Goal: Information Seeking & Learning: Learn about a topic

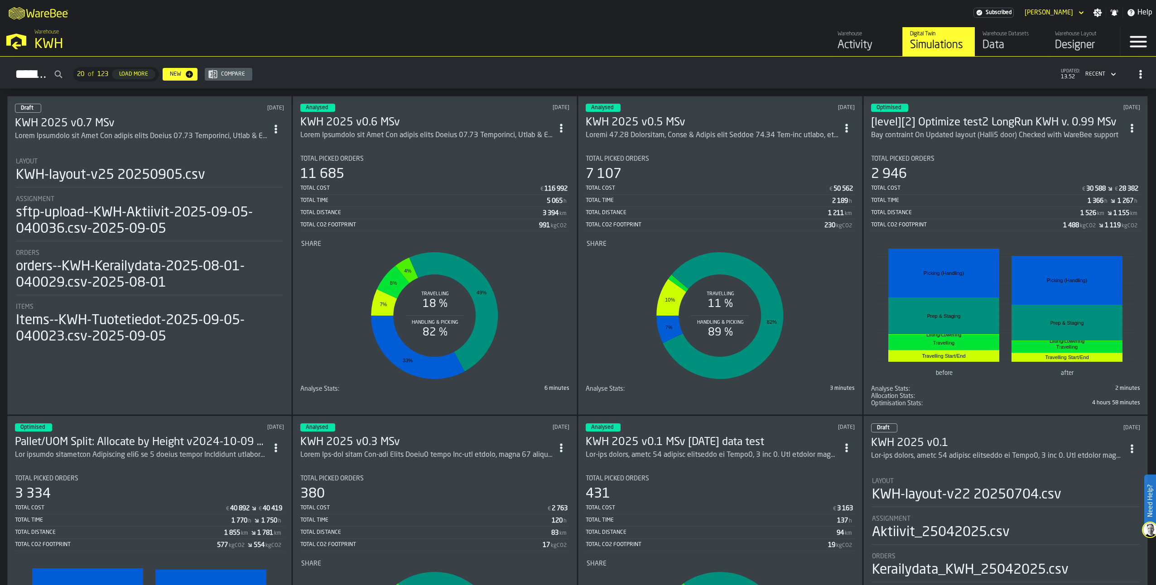
click at [90, 120] on h3 "KWH 2025 v0.7 MSv" at bounding box center [141, 123] width 253 height 14
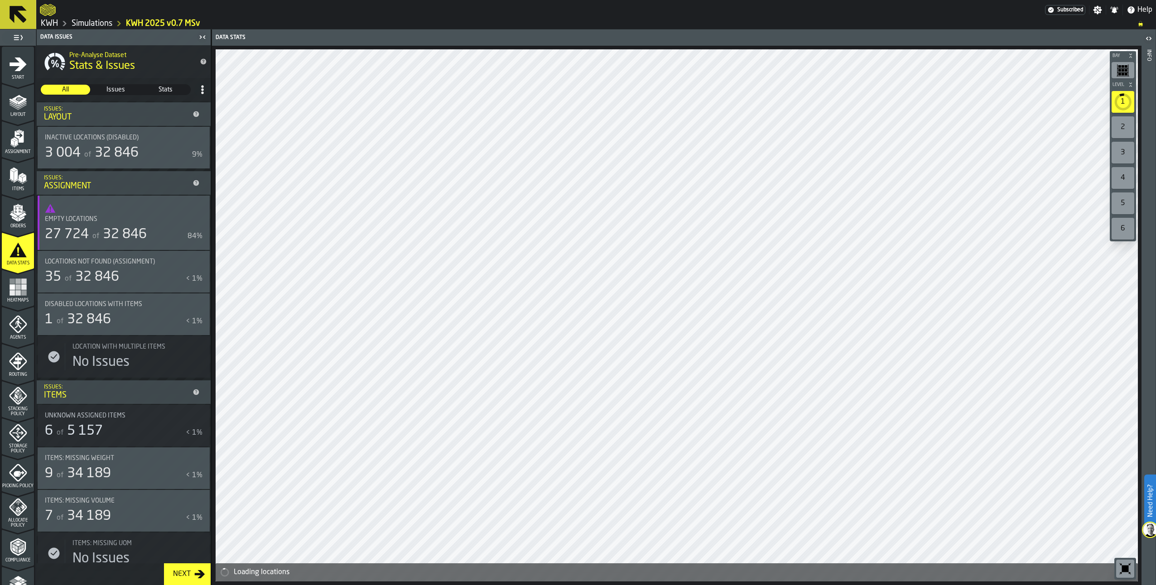
click at [14, 101] on icon "menu Layout" at bounding box center [18, 100] width 14 height 10
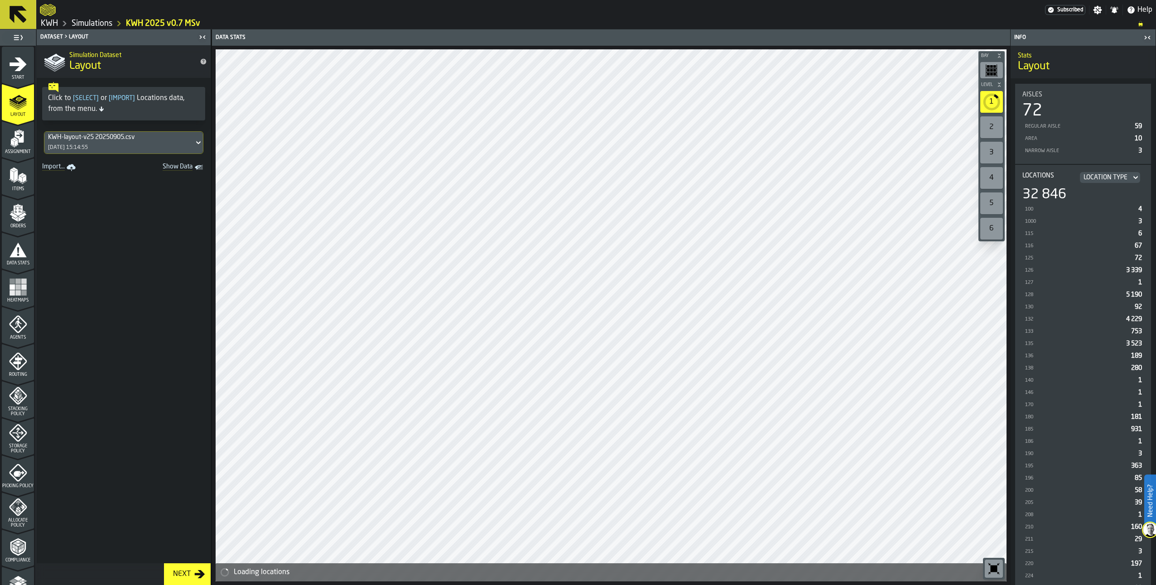
click at [20, 146] on icon "menu Assignment" at bounding box center [18, 139] width 18 height 18
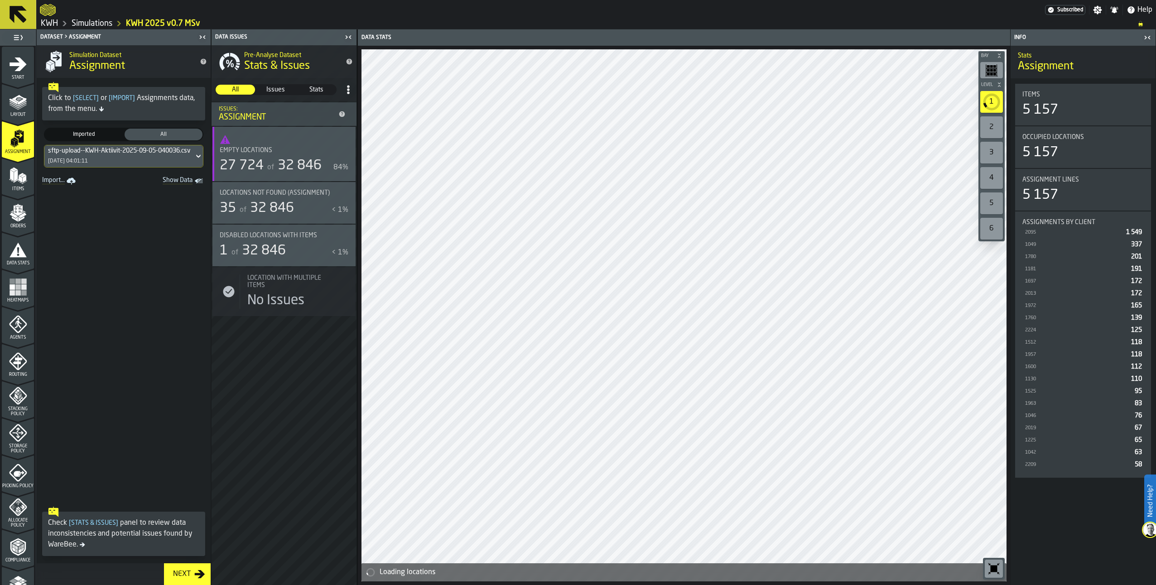
click at [77, 157] on div "sftp-upload--KWH-Aktiivit-2025-09-05-040036.csv-2025-09-05 [DATE] 04:01:11" at bounding box center [118, 156] width 149 height 22
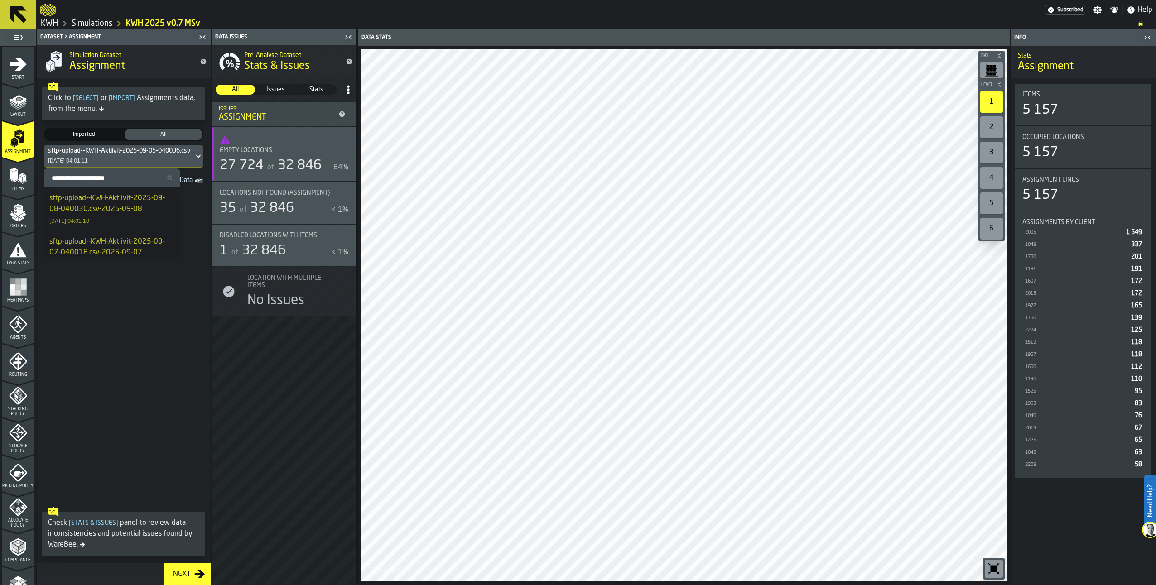
click at [77, 197] on div "sftp-upload--KWH-Aktiivit-2025-09-08-040030.csv-2025-09-08" at bounding box center [111, 204] width 125 height 22
click at [12, 172] on polygon "menu Items" at bounding box center [12, 175] width 4 height 11
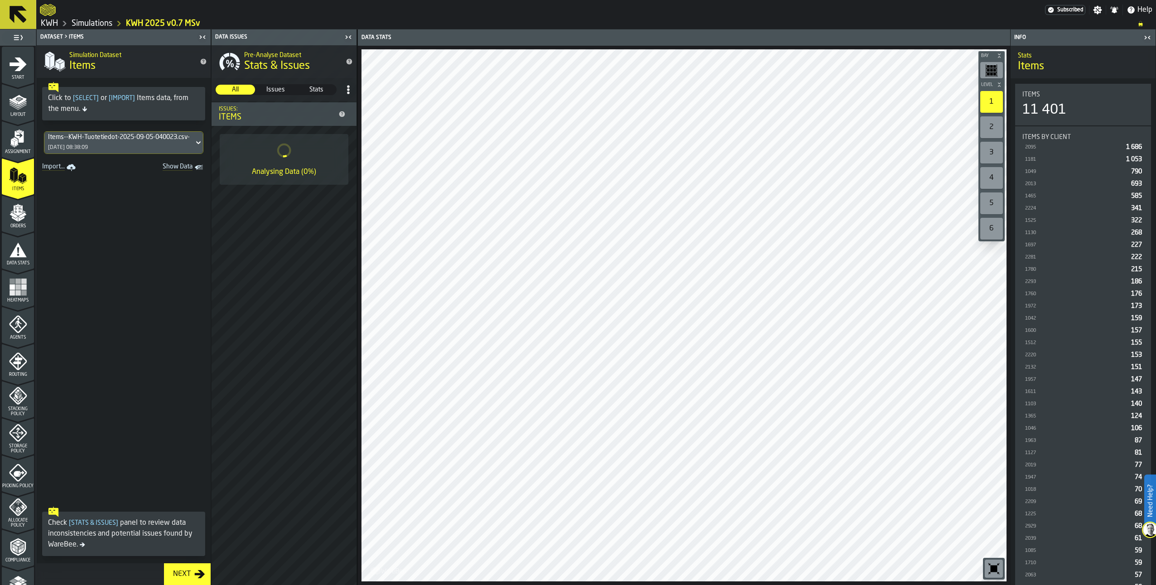
click at [103, 141] on div "Items--KWH-Tuotetiedot-2025-09-05-040023.csv-2025-09-05 [DATE] 08:38:09" at bounding box center [118, 143] width 149 height 22
click at [99, 184] on div "Items--KWH-Tuotetiedot-2025-09-08-040016.csv-2025-09-08" at bounding box center [111, 190] width 125 height 22
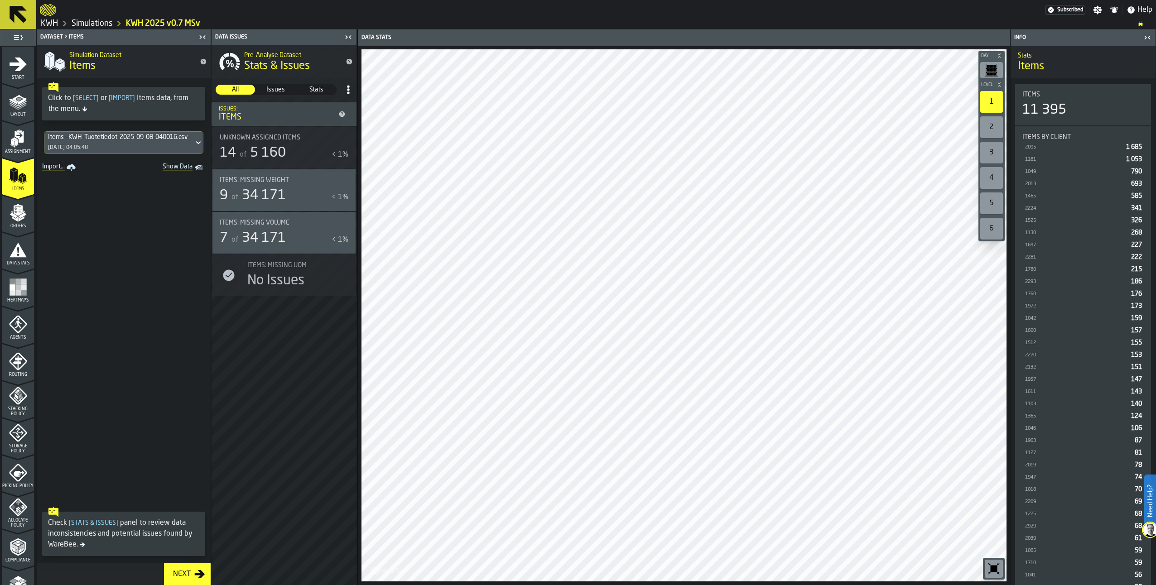
click at [298, 237] on div "7 of 34 171" at bounding box center [274, 238] width 108 height 16
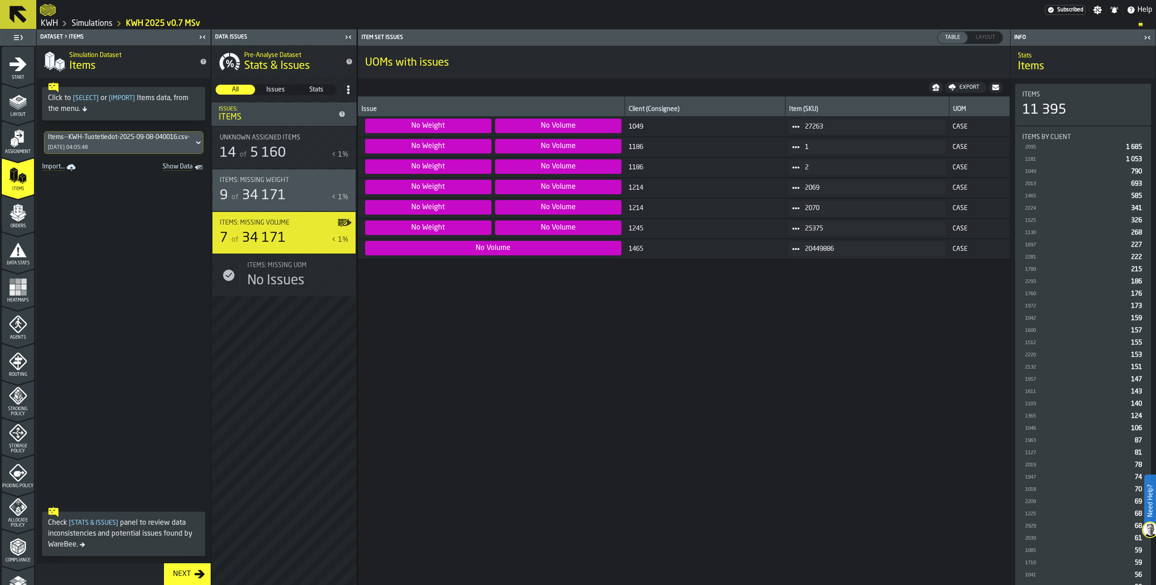
click at [790, 122] on span at bounding box center [795, 127] width 14 height 14
click at [803, 177] on div "Show Items" at bounding box center [813, 176] width 47 height 6
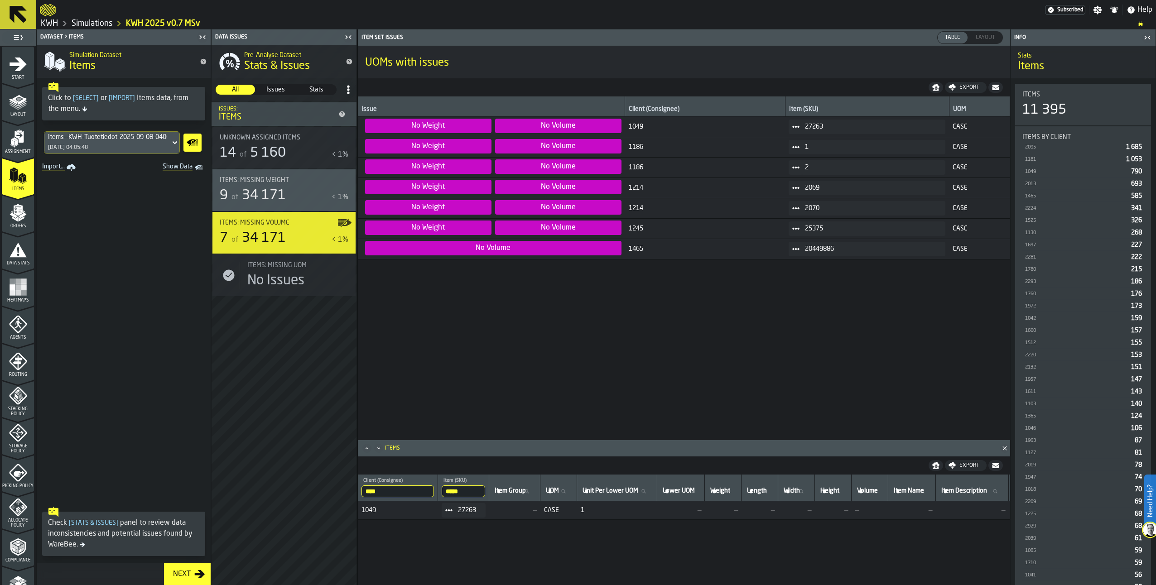
click at [14, 138] on icon "menu Assignment" at bounding box center [18, 139] width 18 height 18
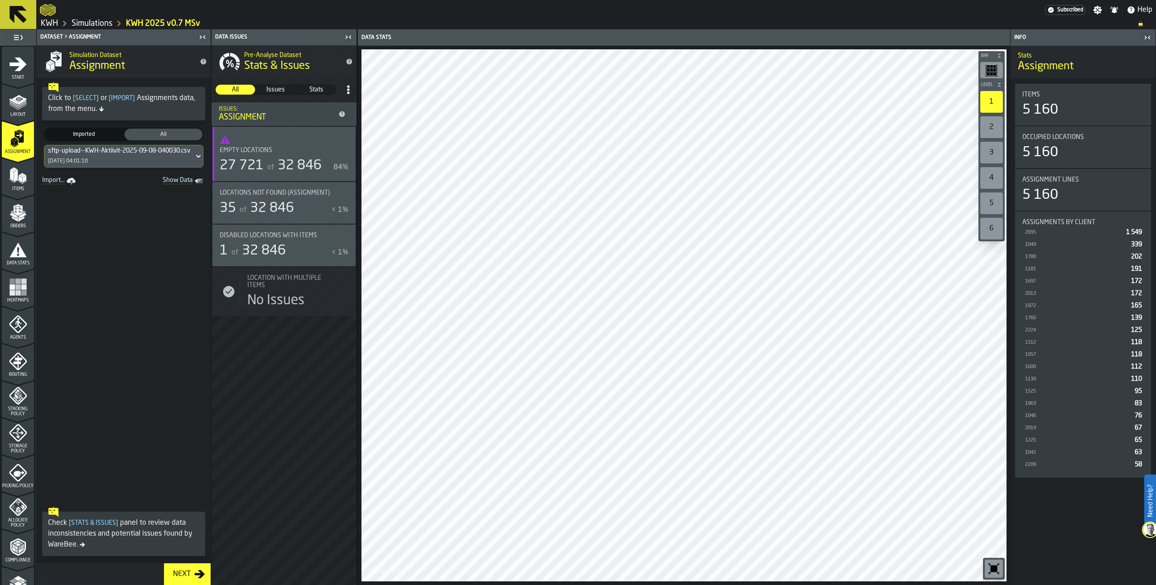
click at [15, 174] on polygon "menu Items" at bounding box center [16, 175] width 4 height 11
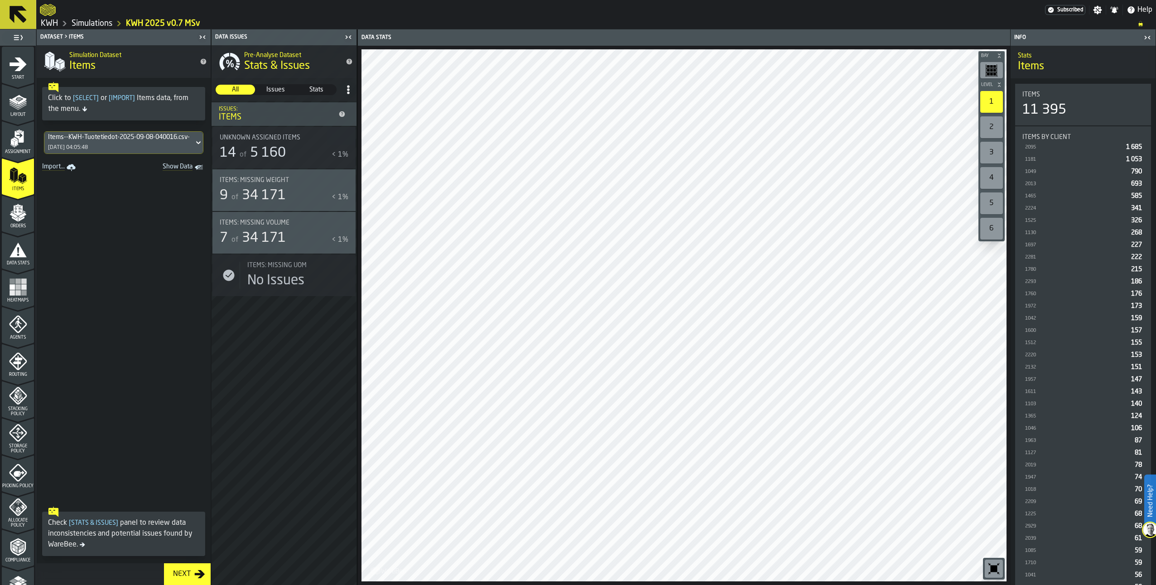
click at [332, 181] on div "Items: Missing Weight" at bounding box center [279, 180] width 118 height 7
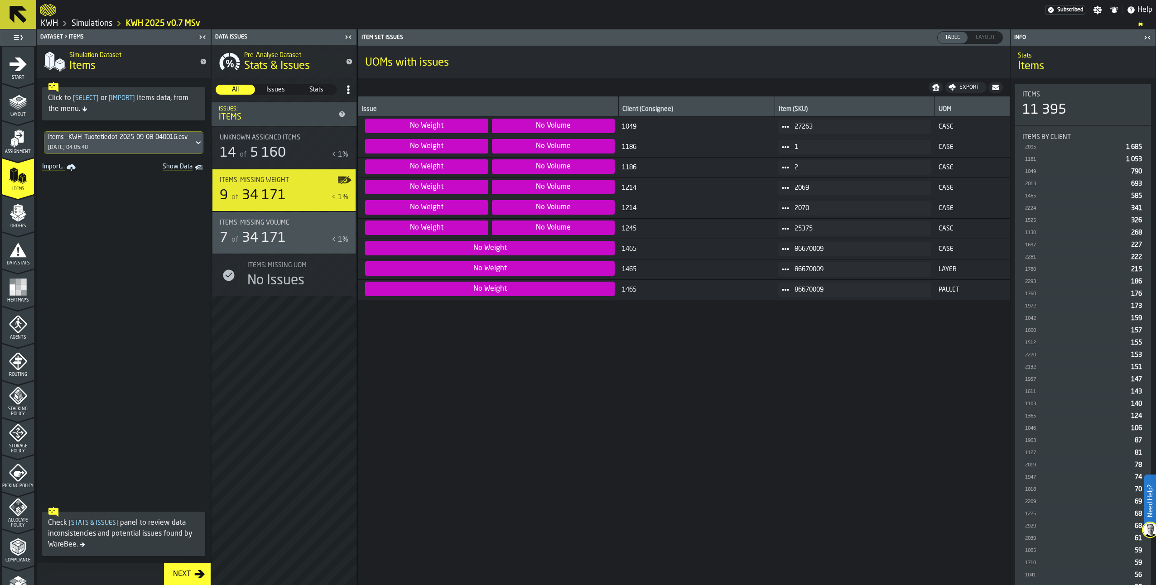
click at [778, 142] on span at bounding box center [785, 147] width 14 height 14
click at [792, 195] on div "Show Items" at bounding box center [802, 196] width 47 height 6
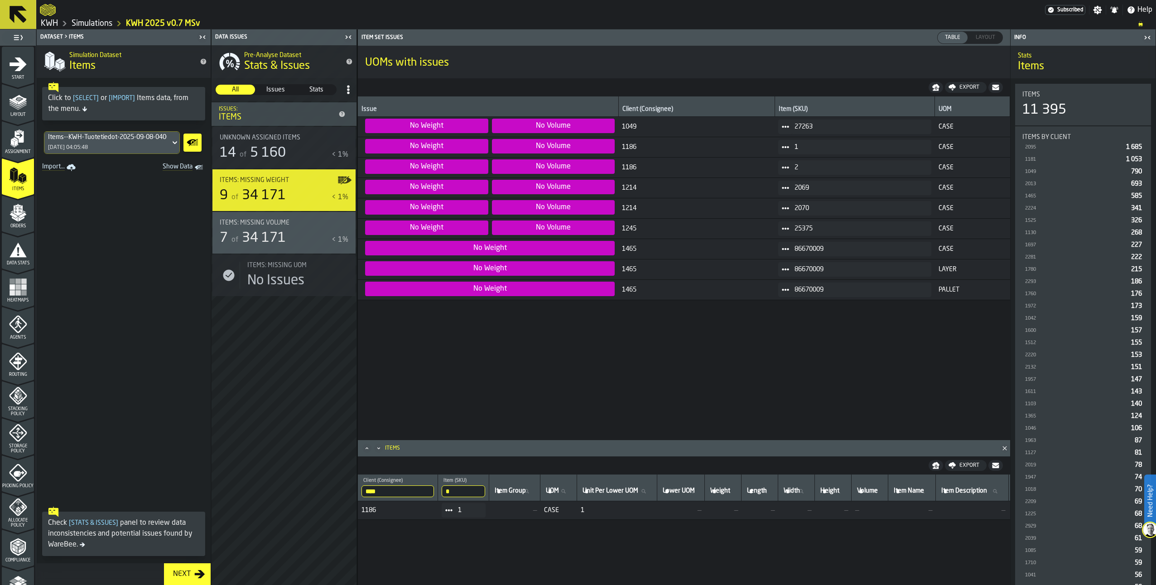
click at [782, 249] on icon at bounding box center [785, 248] width 7 height 7
click at [792, 298] on div "Show Items" at bounding box center [802, 298] width 47 height 6
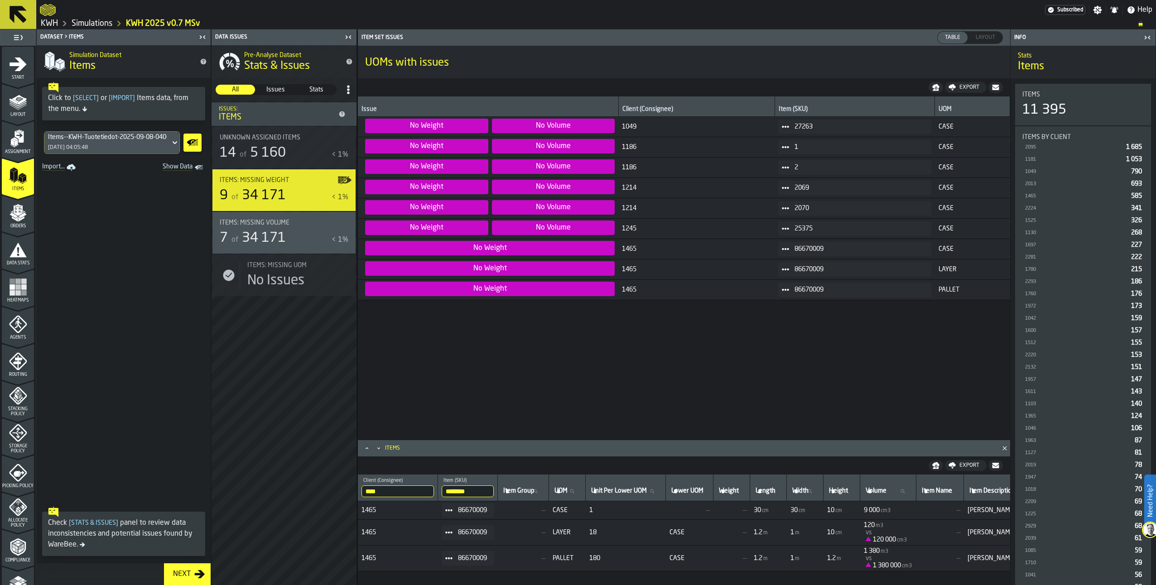
click at [343, 147] on div "14 of 5 160 < 1%" at bounding box center [284, 153] width 129 height 16
click at [274, 142] on div "Unknown assigned items 14 of 5 160 < 1%" at bounding box center [284, 147] width 129 height 27
drag, startPoint x: 259, startPoint y: 146, endPoint x: 260, endPoint y: 152, distance: 5.9
click at [260, 152] on span "5 160" at bounding box center [268, 153] width 36 height 14
click at [10, 216] on icon "menu Orders" at bounding box center [18, 213] width 18 height 18
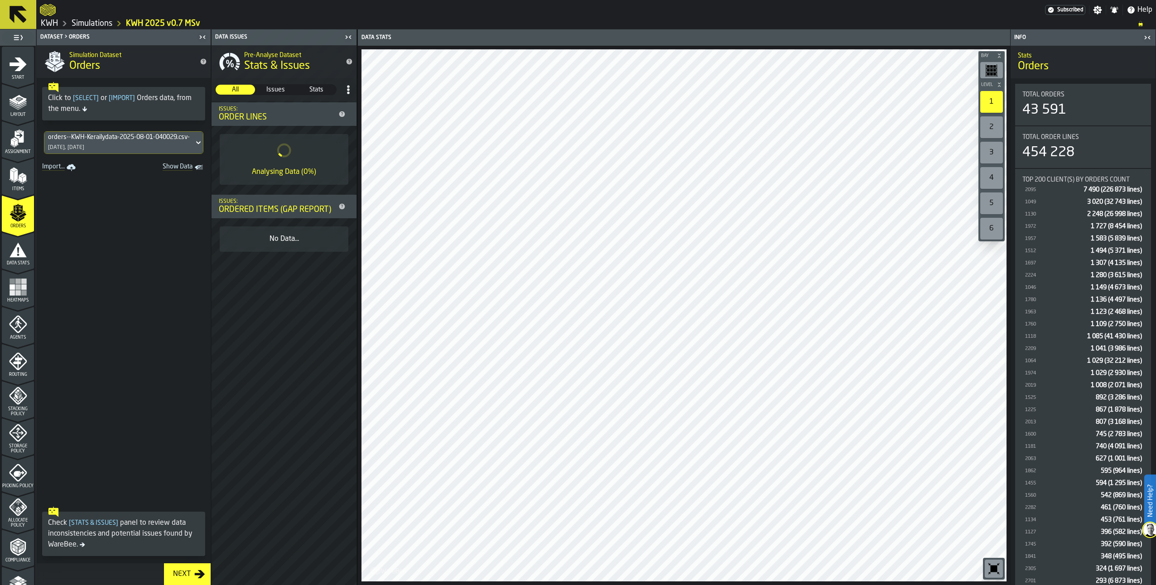
click at [110, 139] on div "orders--KWH-Kerailydata-2025-08-01-040029.csv-2025-08-01" at bounding box center [119, 137] width 142 height 7
click at [122, 185] on div "orders--KWH-Kerailydata-2025-08-13-040023.csv-2025-08-13" at bounding box center [111, 190] width 125 height 22
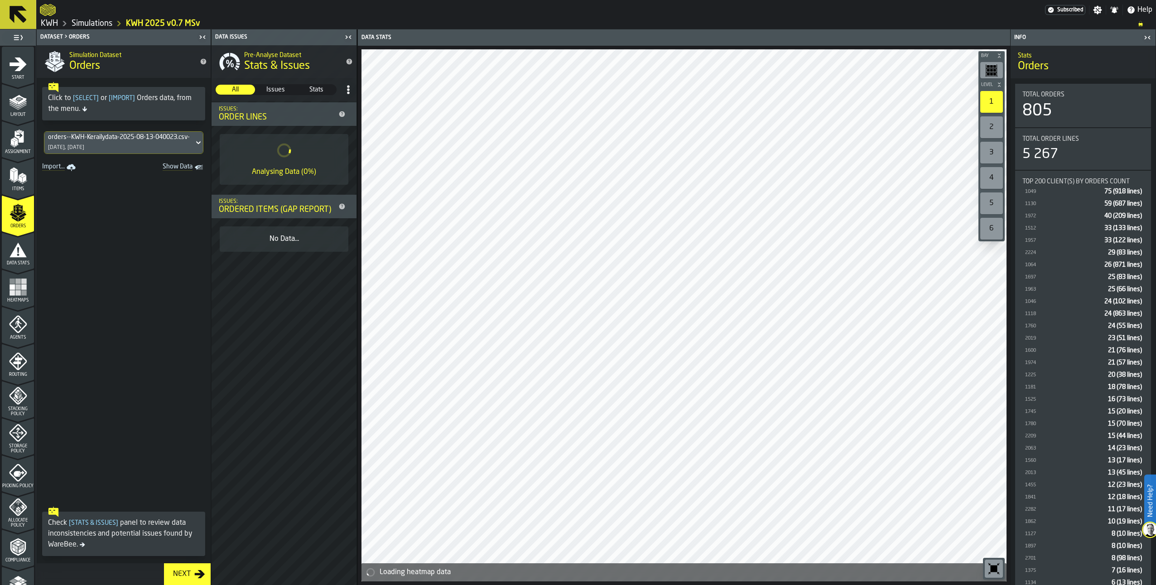
click at [17, 253] on icon "menu Data Stats" at bounding box center [18, 250] width 18 height 18
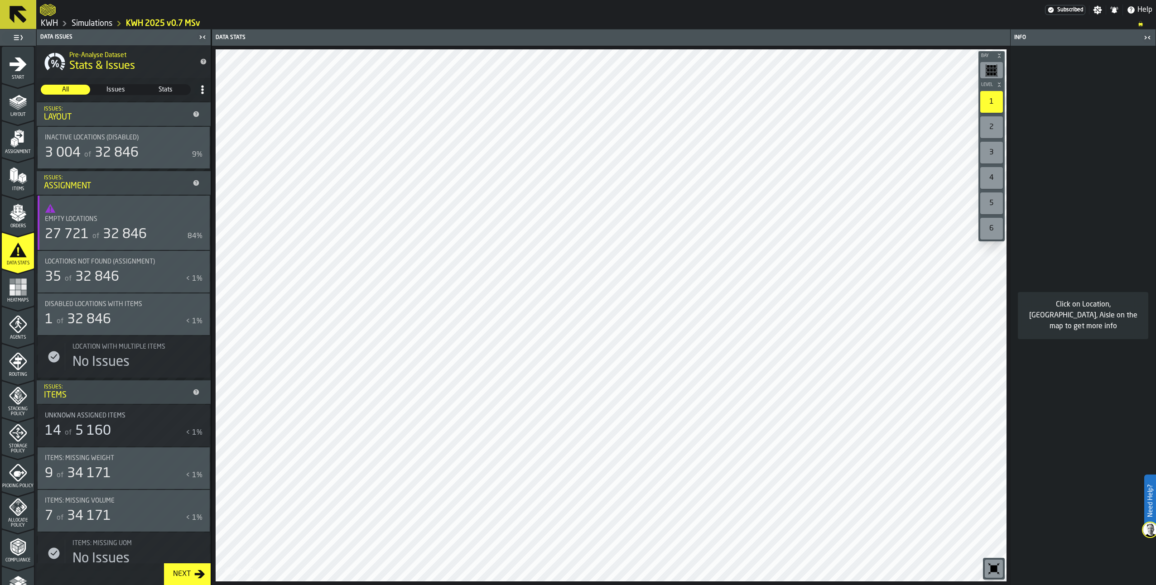
click at [15, 291] on rect "menu Heatmaps" at bounding box center [17, 292] width 5 height 5
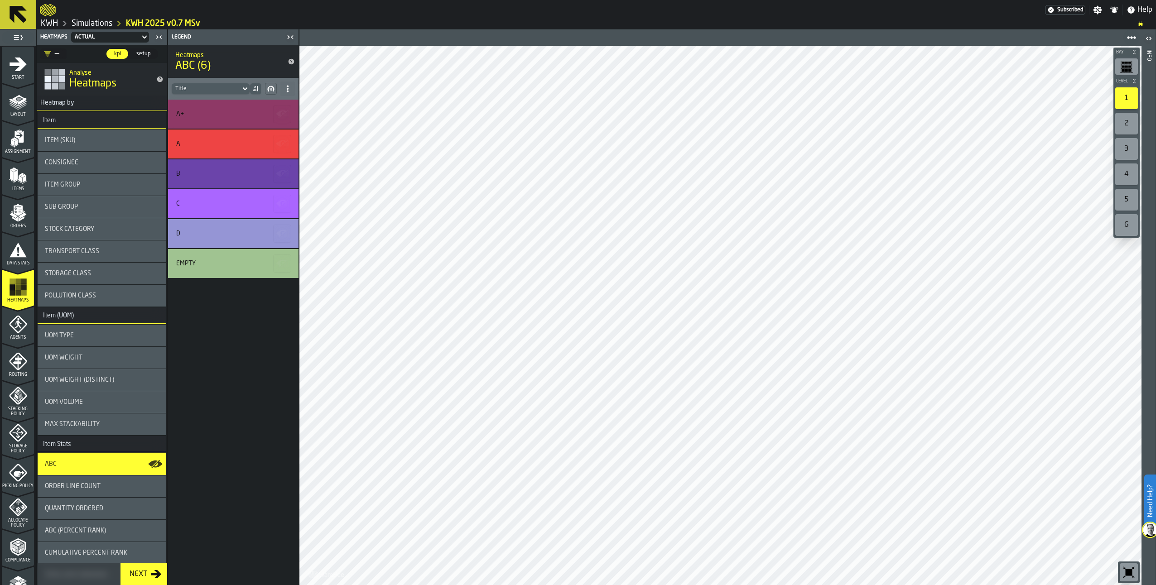
click at [20, 252] on icon "menu Data Stats" at bounding box center [18, 249] width 17 height 14
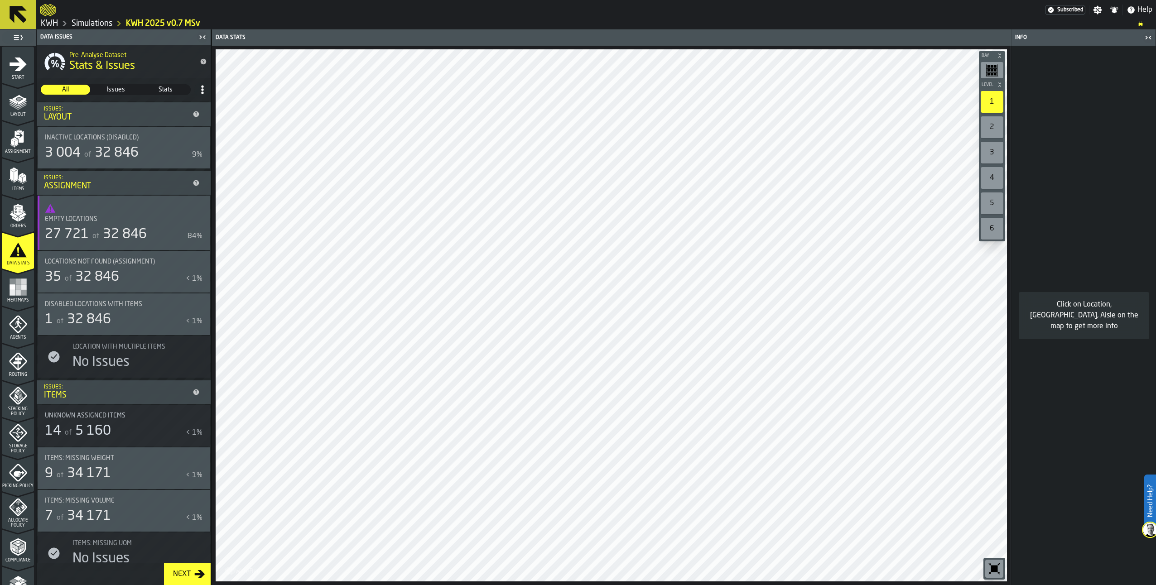
click at [12, 214] on polygon "menu Orders" at bounding box center [14, 214] width 8 height 5
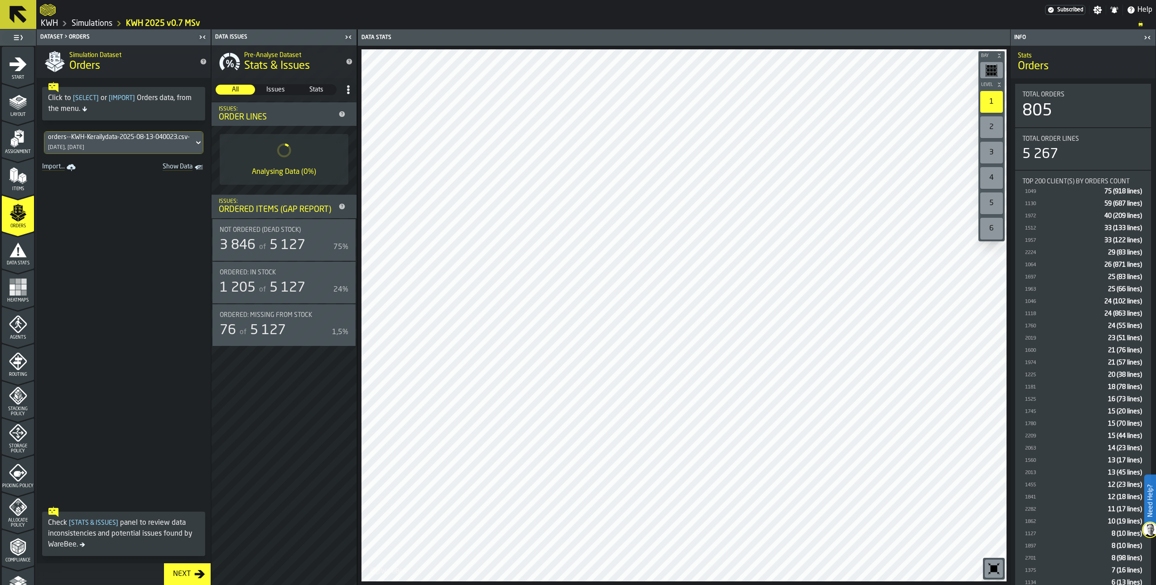
click at [14, 182] on icon "menu Items" at bounding box center [16, 181] width 5 height 4
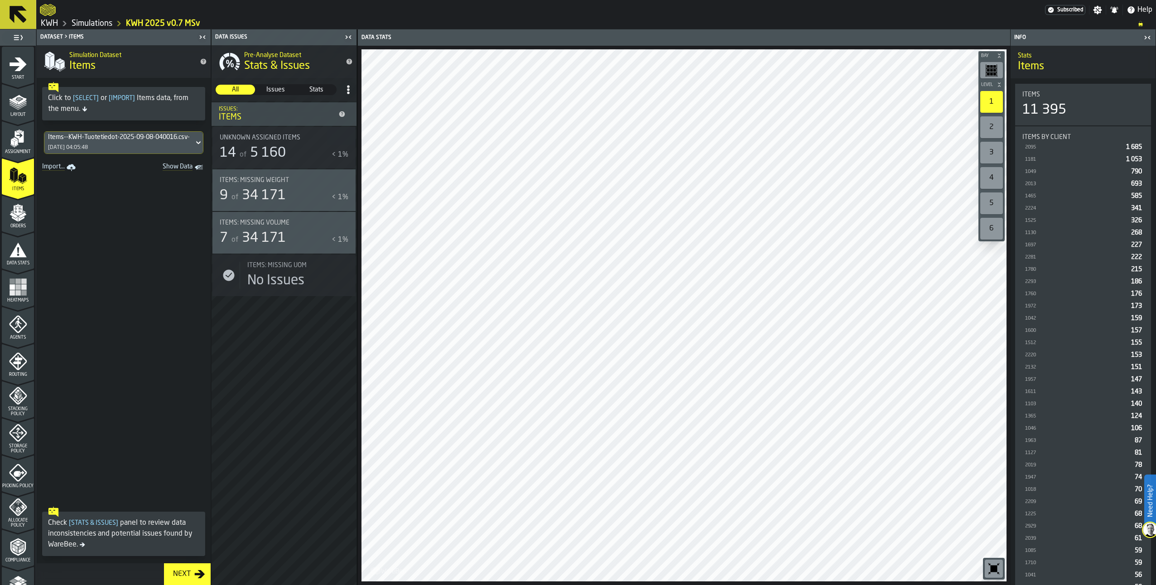
click at [15, 151] on span "Assignment" at bounding box center [18, 151] width 32 height 5
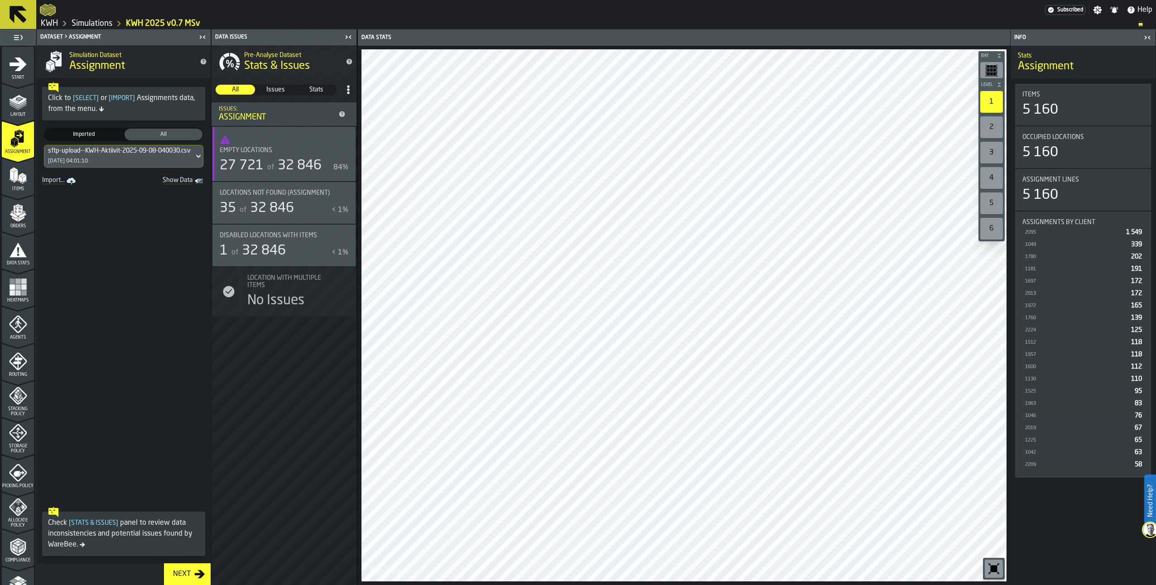
click at [16, 107] on icon "menu Layout" at bounding box center [18, 101] width 18 height 18
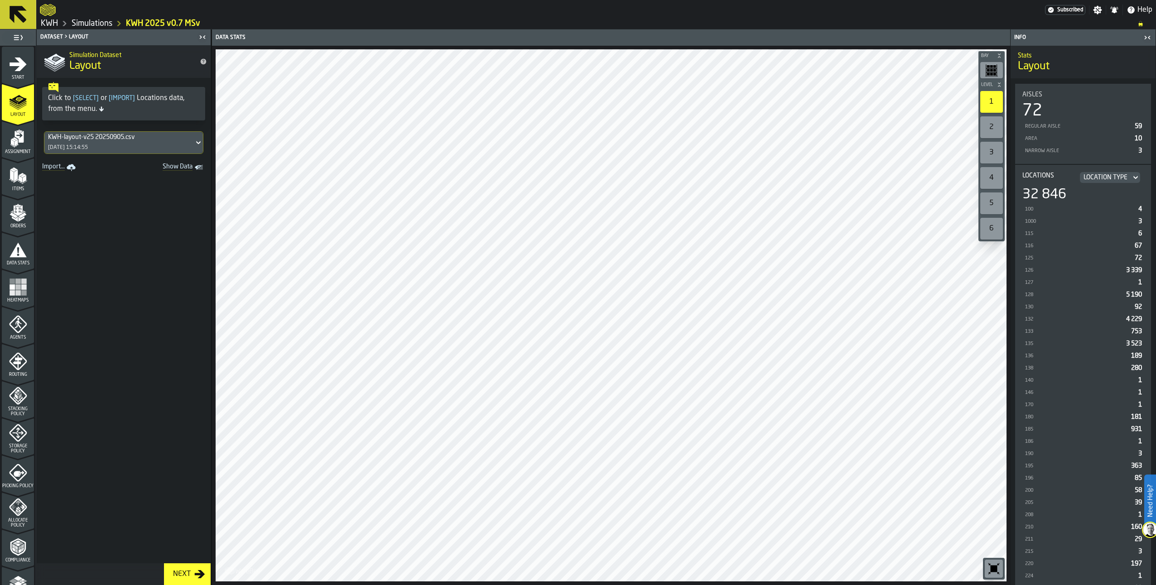
click at [17, 136] on icon "menu Assignment" at bounding box center [18, 137] width 9 height 12
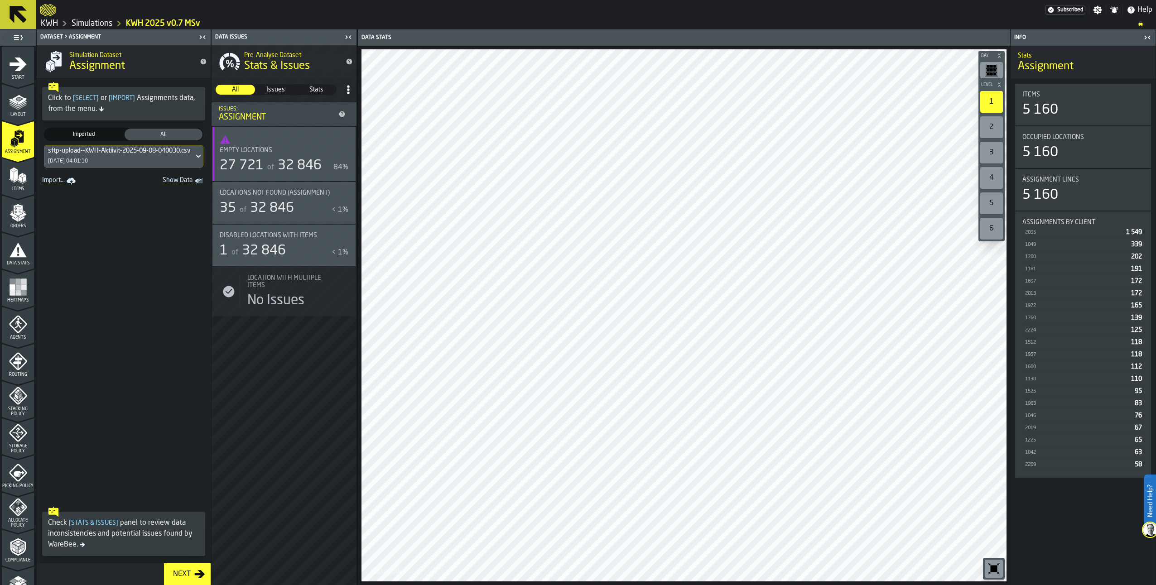
click at [342, 237] on icon "button-toggle-Show on Map" at bounding box center [344, 235] width 14 height 7
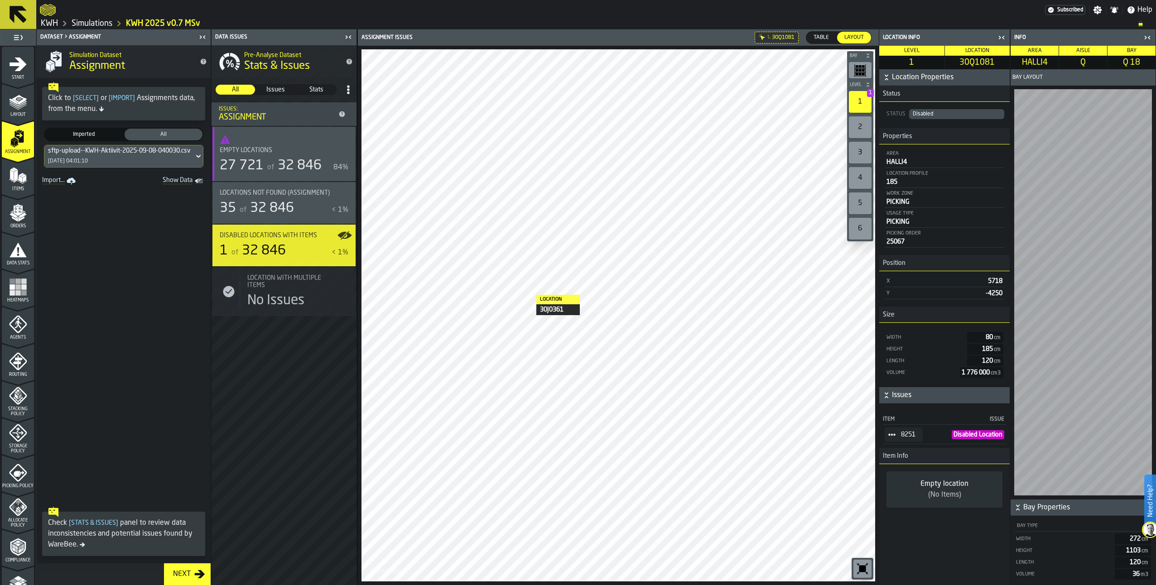
click at [19, 181] on polygon "menu Items" at bounding box center [20, 178] width 4 height 7
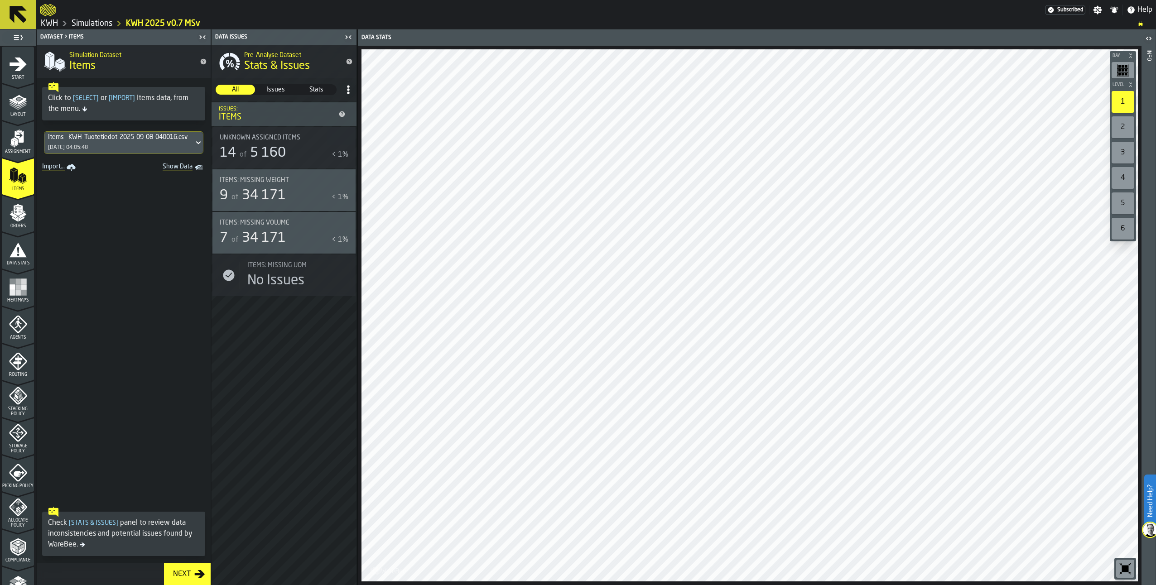
click at [14, 142] on polygon "menu Assignment" at bounding box center [15, 142] width 3 height 6
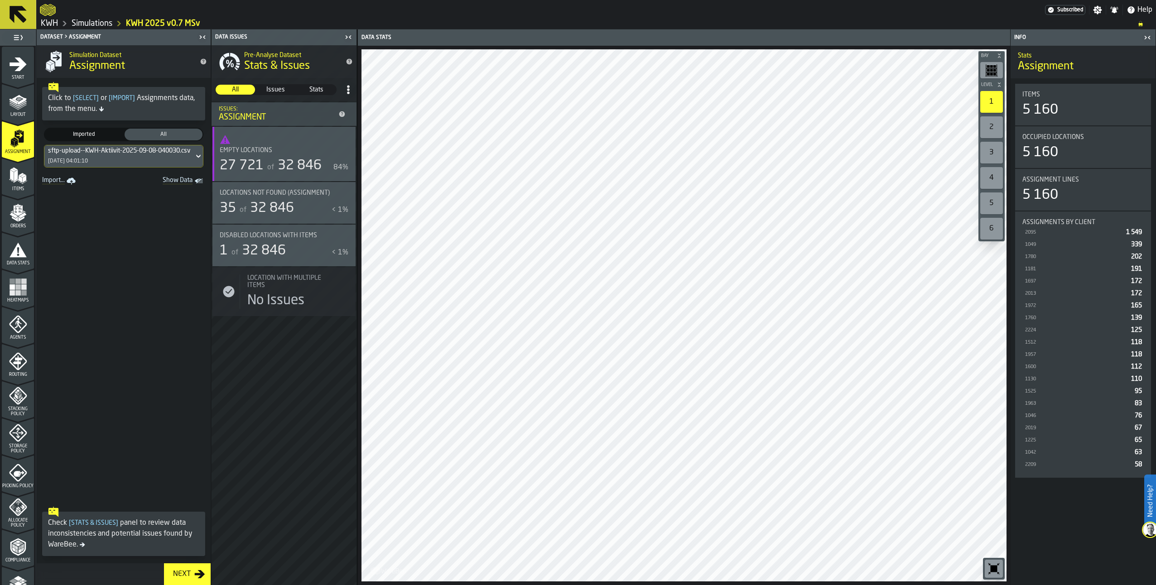
click at [273, 256] on span "32 846" at bounding box center [264, 251] width 44 height 14
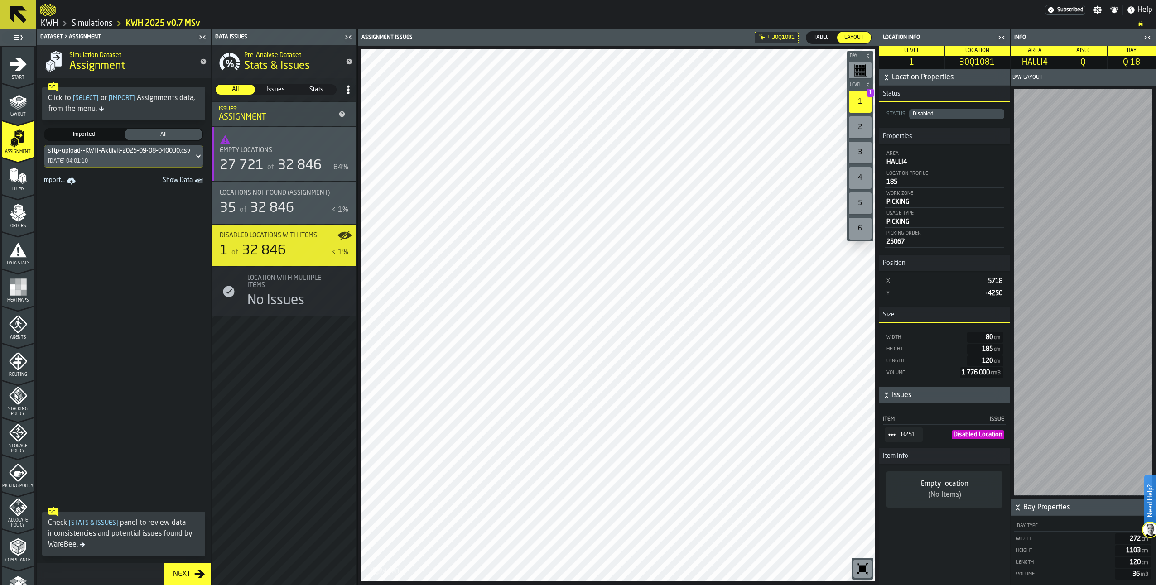
click at [934, 115] on div "Disabled" at bounding box center [957, 114] width 88 height 6
click at [15, 111] on div "Layout" at bounding box center [18, 104] width 32 height 25
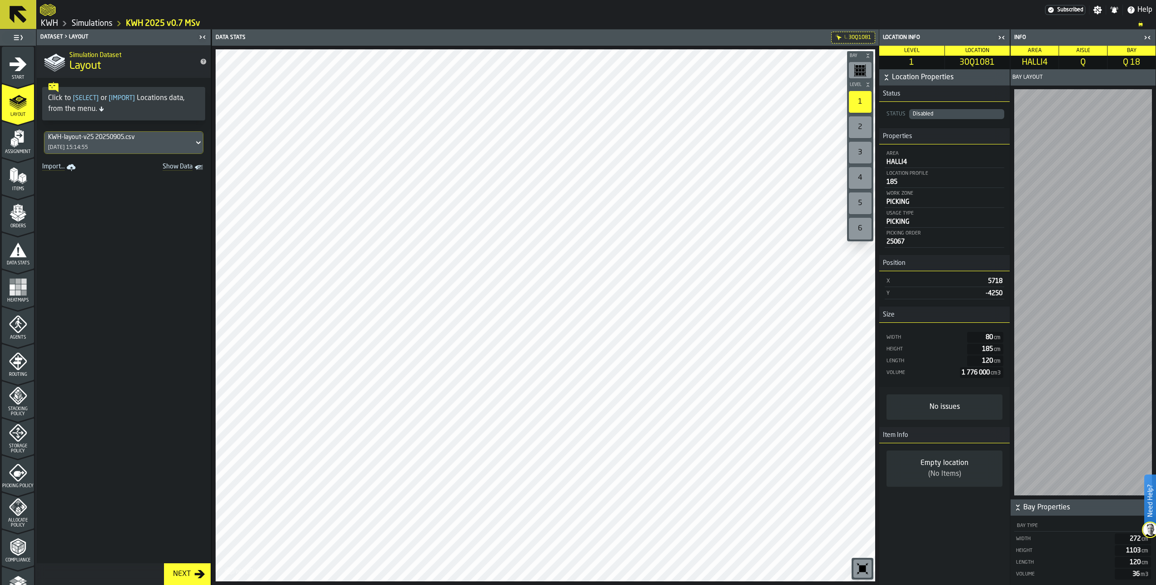
click at [944, 117] on div "Disabled" at bounding box center [957, 114] width 88 height 6
click at [944, 115] on div "Disabled" at bounding box center [957, 114] width 88 height 6
click at [9, 138] on icon "menu Assignment" at bounding box center [18, 139] width 18 height 18
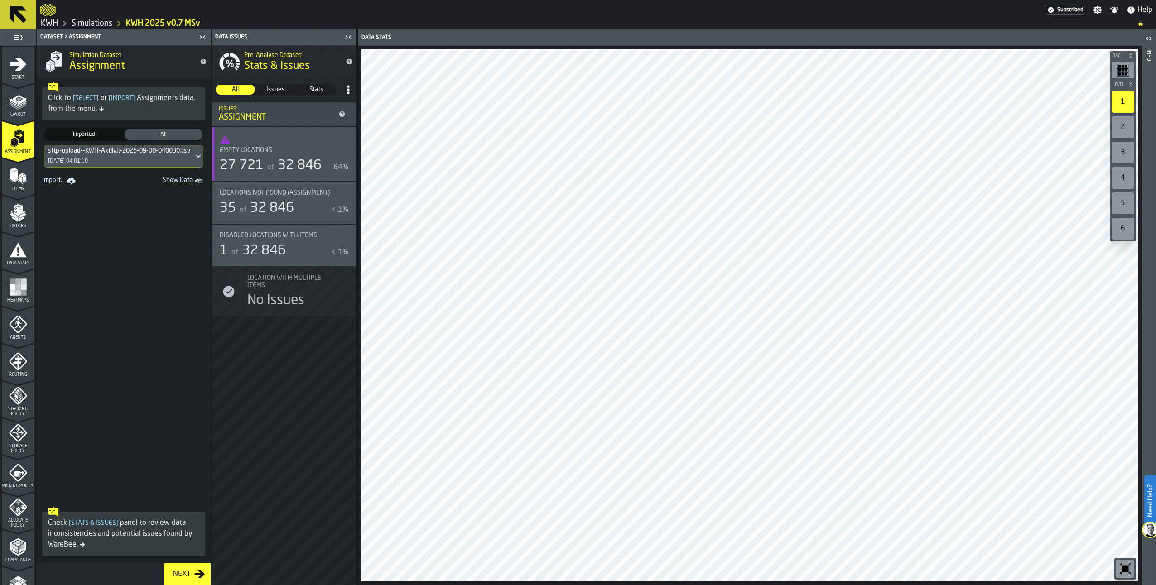
click at [16, 180] on icon "menu Items" at bounding box center [16, 181] width 5 height 4
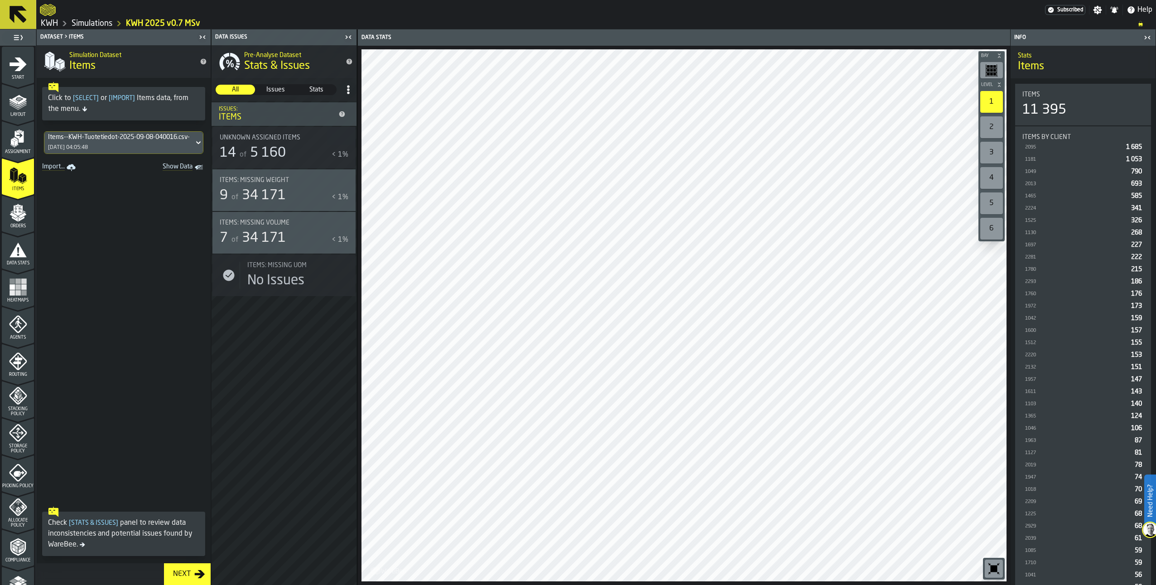
click at [14, 210] on icon "menu Orders" at bounding box center [17, 210] width 9 height 10
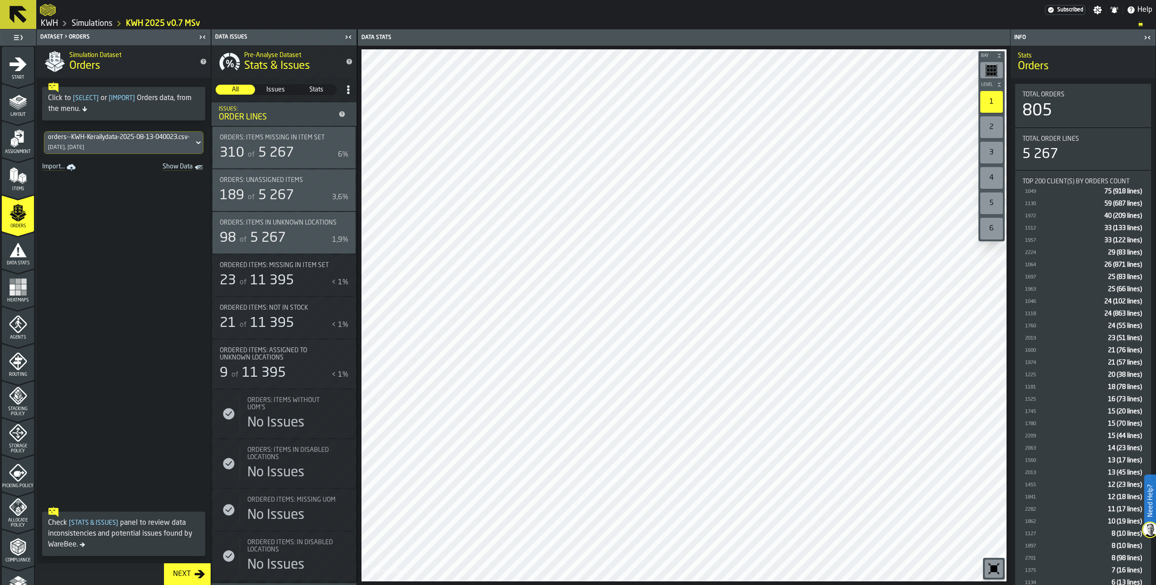
click at [12, 251] on icon "menu Data Stats" at bounding box center [18, 249] width 17 height 14
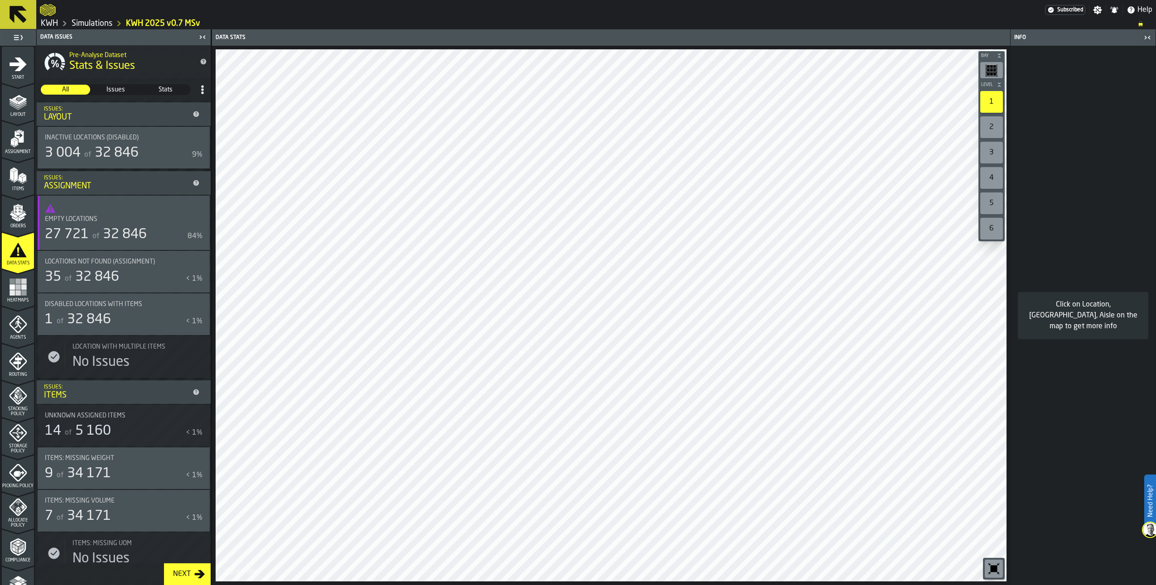
click at [13, 291] on rect "menu Heatmaps" at bounding box center [12, 292] width 5 height 5
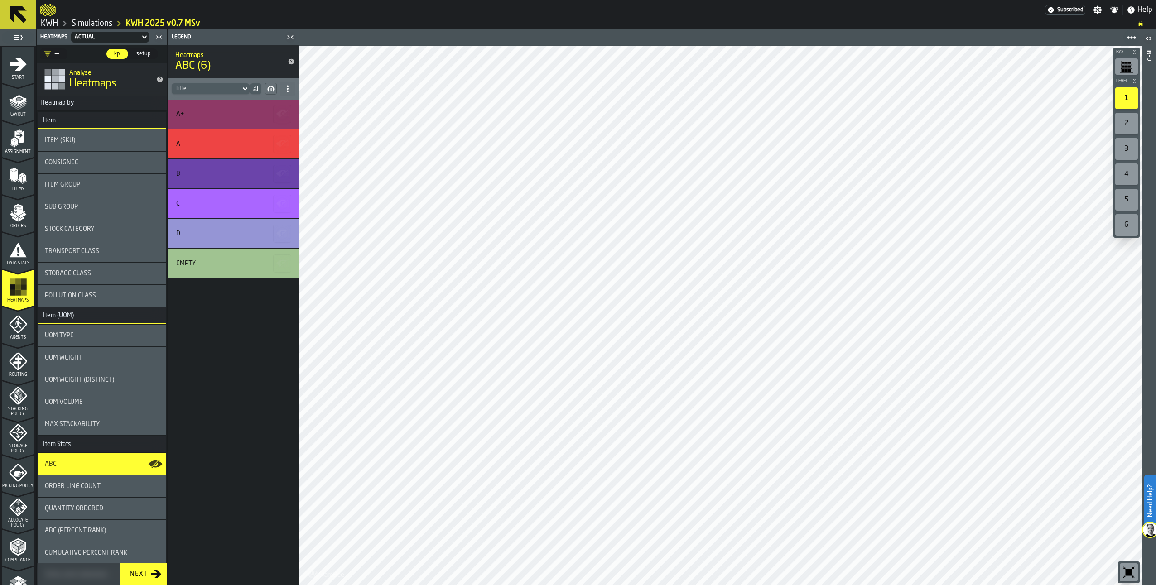
click at [18, 475] on icon "menu Picking Policy" at bounding box center [18, 473] width 18 height 18
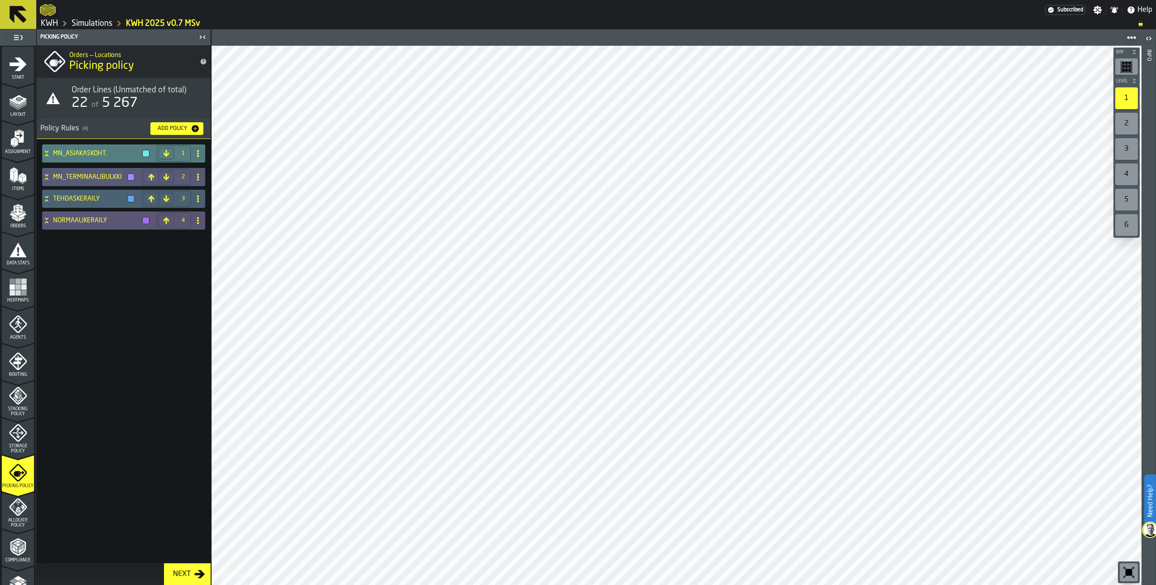
click at [46, 152] on icon at bounding box center [46, 151] width 3 height 2
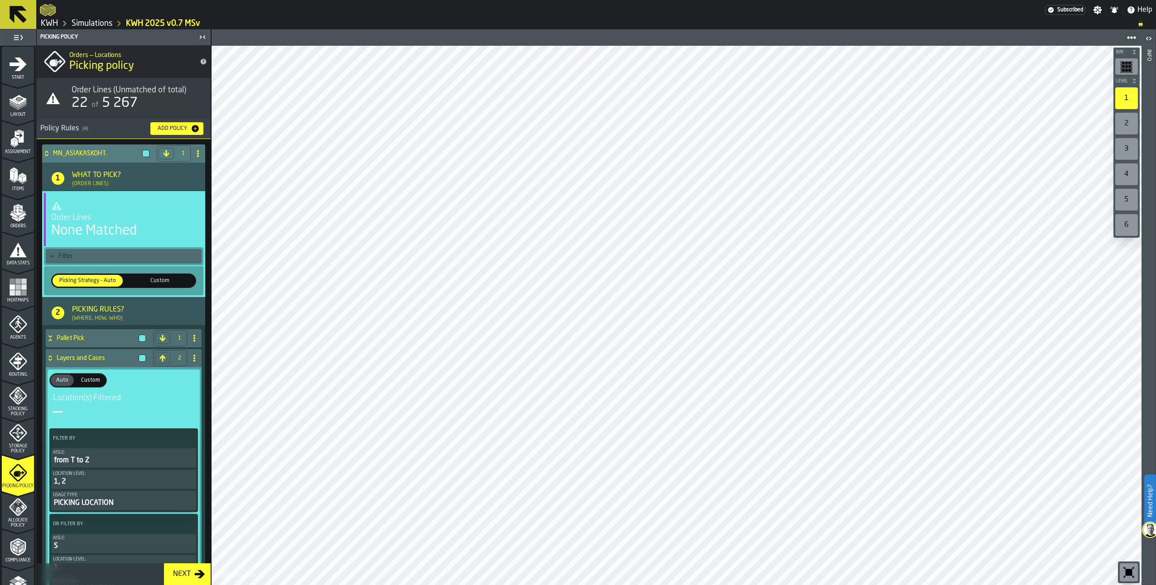
click at [46, 152] on icon at bounding box center [46, 152] width 3 height 2
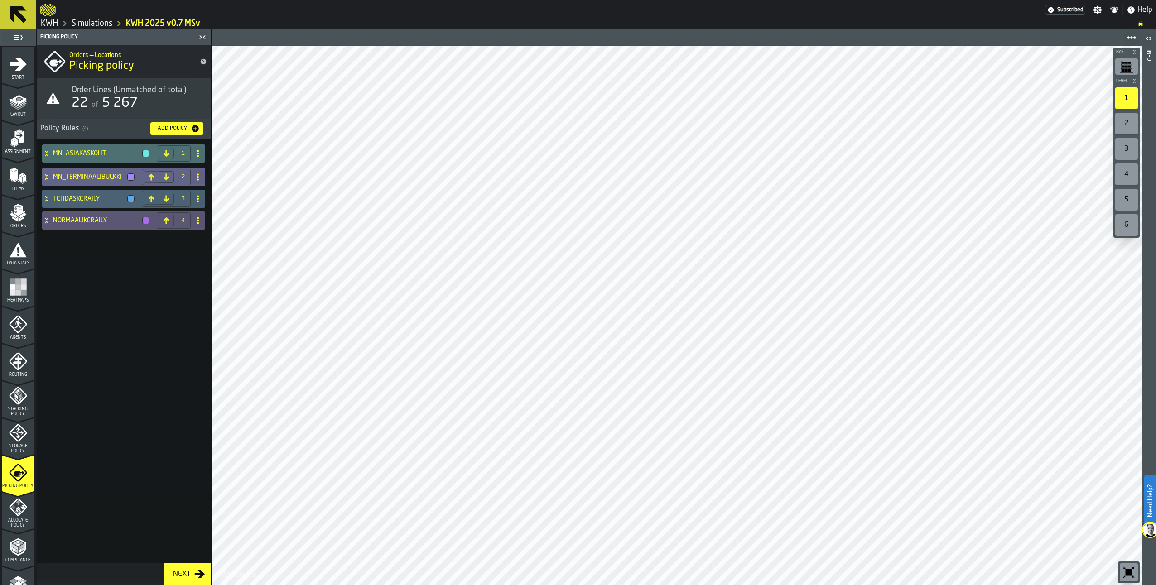
click at [48, 178] on icon at bounding box center [46, 176] width 9 height 7
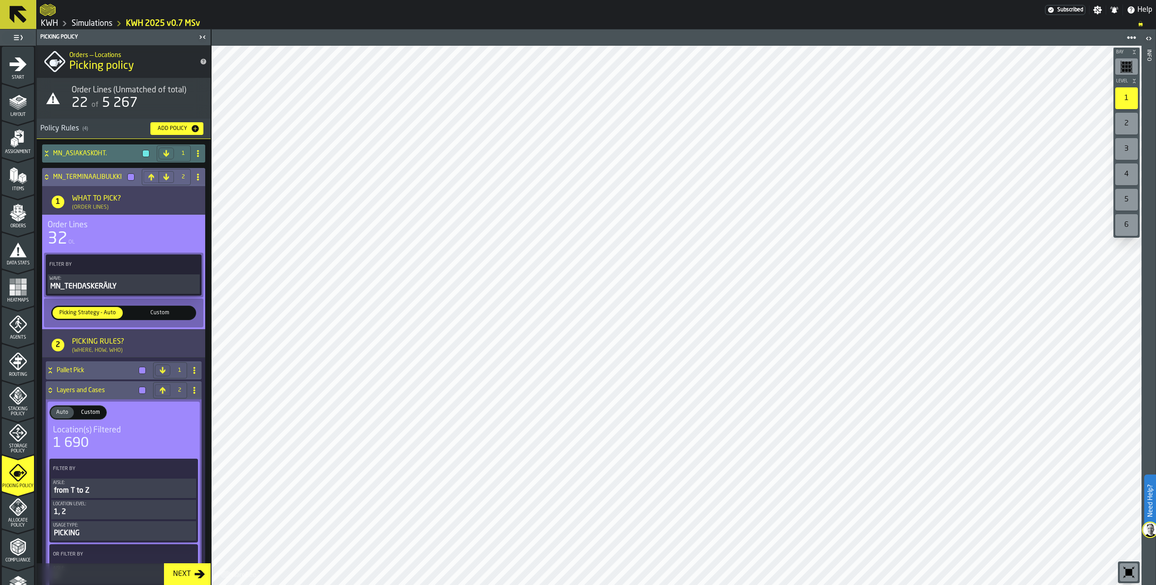
click at [48, 178] on icon at bounding box center [46, 176] width 9 height 7
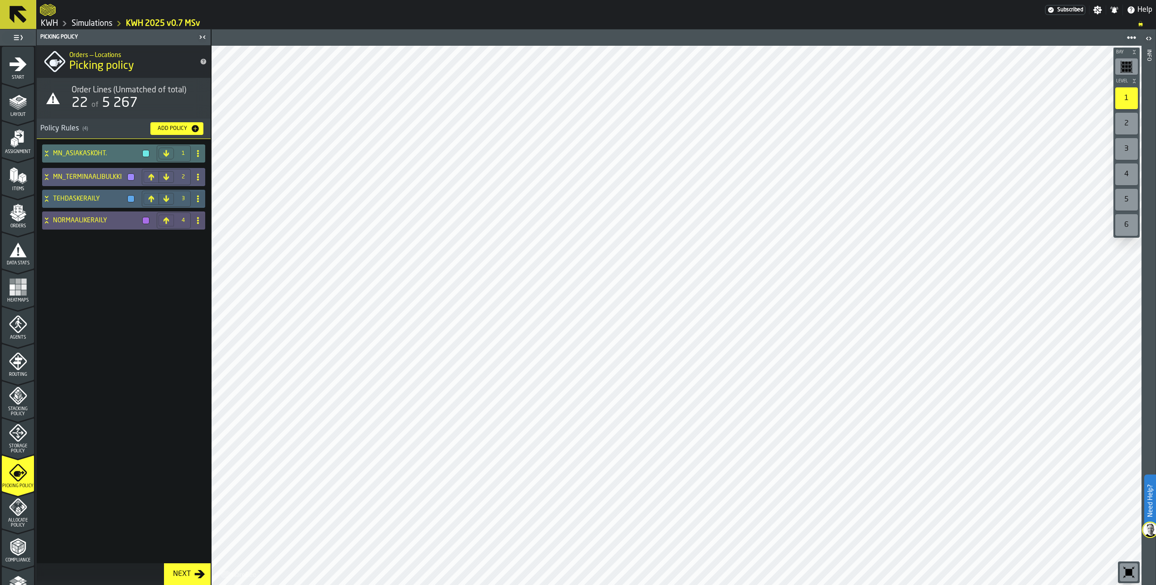
click at [13, 515] on icon "menu Allocate Policy" at bounding box center [18, 507] width 18 height 18
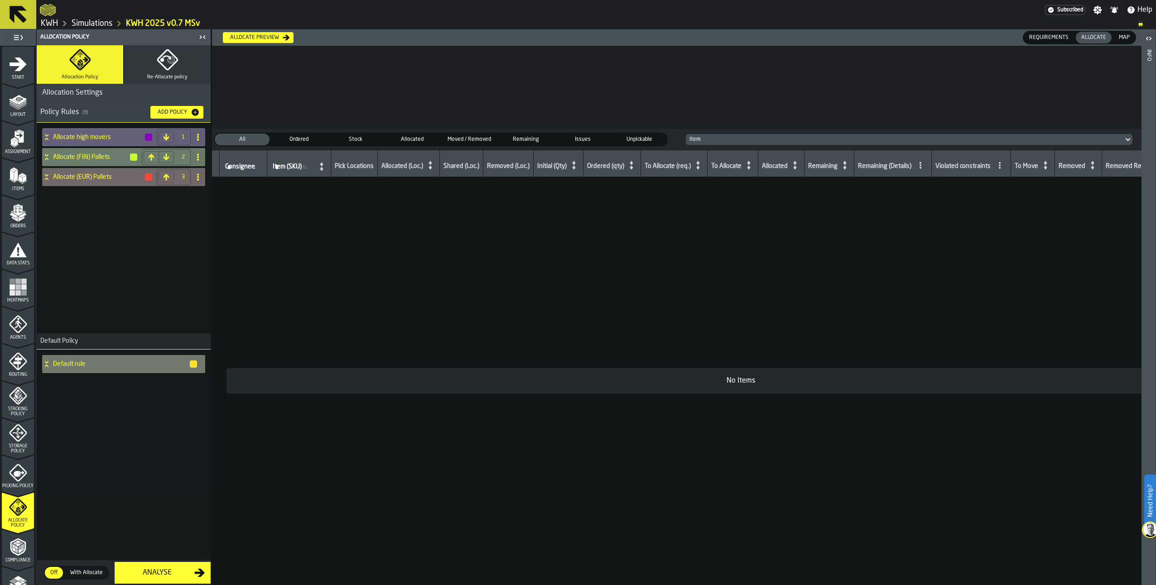
click at [10, 442] on icon "menu Storage Policy" at bounding box center [18, 433] width 18 height 18
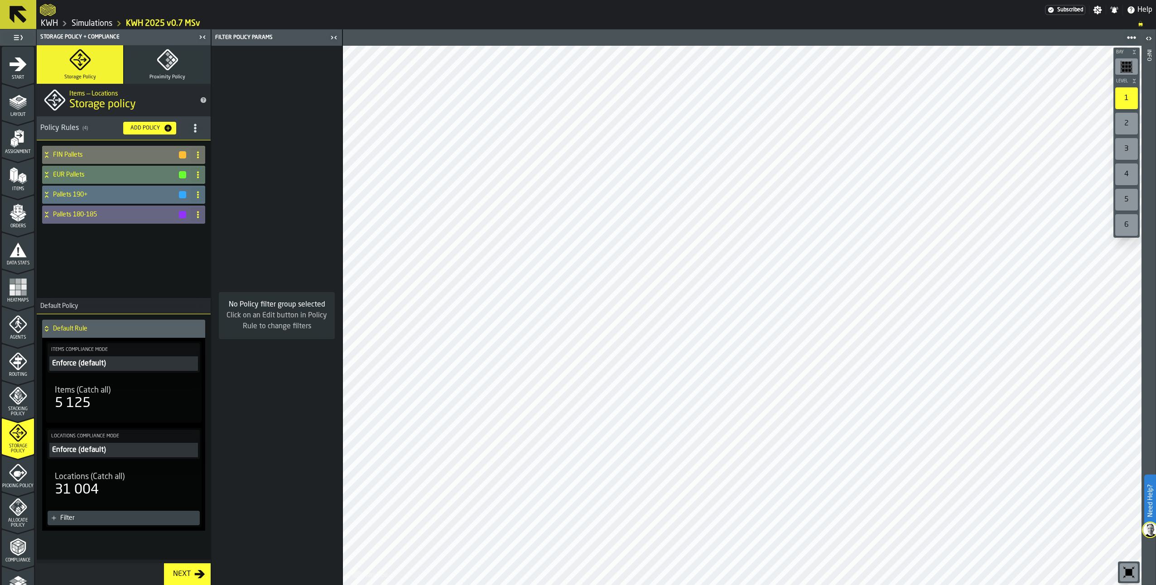
click at [16, 397] on icon "menu Stacking Policy" at bounding box center [18, 396] width 18 height 18
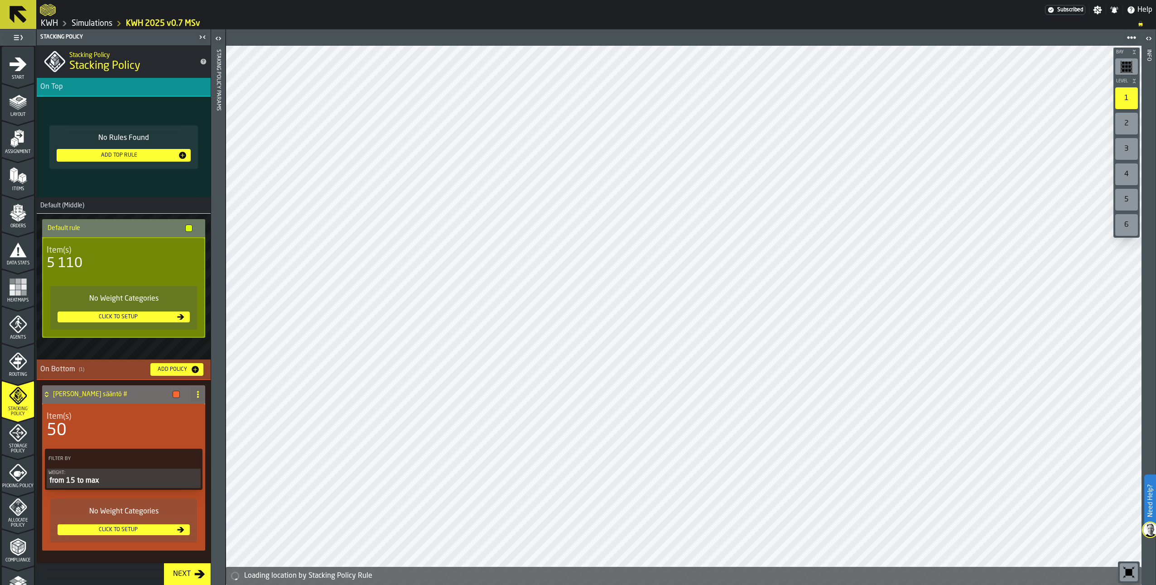
click at [10, 367] on icon "menu Routing" at bounding box center [18, 361] width 18 height 18
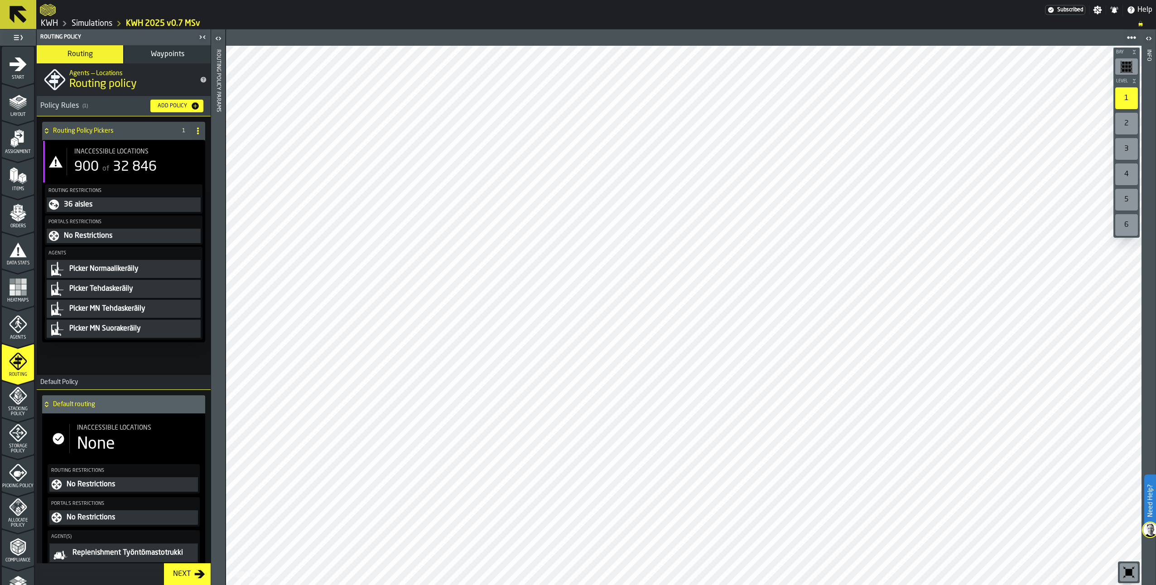
click at [12, 213] on icon "menu Orders" at bounding box center [18, 213] width 18 height 18
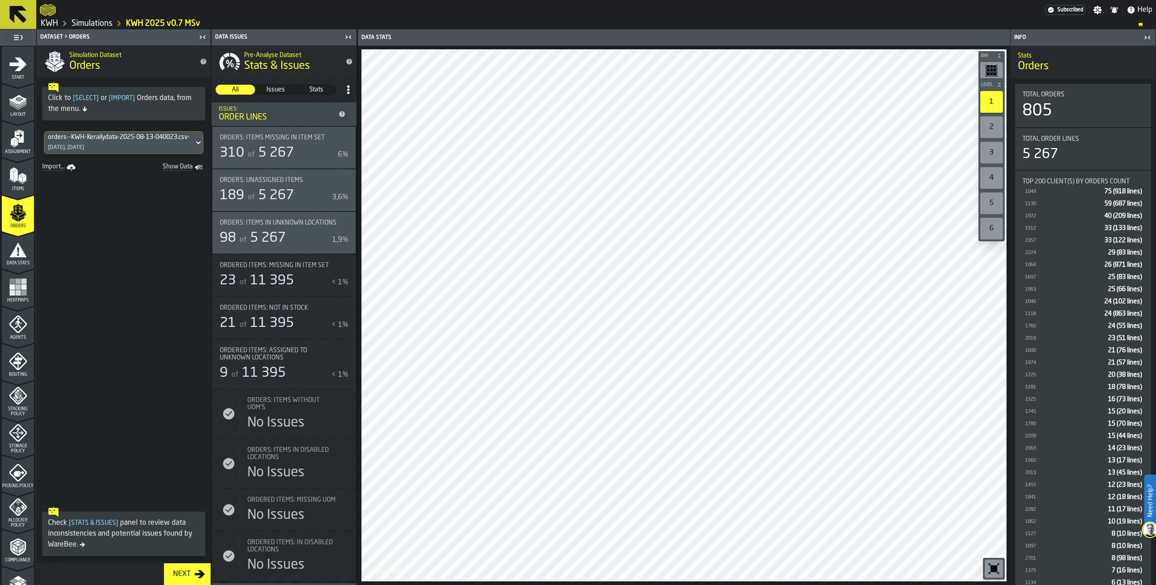
click at [106, 136] on div "orders--KWH-Kerailydata-2025-08-13-040023.csv-2025-08-13" at bounding box center [119, 137] width 142 height 7
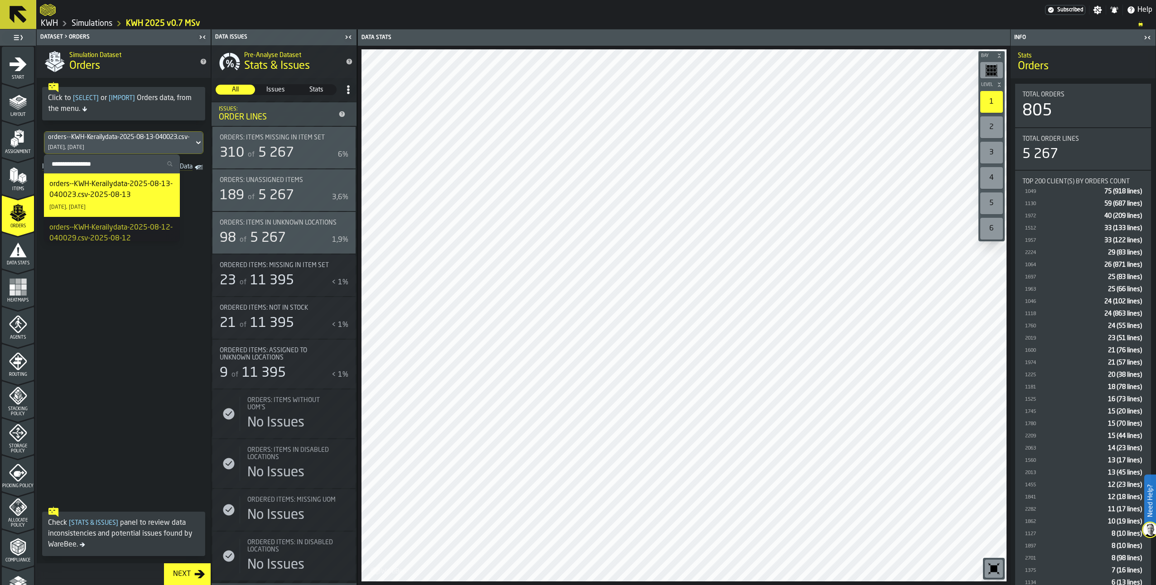
click at [110, 192] on div "orders--KWH-Kerailydata-2025-08-13-040023.csv-2025-08-13" at bounding box center [111, 190] width 125 height 22
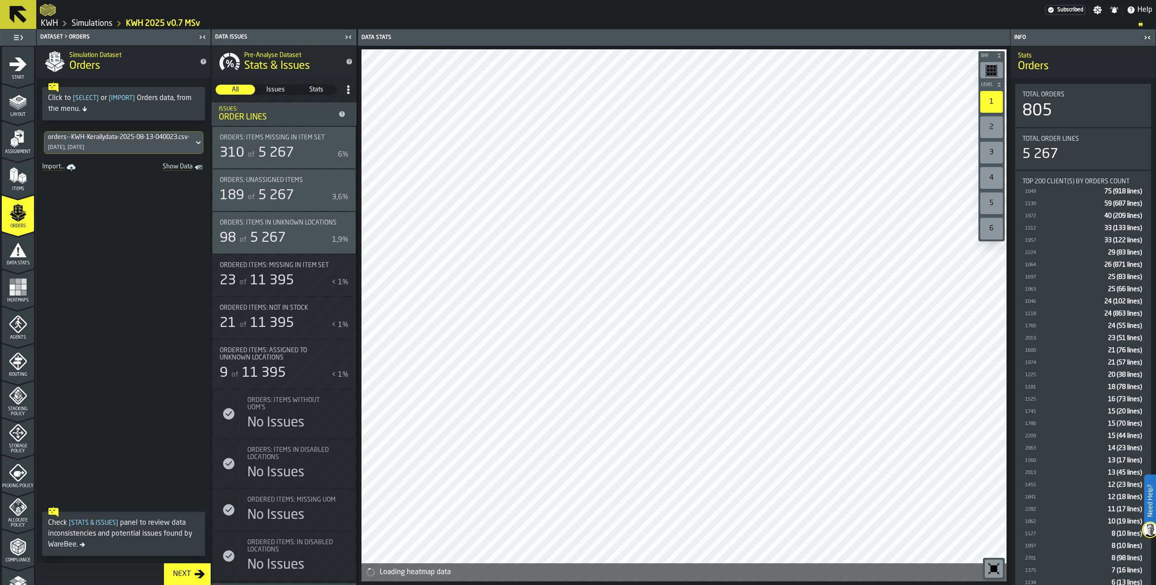
click at [51, 22] on link "KWH" at bounding box center [49, 24] width 17 height 10
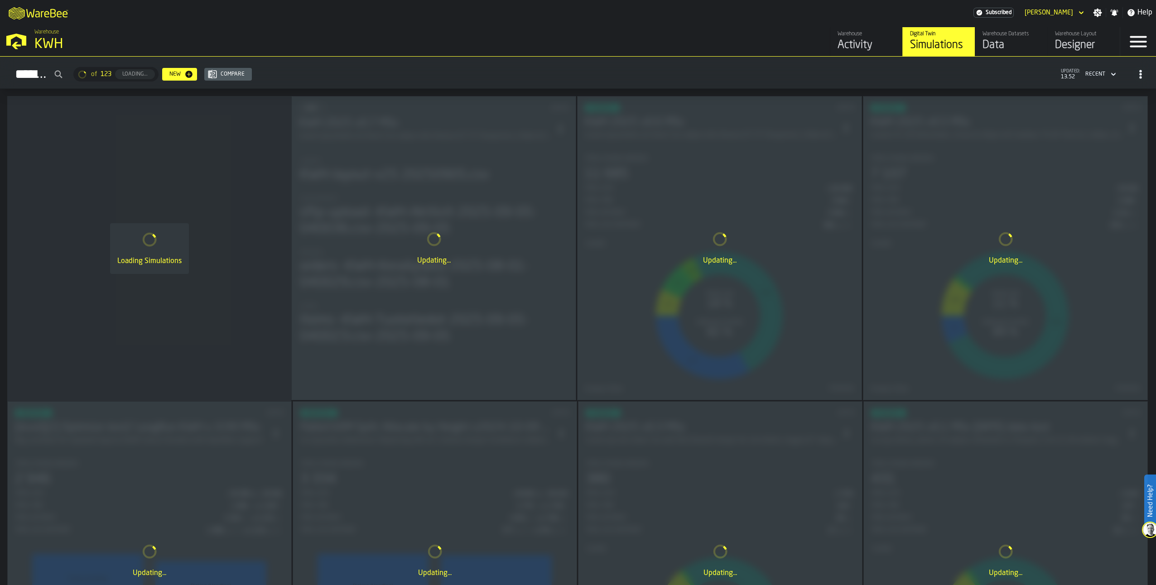
click at [999, 41] on div "Data" at bounding box center [1011, 45] width 58 height 14
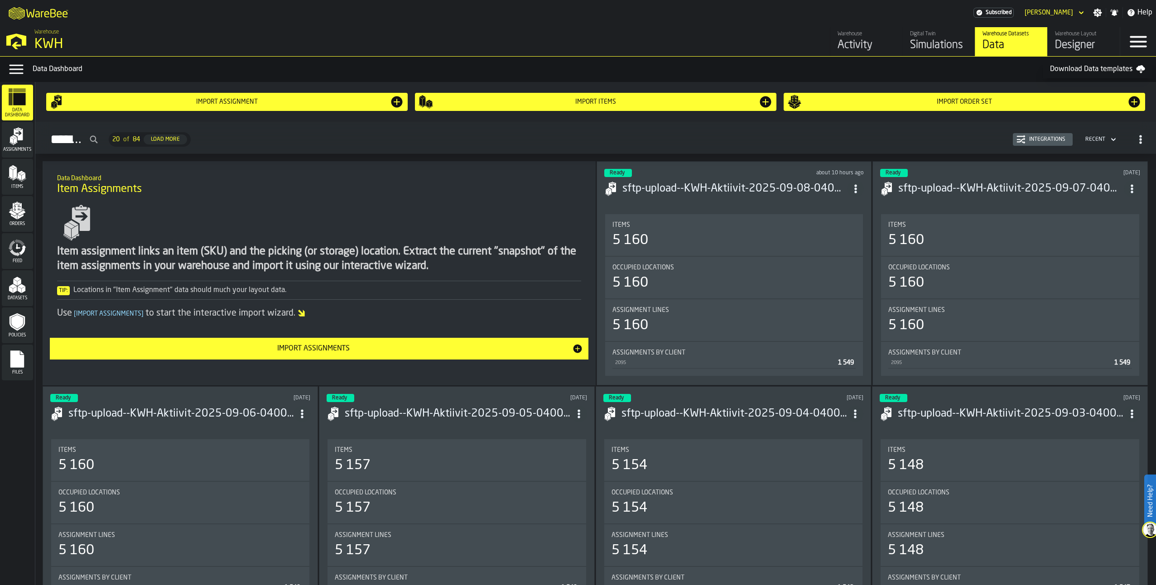
click at [21, 209] on icon "menu Orders" at bounding box center [17, 208] width 9 height 10
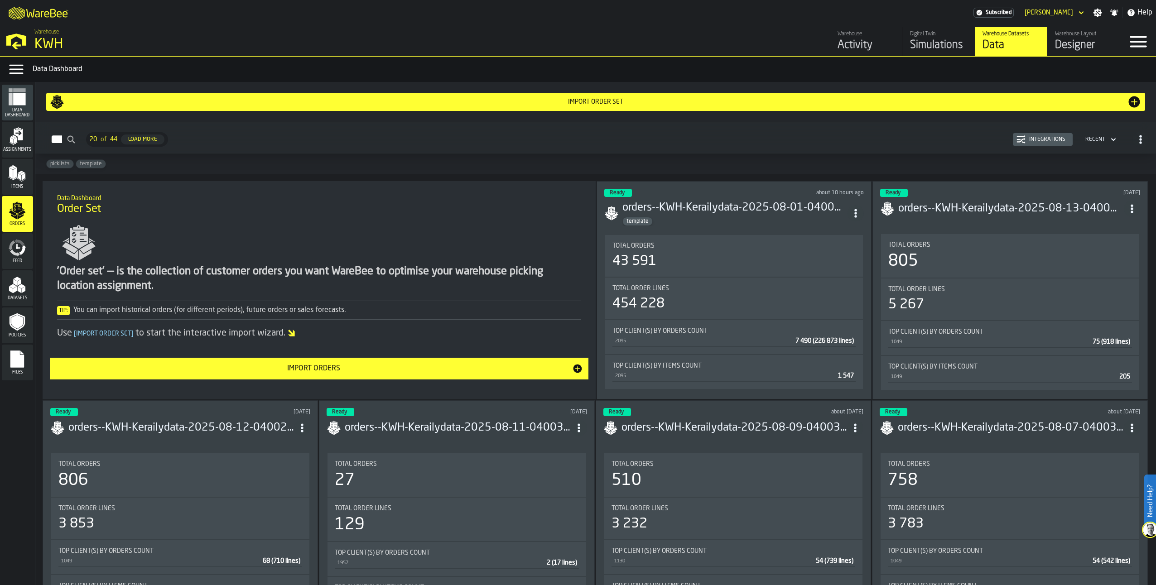
click at [931, 42] on div "Simulations" at bounding box center [939, 45] width 58 height 14
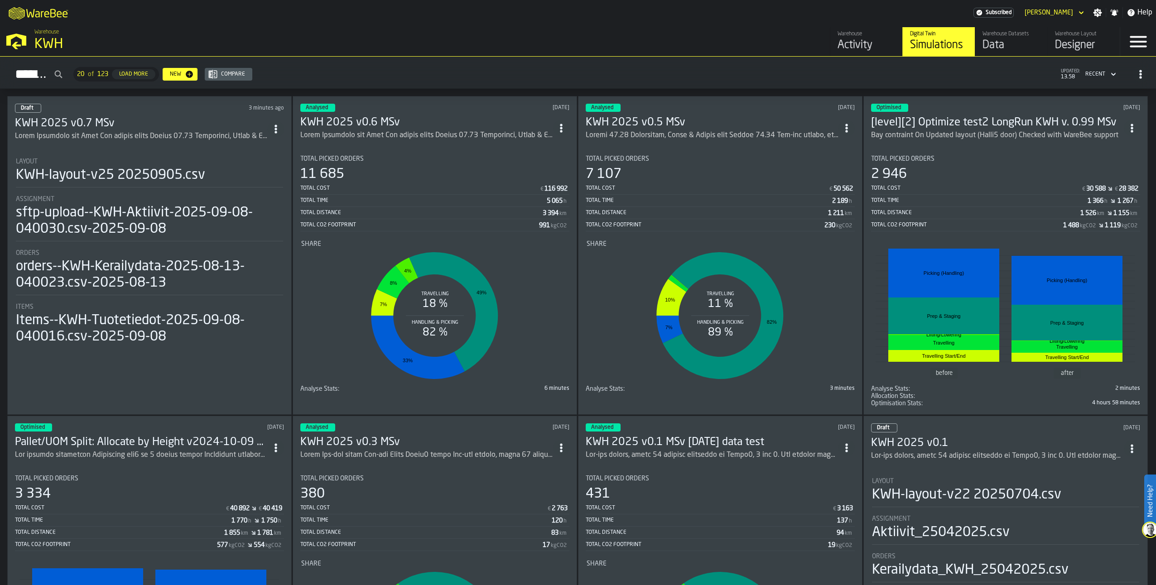
click at [115, 120] on h3 "KWH 2025 v0.7 MSv" at bounding box center [141, 123] width 253 height 14
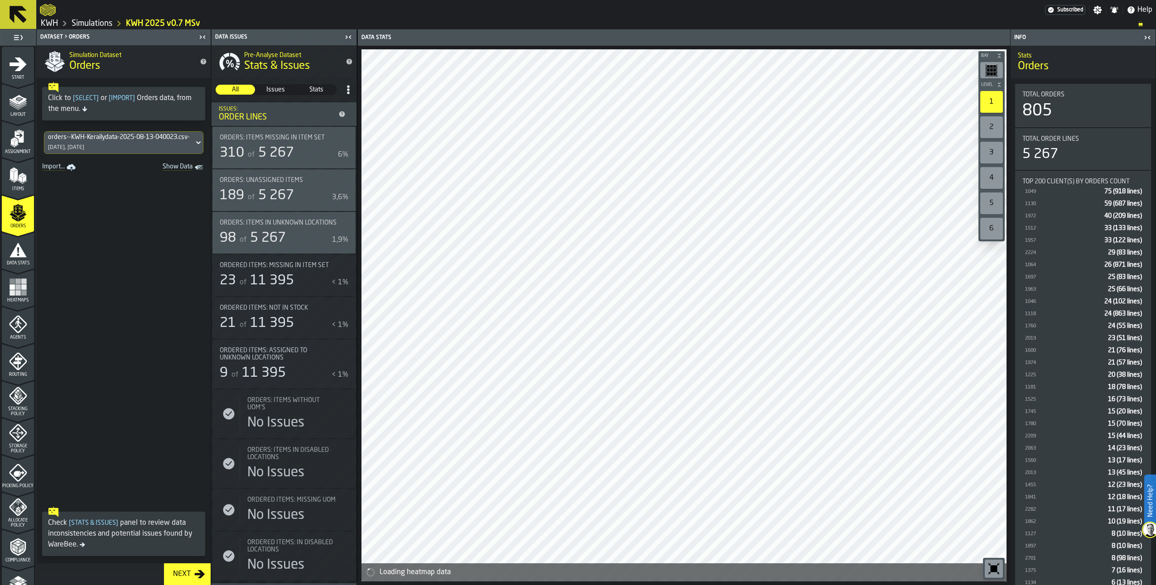
click at [14, 249] on icon "menu Data Stats" at bounding box center [18, 249] width 17 height 14
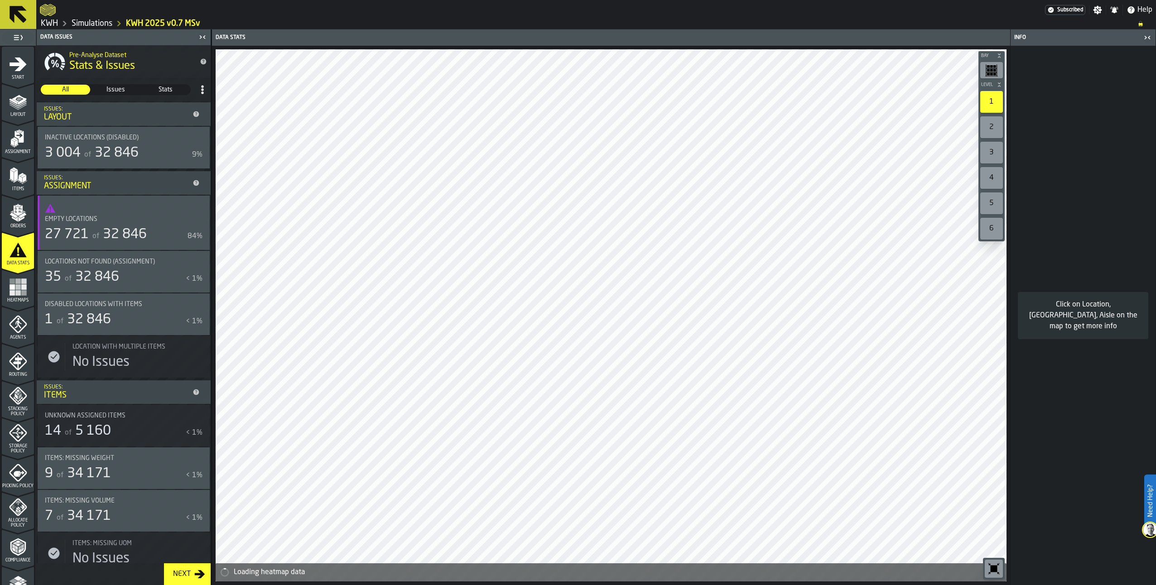
click at [14, 290] on icon "menu Heatmaps" at bounding box center [18, 287] width 18 height 18
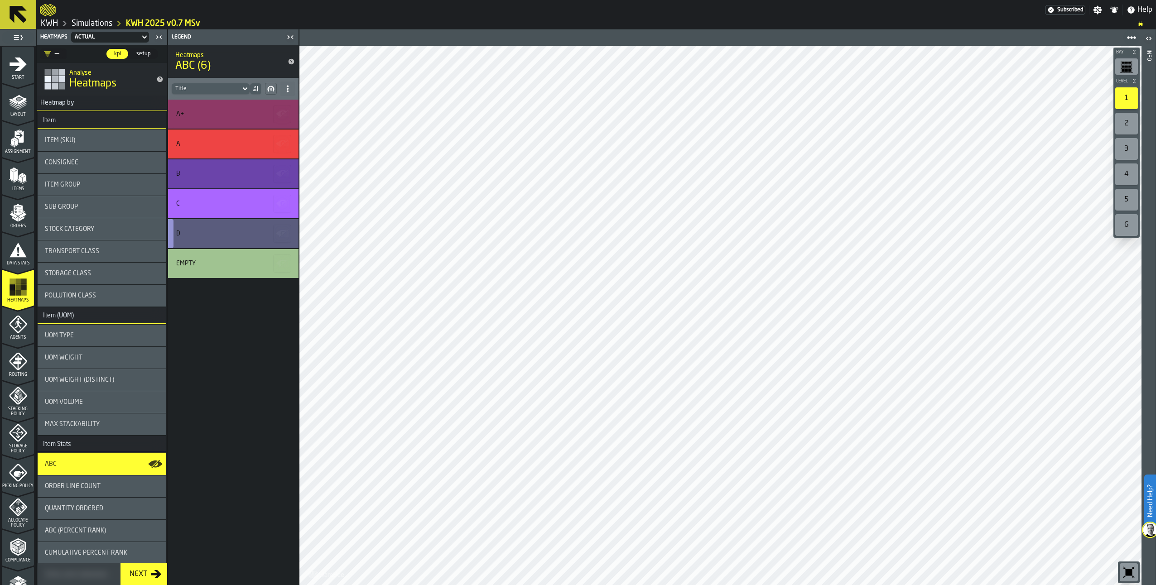
click at [223, 236] on div "D" at bounding box center [231, 233] width 111 height 7
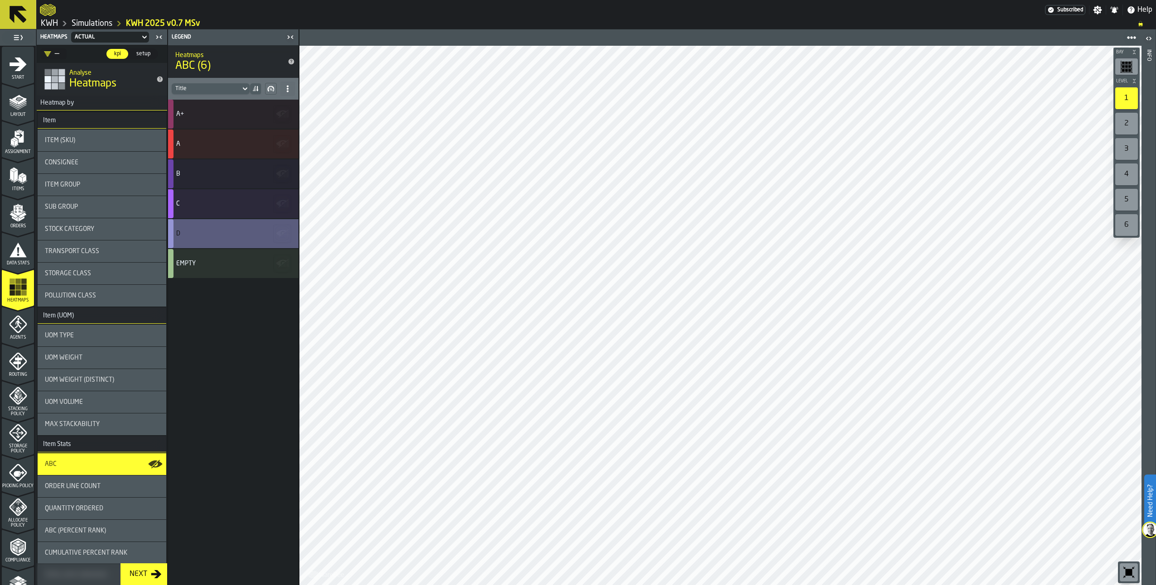
click at [223, 236] on div "D" at bounding box center [231, 233] width 111 height 7
click at [204, 204] on div "C" at bounding box center [231, 203] width 111 height 7
click at [217, 235] on div "D" at bounding box center [231, 233] width 111 height 7
click at [212, 206] on div "C" at bounding box center [231, 203] width 111 height 7
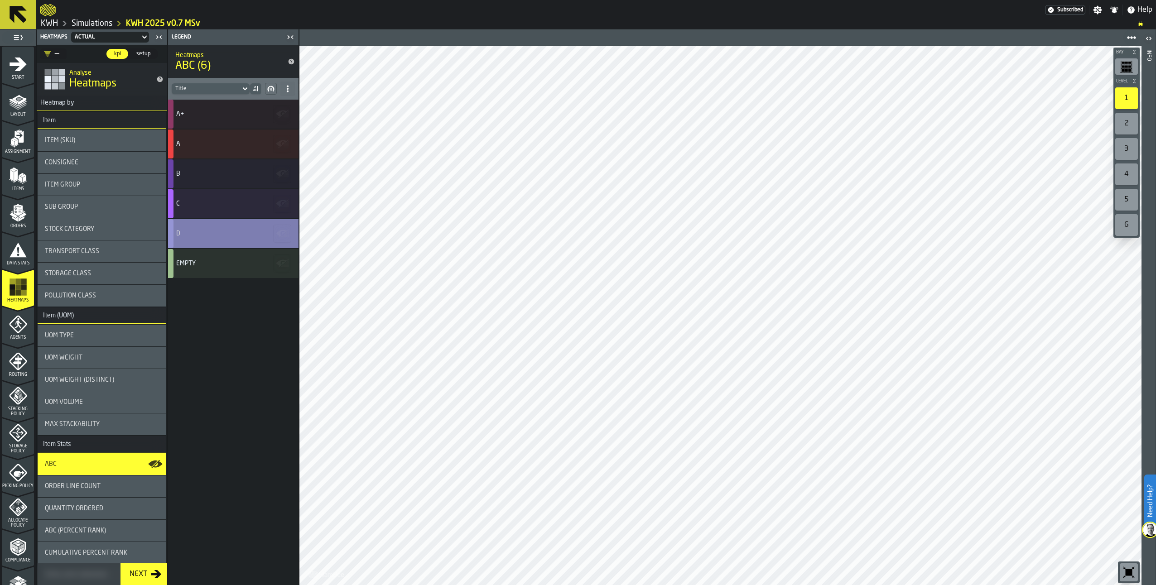
click at [210, 235] on div "D" at bounding box center [231, 233] width 111 height 7
click at [214, 263] on div "Empty" at bounding box center [231, 263] width 111 height 7
click at [216, 228] on div "D" at bounding box center [233, 233] width 130 height 29
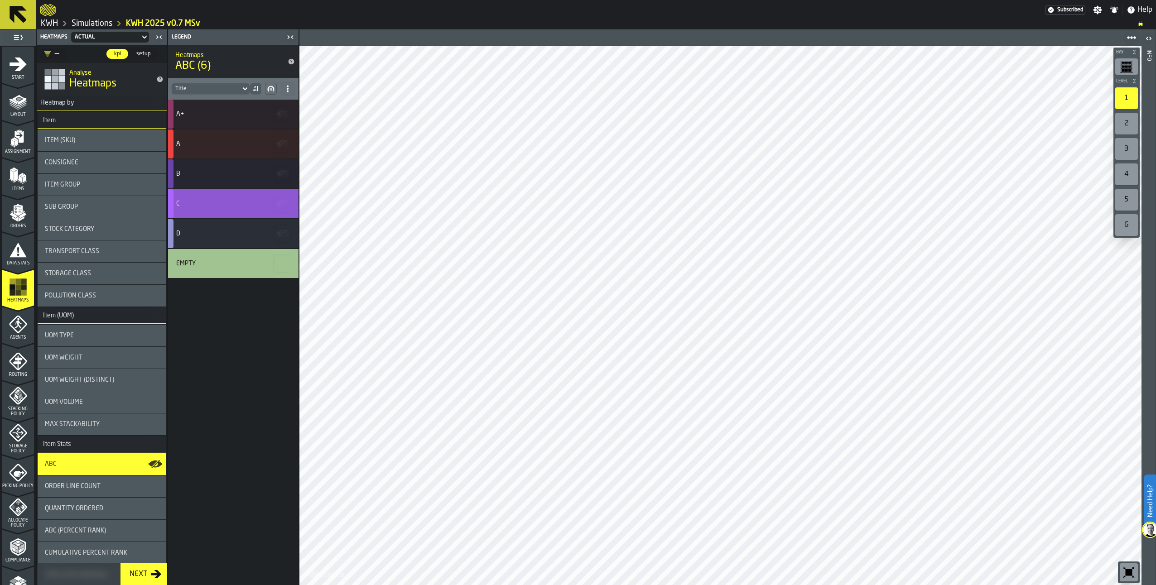
click at [214, 202] on div "C" at bounding box center [231, 203] width 111 height 7
click at [229, 172] on div "B" at bounding box center [231, 173] width 111 height 7
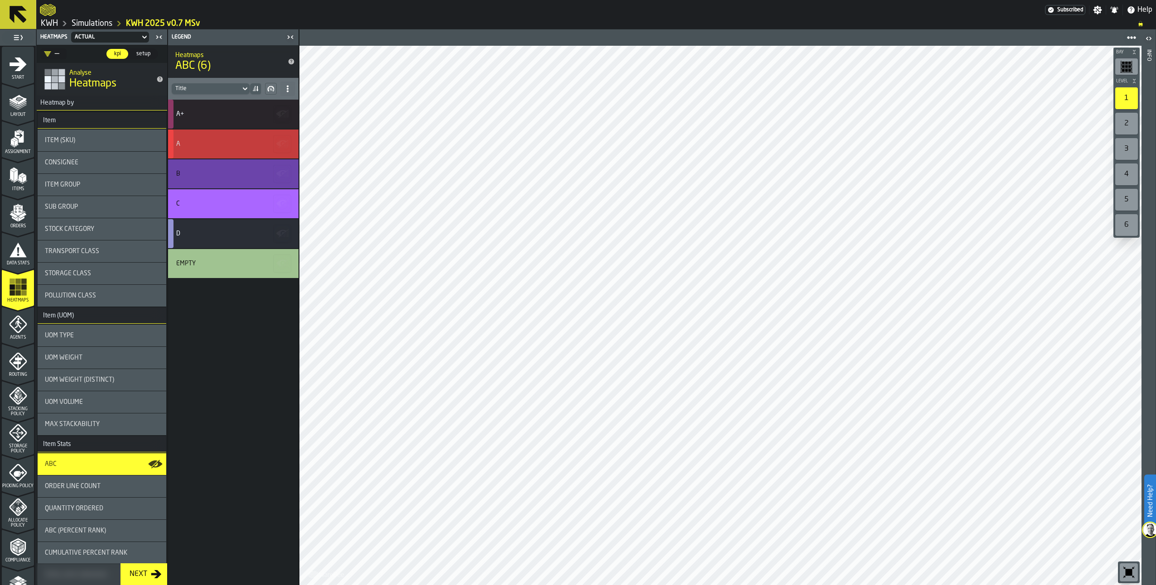
click at [219, 141] on div "A" at bounding box center [231, 143] width 111 height 7
click at [286, 86] on icon at bounding box center [287, 88] width 7 height 7
click at [260, 106] on div "Show All Stats" at bounding box center [255, 106] width 68 height 11
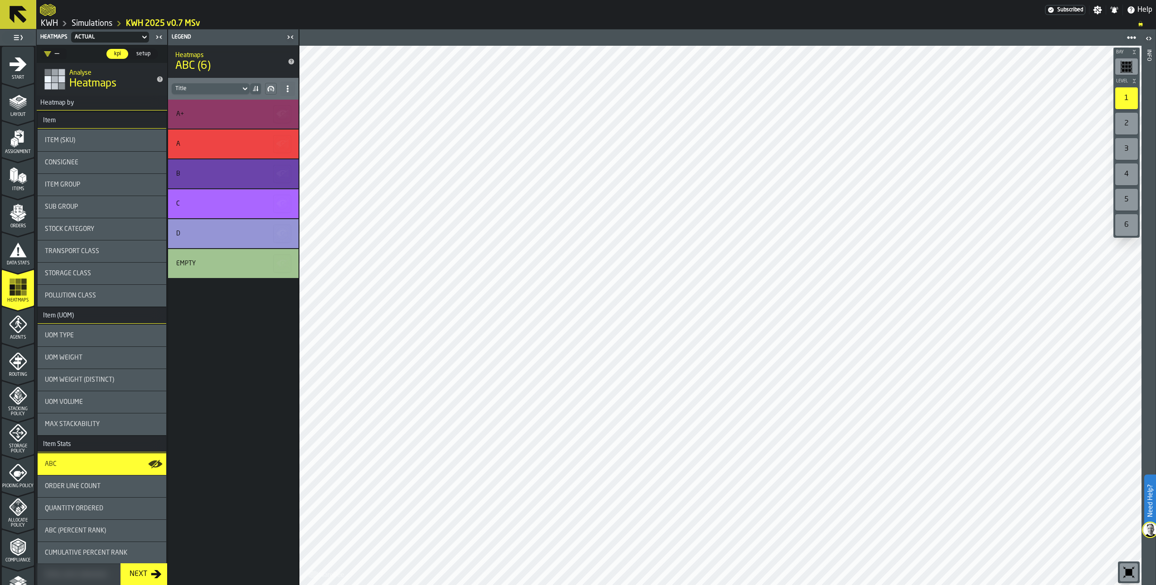
click at [98, 22] on link "Simulations" at bounding box center [92, 24] width 41 height 10
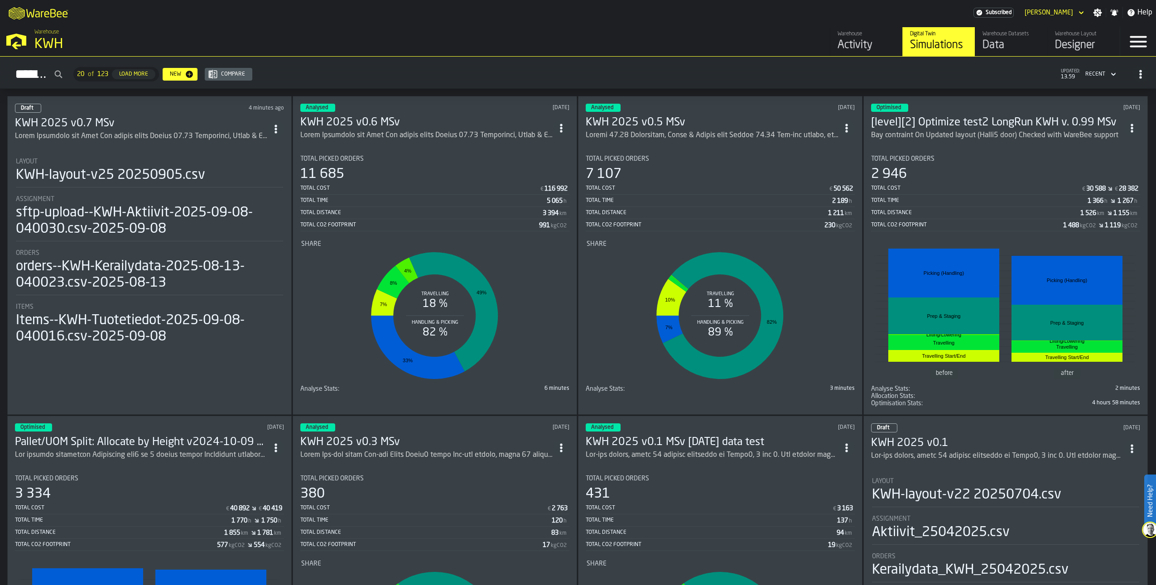
click at [128, 131] on div "ItemListCard-DashboardItemContainer" at bounding box center [141, 136] width 253 height 11
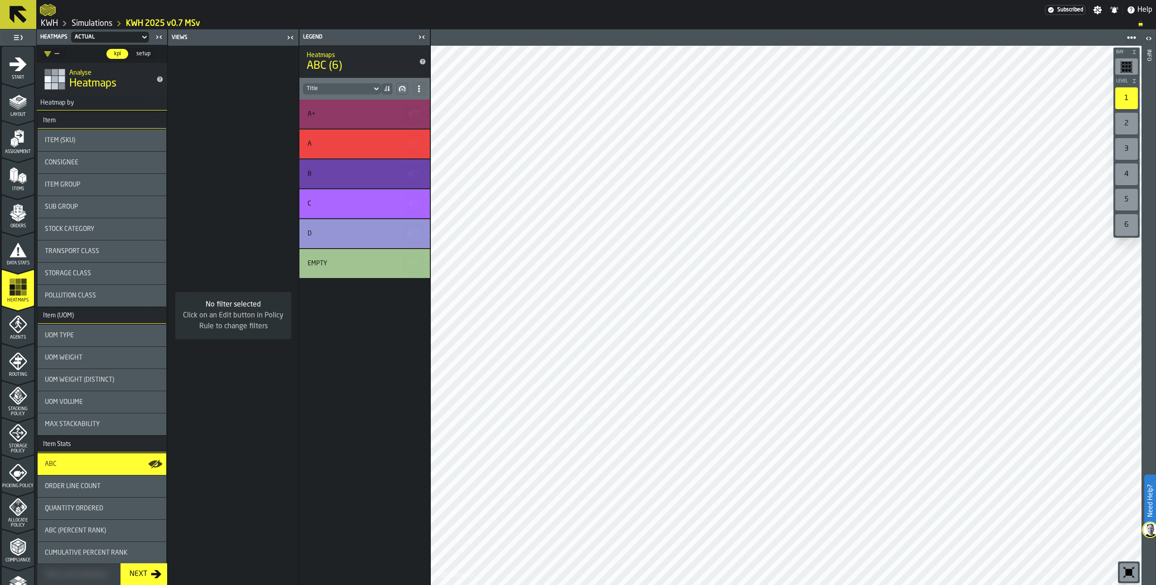
click at [79, 485] on span "Order Line Count" at bounding box center [73, 486] width 56 height 7
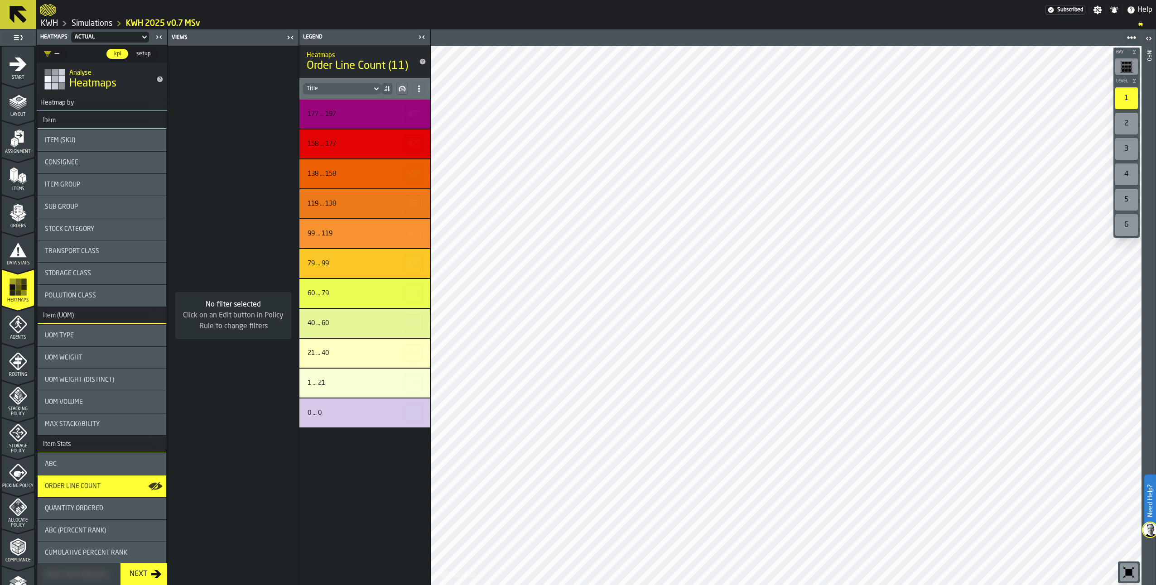
click at [89, 510] on span "Quantity Ordered" at bounding box center [74, 508] width 58 height 7
click at [79, 461] on div "ABC" at bounding box center [102, 464] width 114 height 7
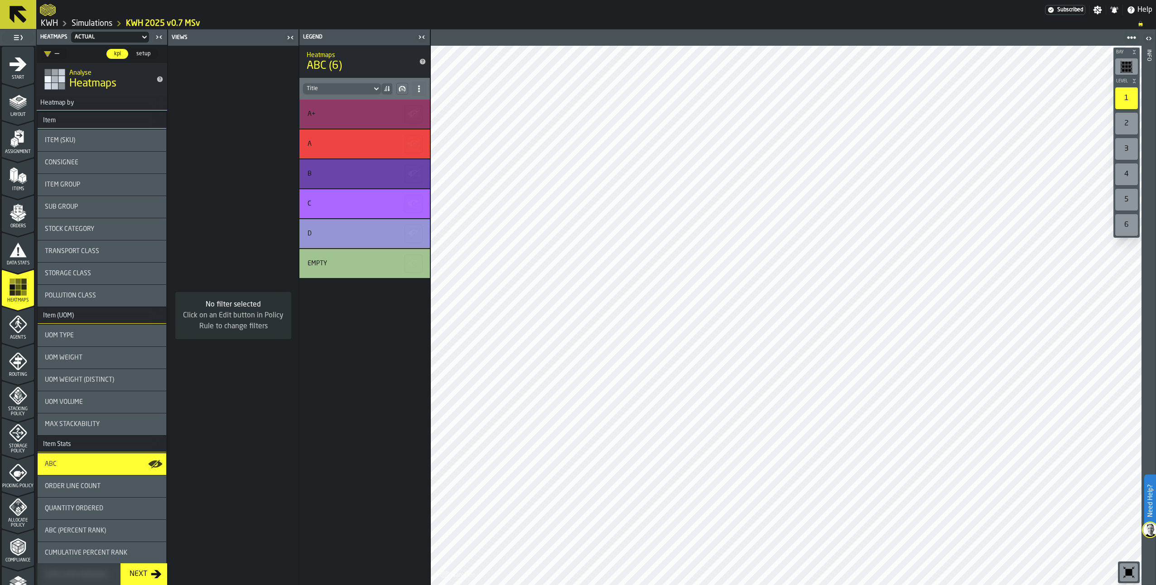
click at [20, 471] on icon "menu Picking Policy" at bounding box center [19, 474] width 11 height 6
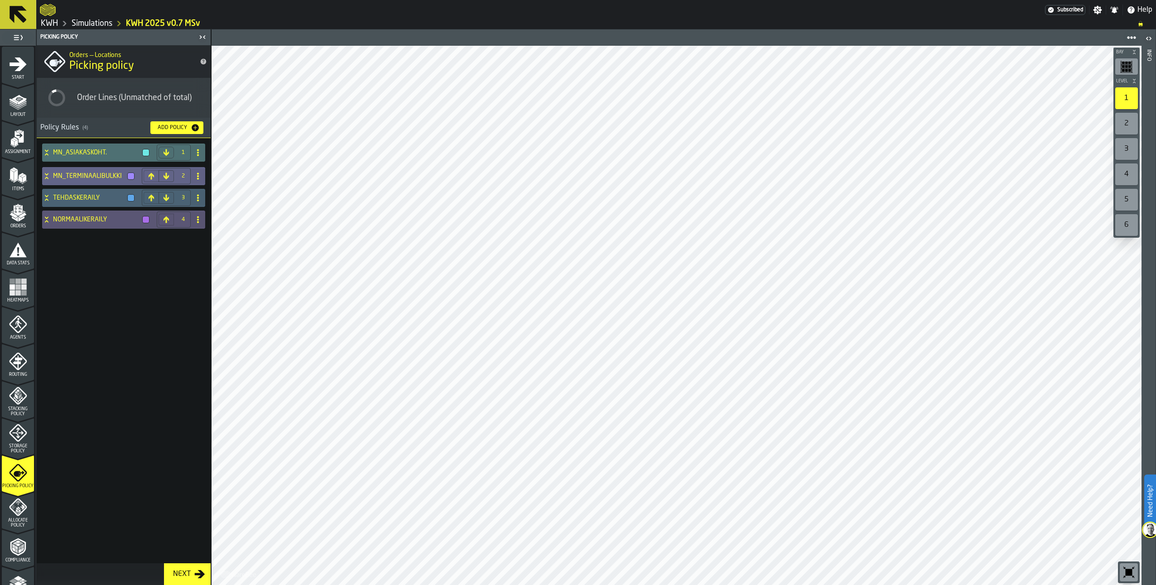
click at [46, 174] on icon at bounding box center [46, 174] width 3 height 2
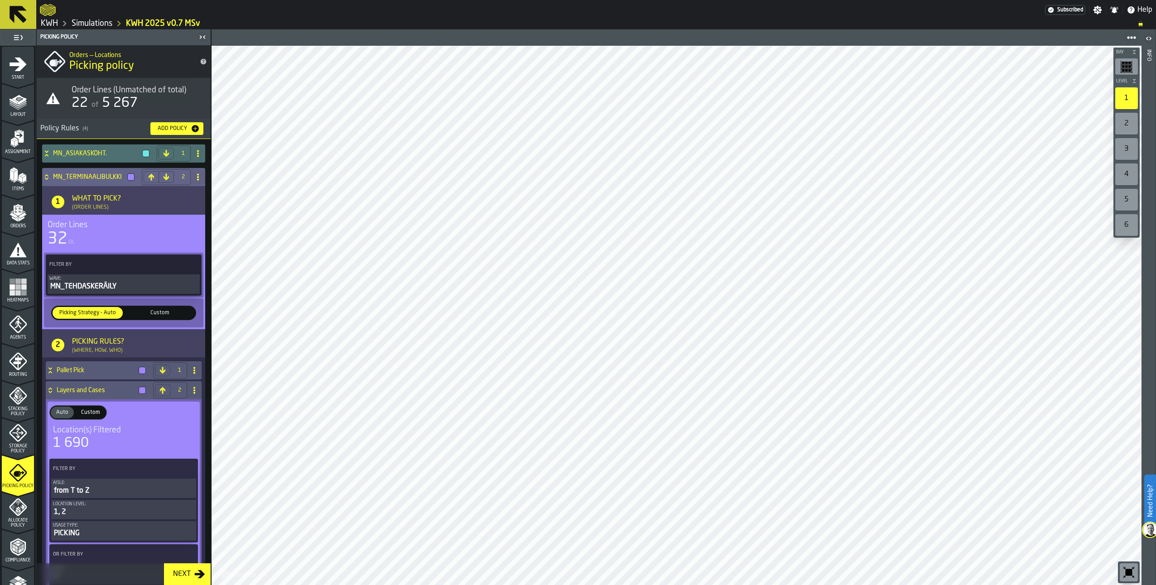
click at [43, 173] on icon at bounding box center [46, 176] width 9 height 7
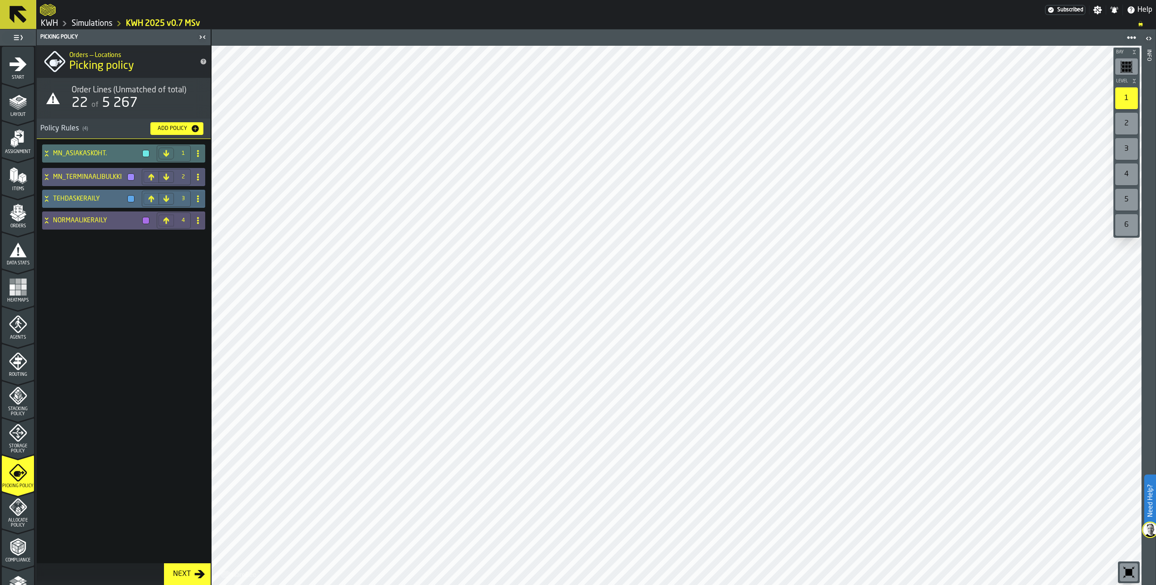
click at [44, 193] on div "TEHDASKERÄILY" at bounding box center [90, 199] width 96 height 18
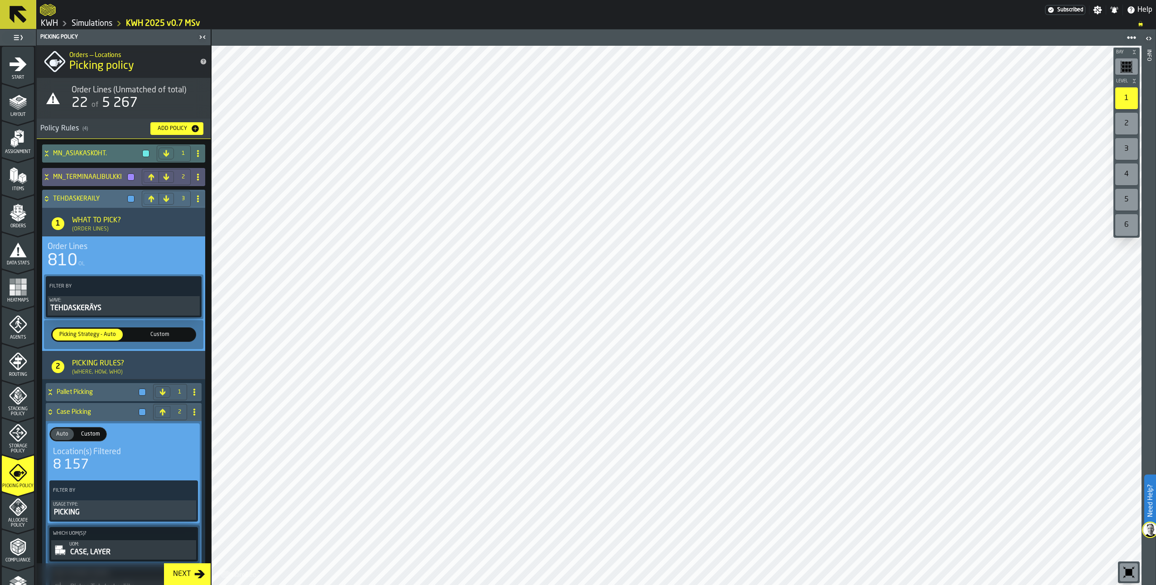
click at [44, 193] on div "TEHDASKERÄILY" at bounding box center [90, 199] width 96 height 18
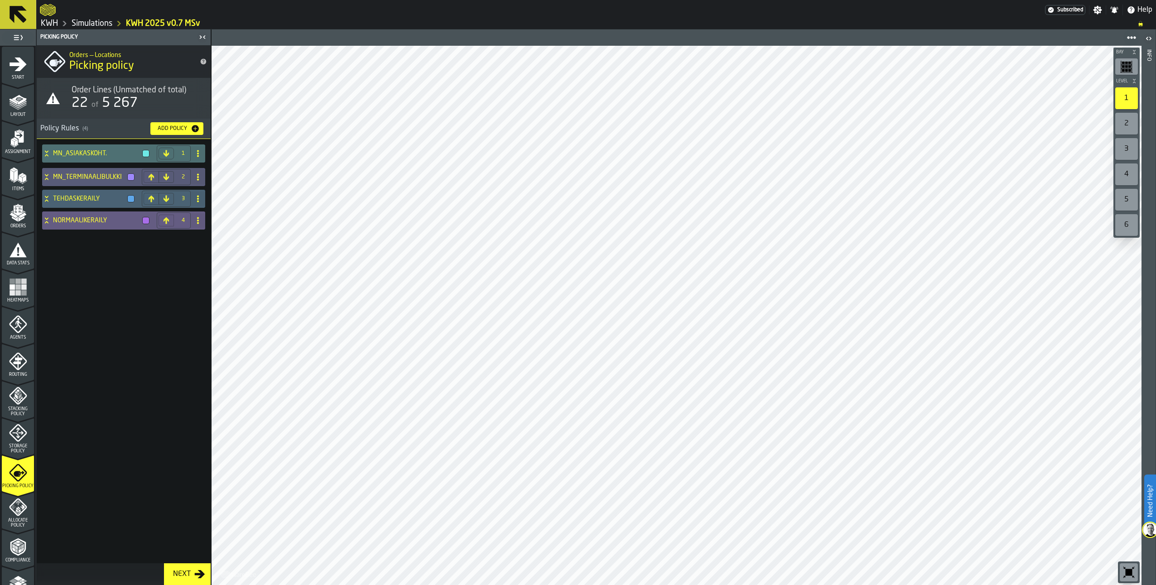
click at [46, 220] on icon at bounding box center [46, 220] width 9 height 7
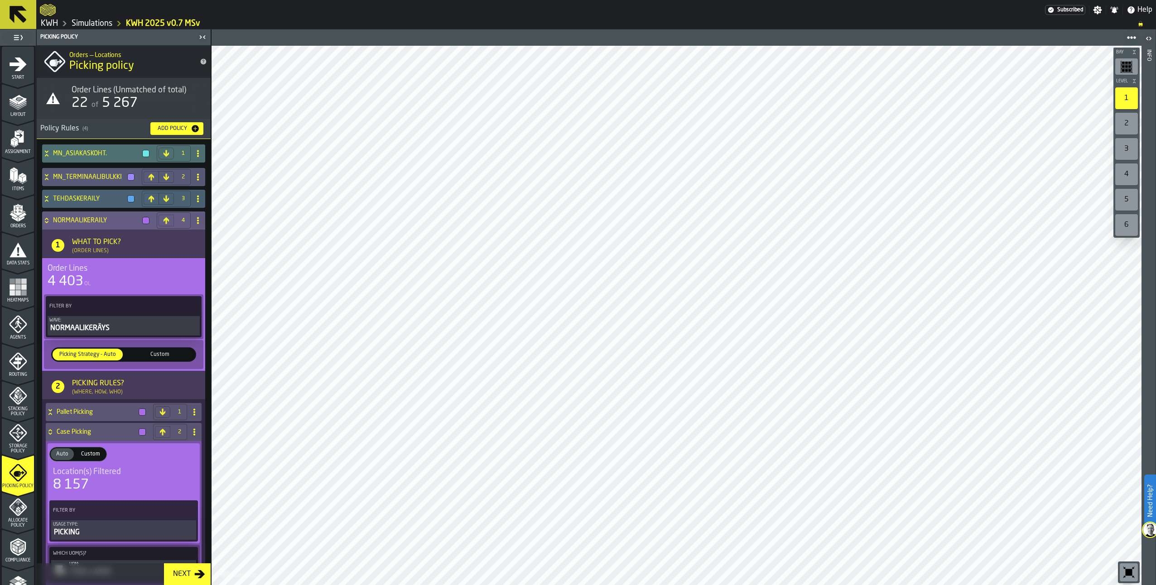
click at [44, 219] on icon at bounding box center [46, 220] width 9 height 7
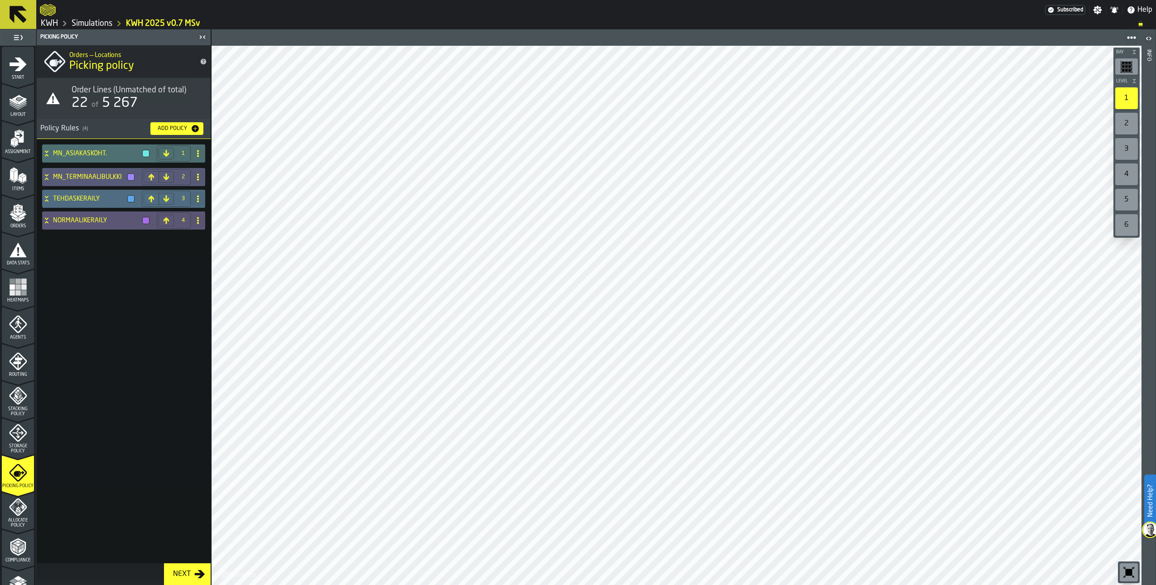
click at [47, 201] on icon at bounding box center [46, 198] width 9 height 7
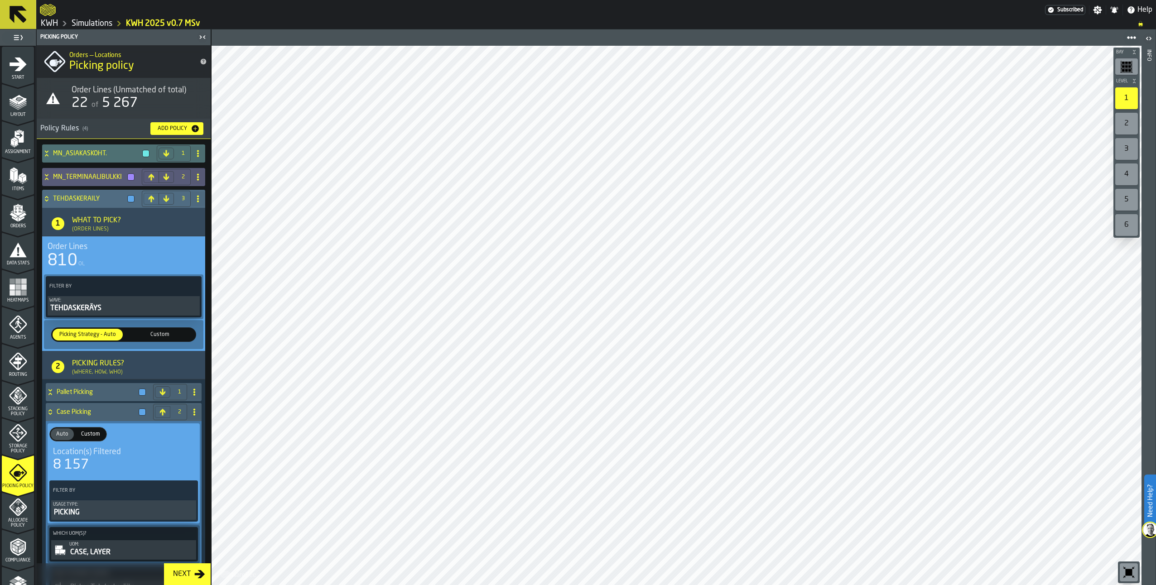
click at [47, 201] on icon at bounding box center [46, 198] width 9 height 7
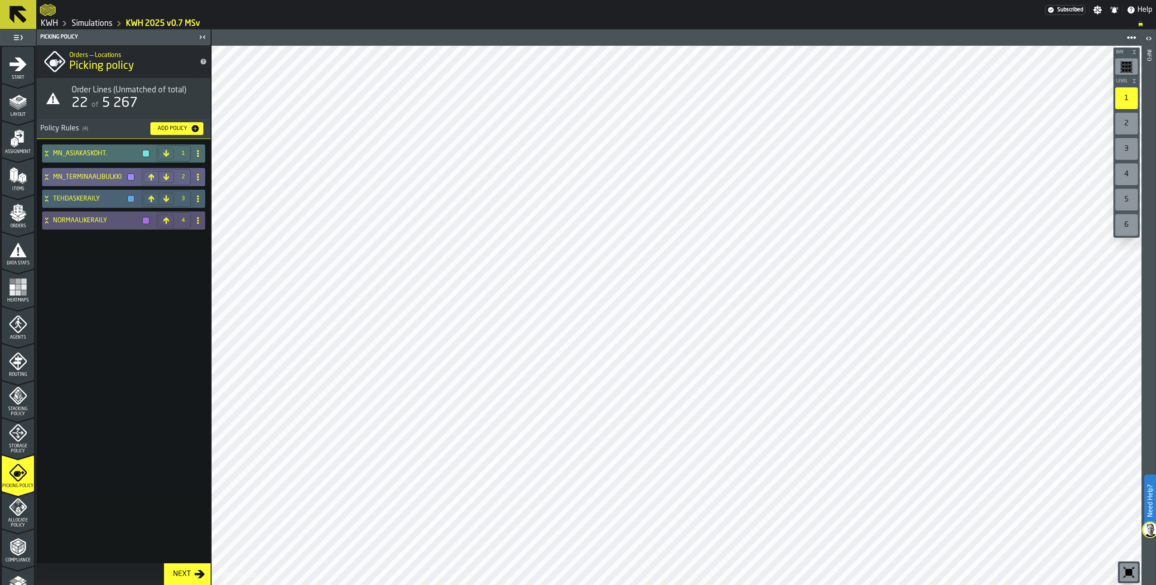
click at [46, 177] on icon at bounding box center [46, 176] width 9 height 7
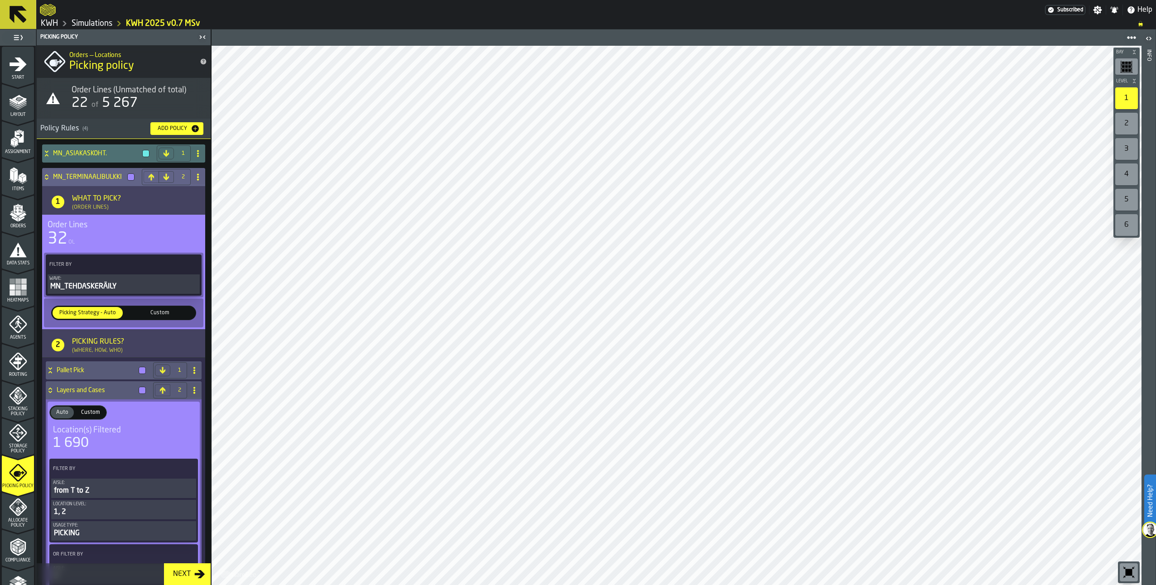
click at [46, 177] on icon at bounding box center [46, 176] width 9 height 7
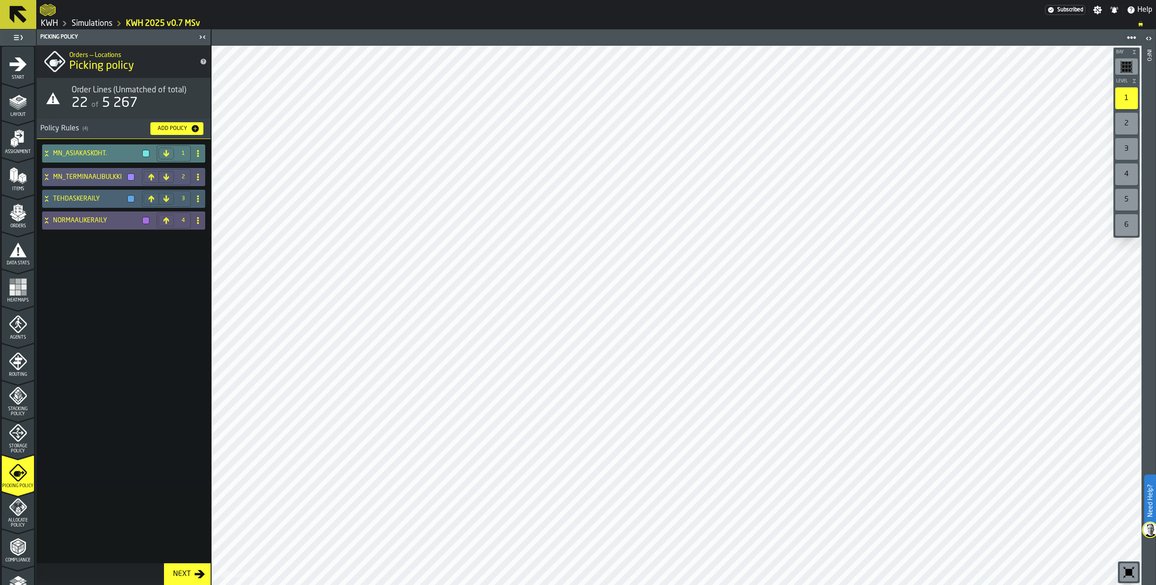
click at [48, 154] on icon at bounding box center [46, 153] width 9 height 7
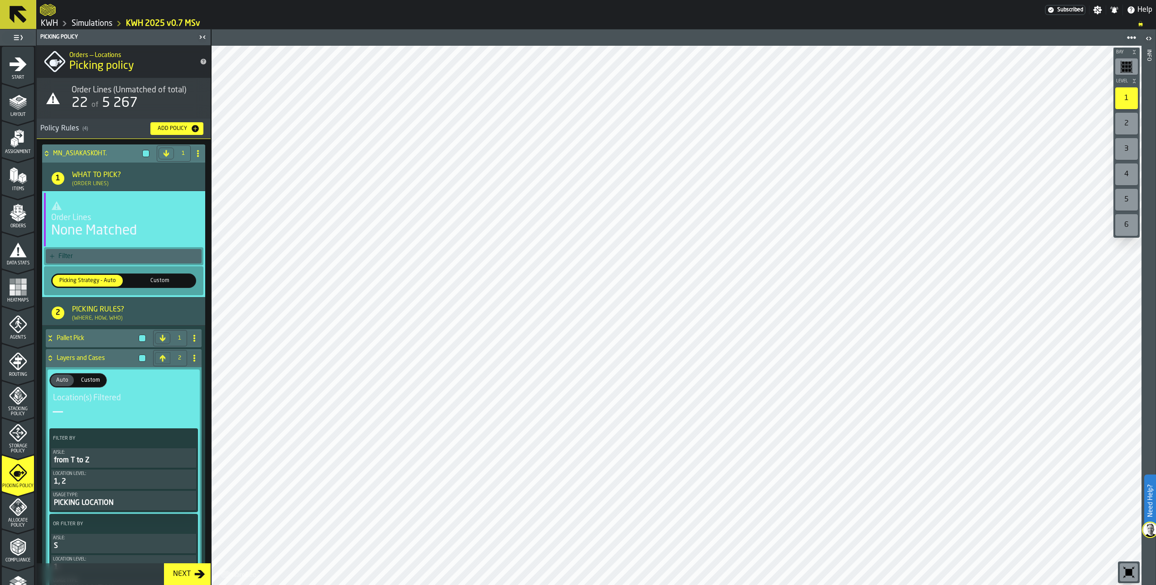
click at [48, 154] on icon at bounding box center [46, 155] width 3 height 2
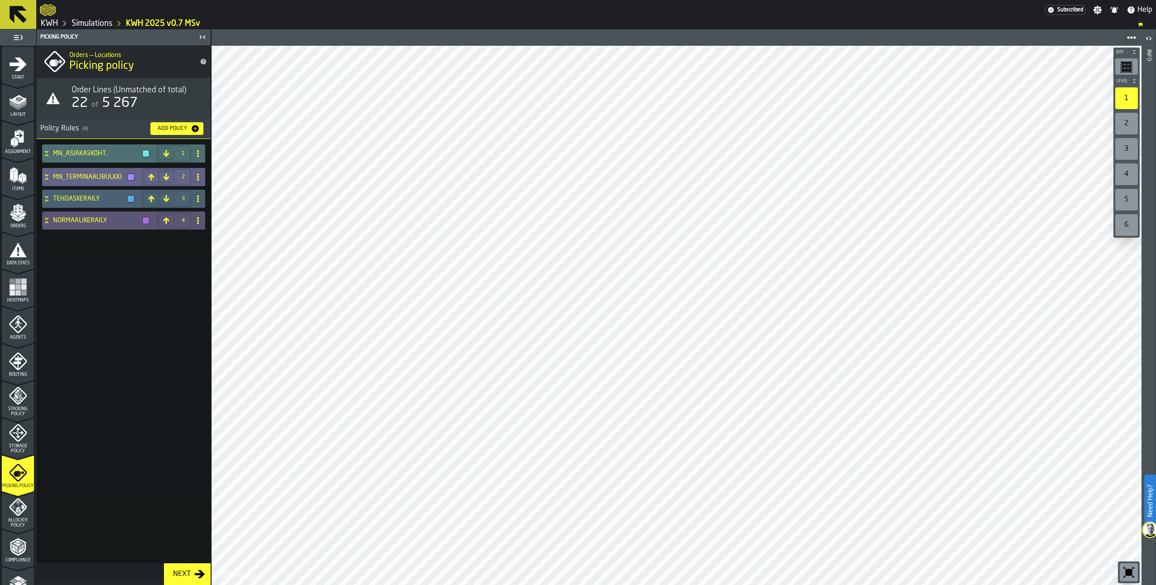
click at [48, 178] on icon at bounding box center [46, 176] width 9 height 7
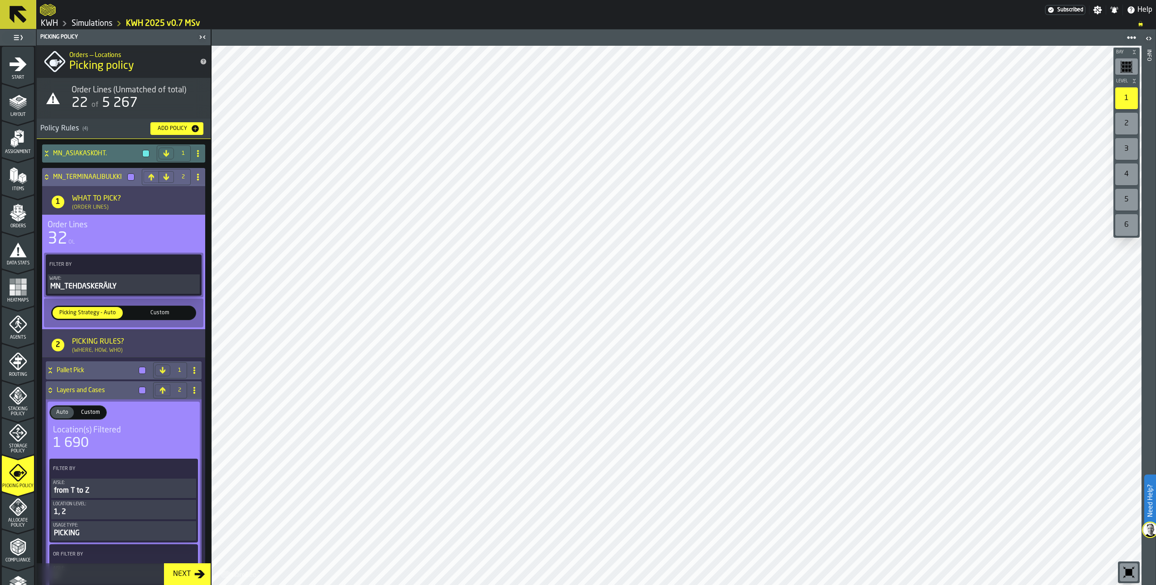
click at [51, 176] on icon at bounding box center [46, 176] width 9 height 7
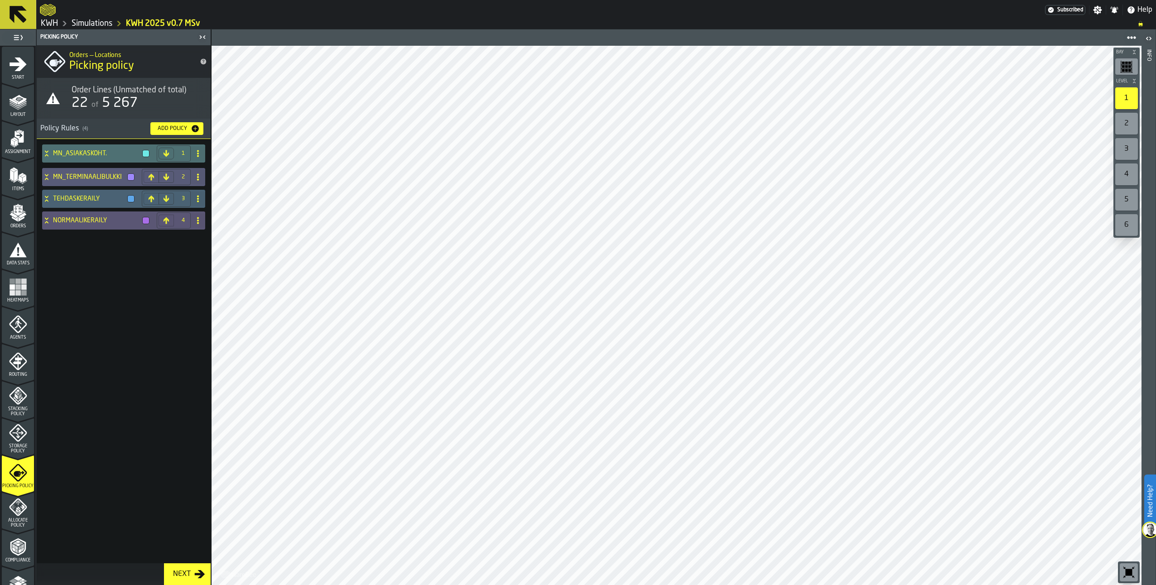
drag, startPoint x: 14, startPoint y: 520, endPoint x: 14, endPoint y: 495, distance: 24.9
click at [14, 520] on span "Allocate Policy" at bounding box center [18, 523] width 32 height 10
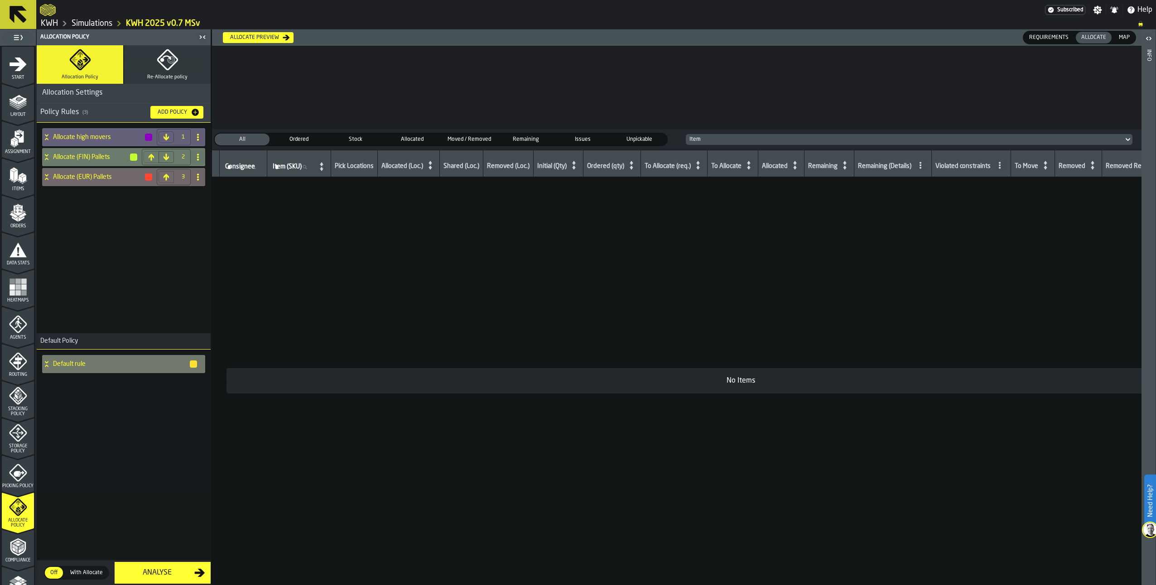
drag, startPoint x: 14, startPoint y: 471, endPoint x: 14, endPoint y: 437, distance: 33.5
click at [14, 471] on icon "menu Picking Policy" at bounding box center [19, 474] width 11 height 6
click at [14, 437] on icon "menu Storage Policy" at bounding box center [18, 433] width 18 height 18
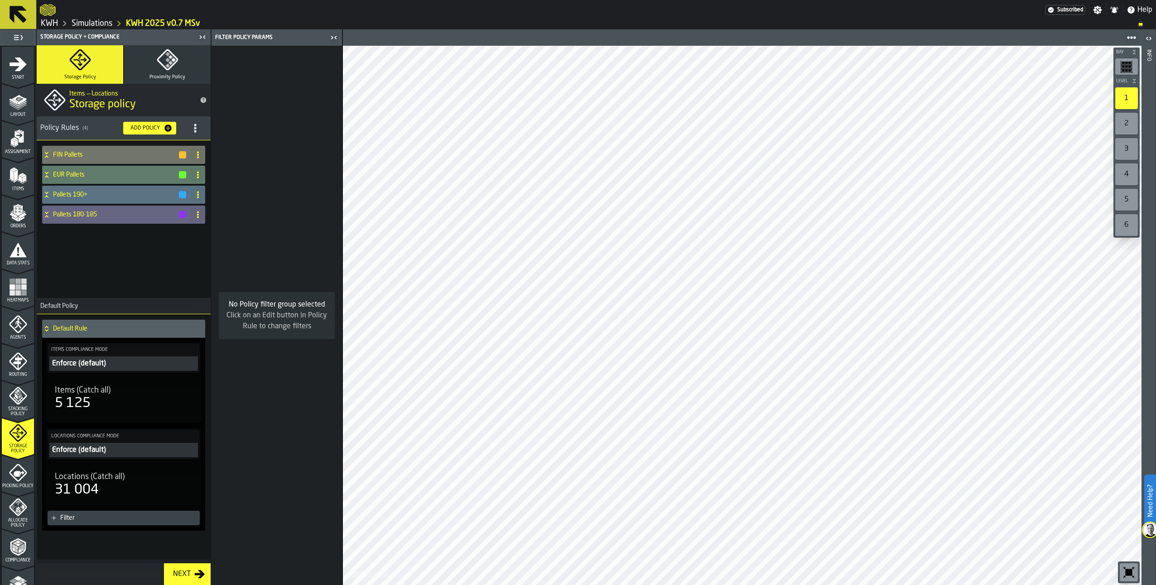
click at [13, 403] on icon "menu Stacking Policy" at bounding box center [18, 396] width 18 height 18
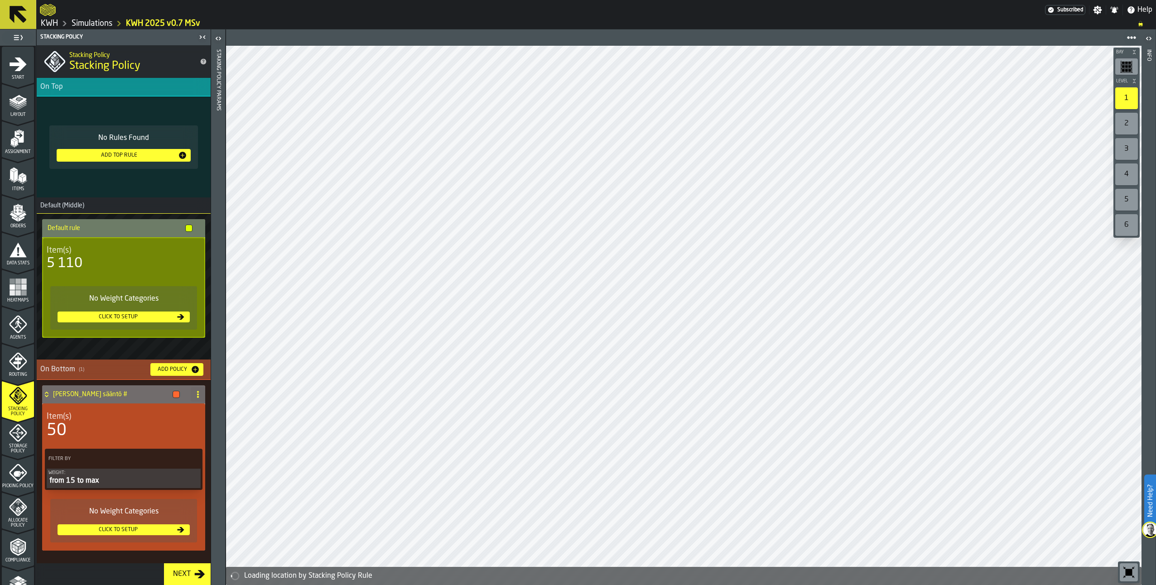
click at [12, 365] on icon "menu Routing" at bounding box center [18, 361] width 18 height 18
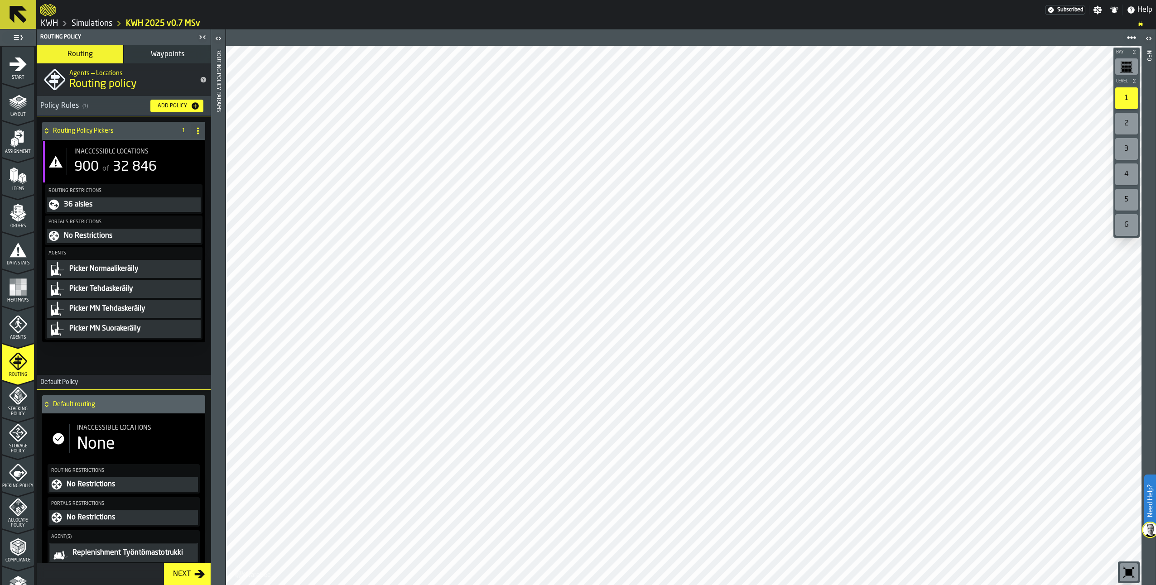
click at [19, 326] on icon "menu Agents" at bounding box center [18, 324] width 18 height 18
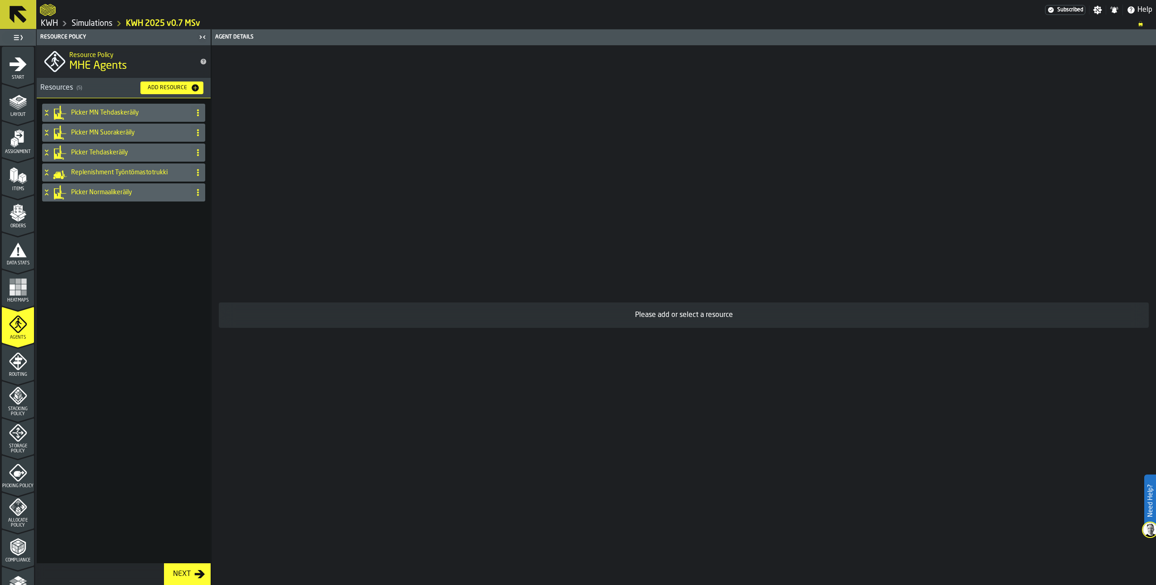
click at [200, 193] on icon at bounding box center [197, 192] width 7 height 7
click at [106, 428] on div "Picker MN Tehdaskeräily Picker MN Suorakeräily Picker Tehdaskeräily Replenishme…" at bounding box center [124, 330] width 174 height 465
click at [15, 289] on rect "menu Heatmaps" at bounding box center [17, 286] width 5 height 5
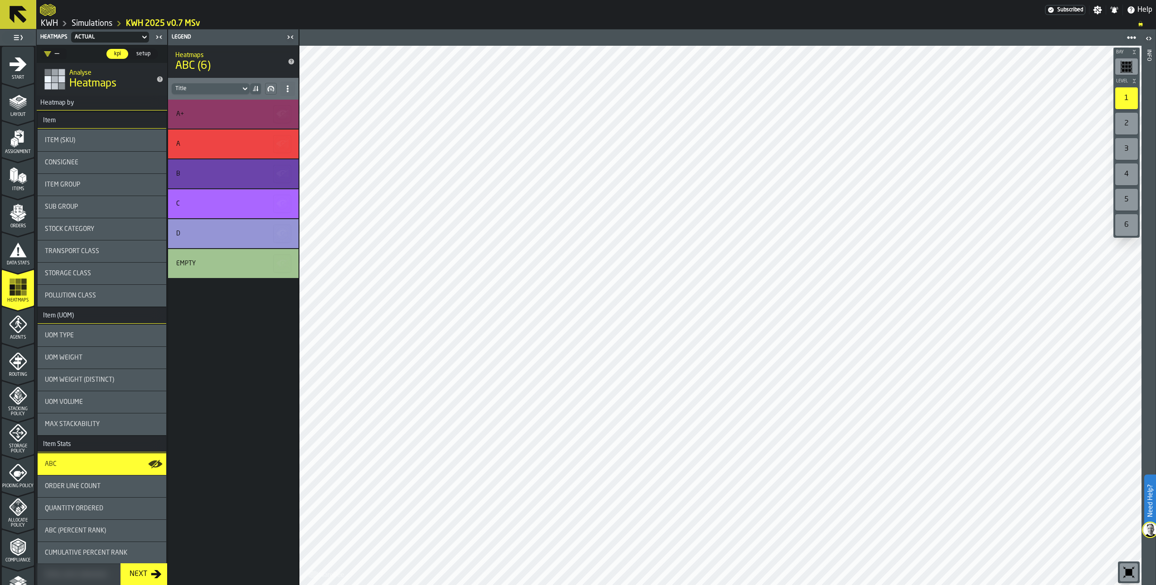
click at [67, 164] on span "Consignee" at bounding box center [62, 162] width 34 height 7
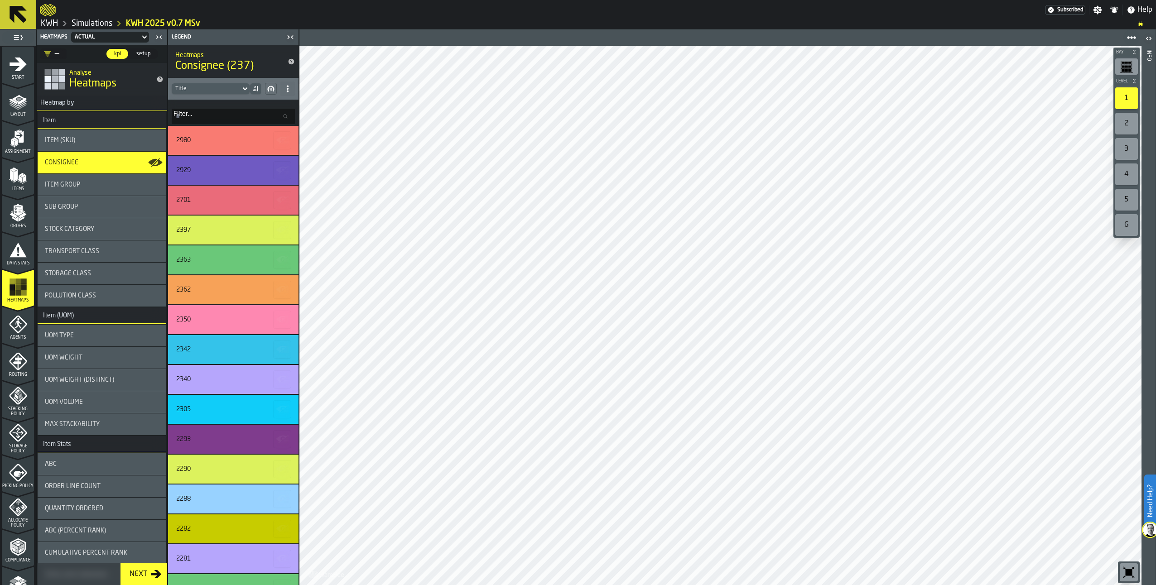
click at [190, 120] on input "Filter... Filter..." at bounding box center [233, 116] width 123 height 15
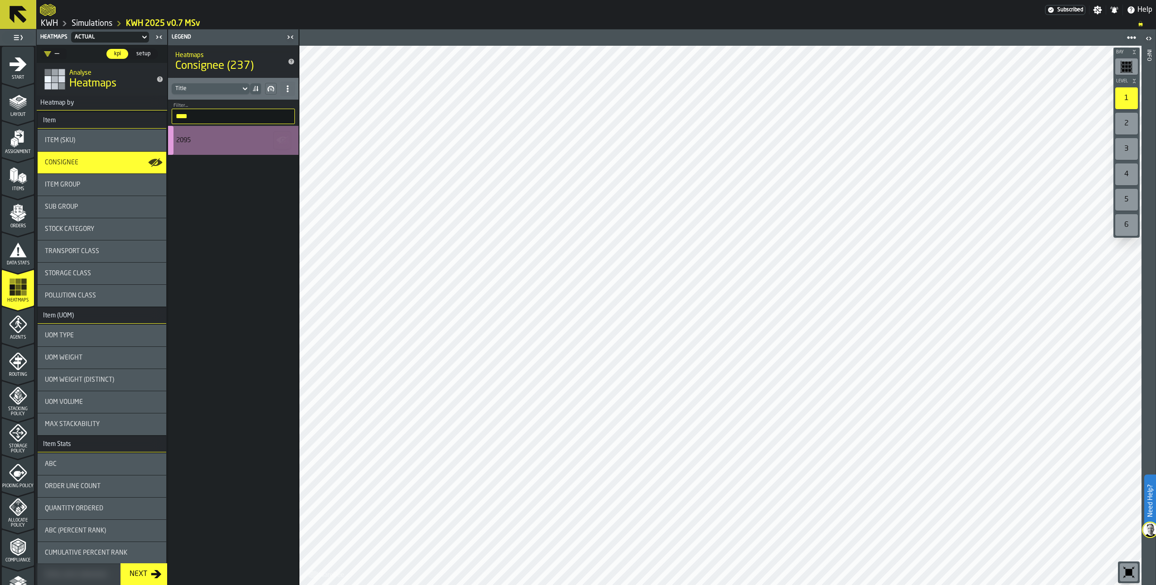
type input "****"
click at [187, 136] on div "2095" at bounding box center [233, 140] width 130 height 29
click at [280, 136] on icon "button-" at bounding box center [282, 140] width 14 height 14
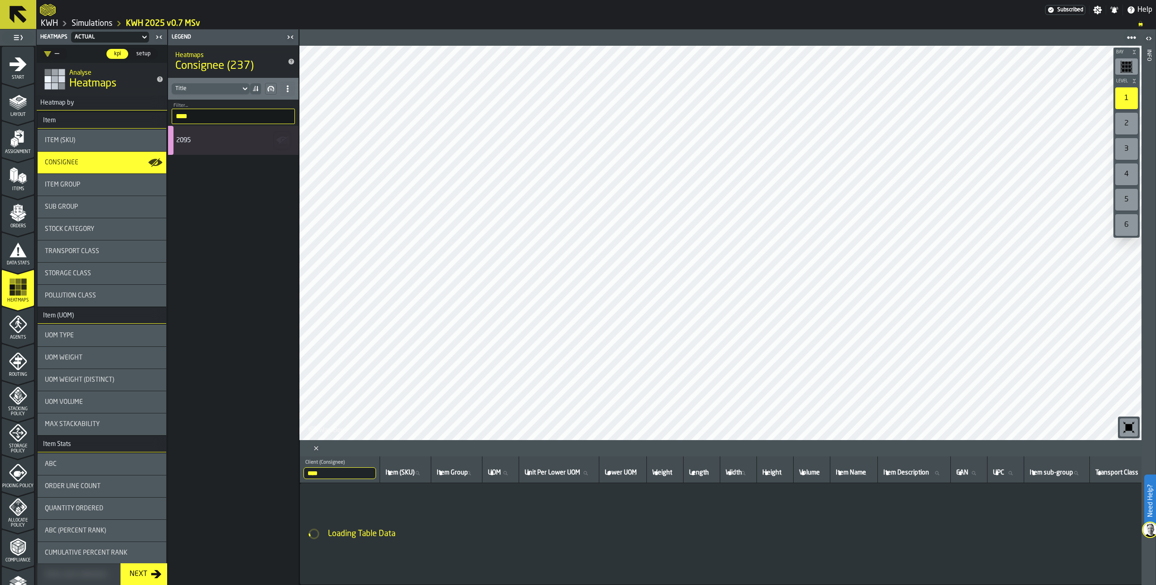
click at [291, 88] on icon at bounding box center [287, 88] width 7 height 7
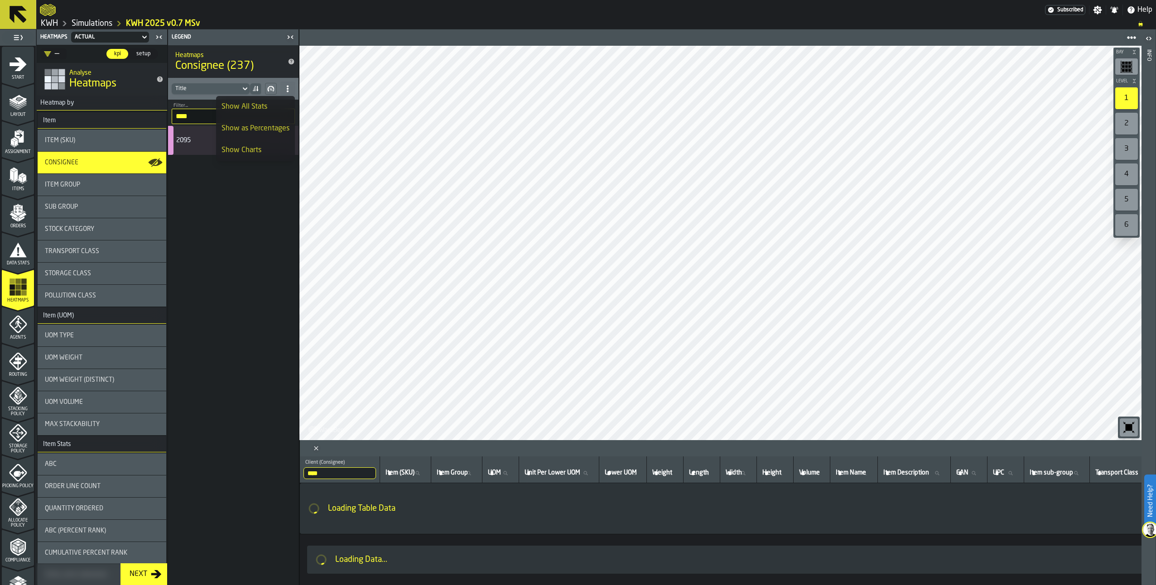
click at [270, 109] on div "Show All Stats" at bounding box center [255, 106] width 68 height 11
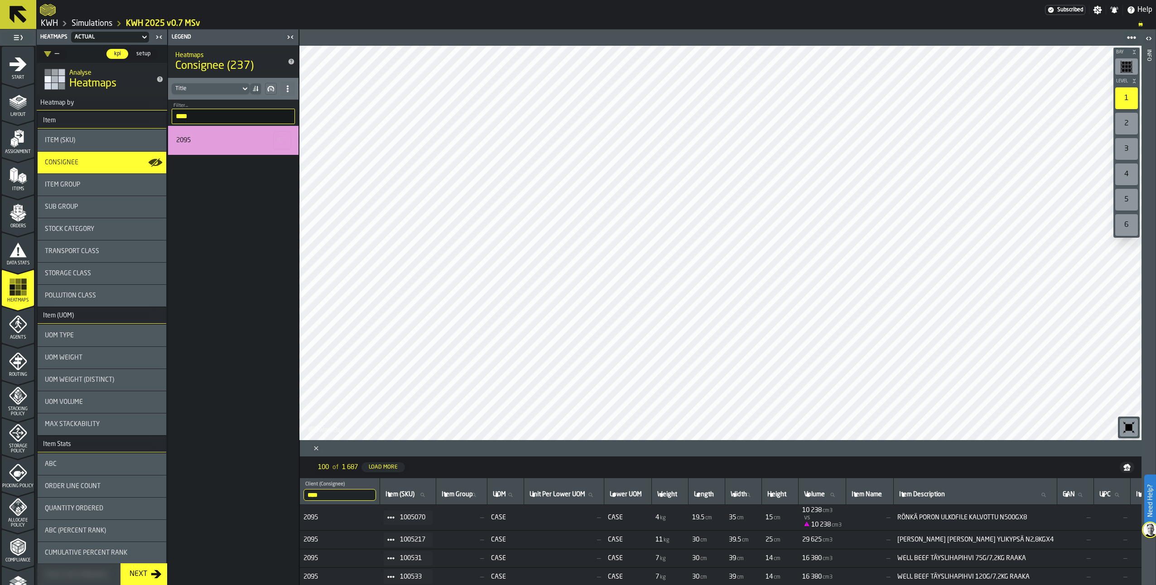
click at [210, 117] on input "****" at bounding box center [233, 116] width 123 height 15
click at [286, 115] on input "****" at bounding box center [233, 116] width 123 height 15
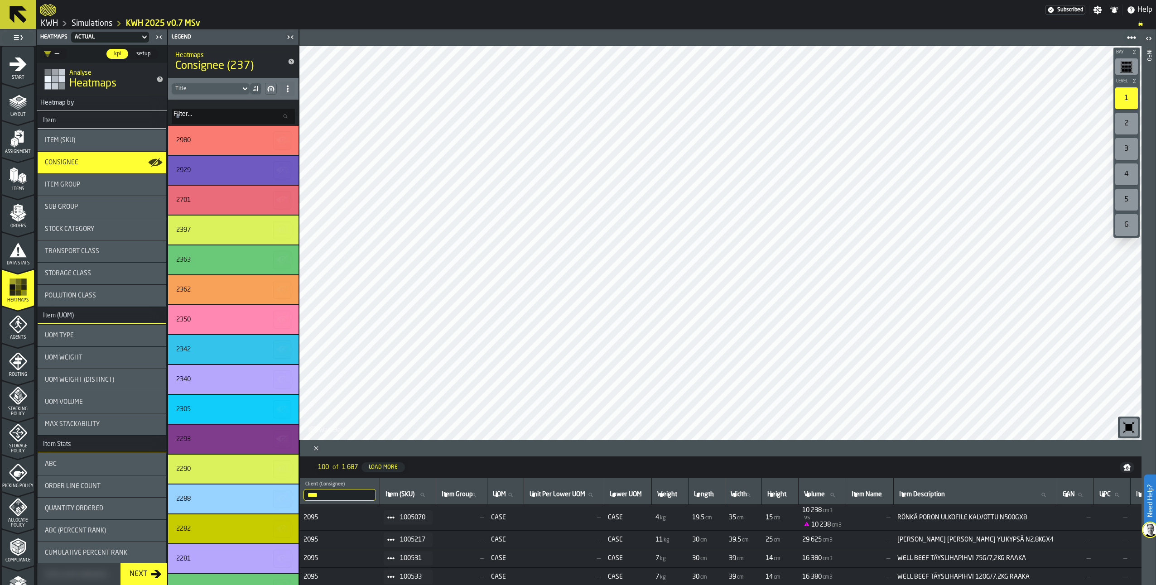
click at [318, 448] on icon "Close" at bounding box center [316, 448] width 9 height 9
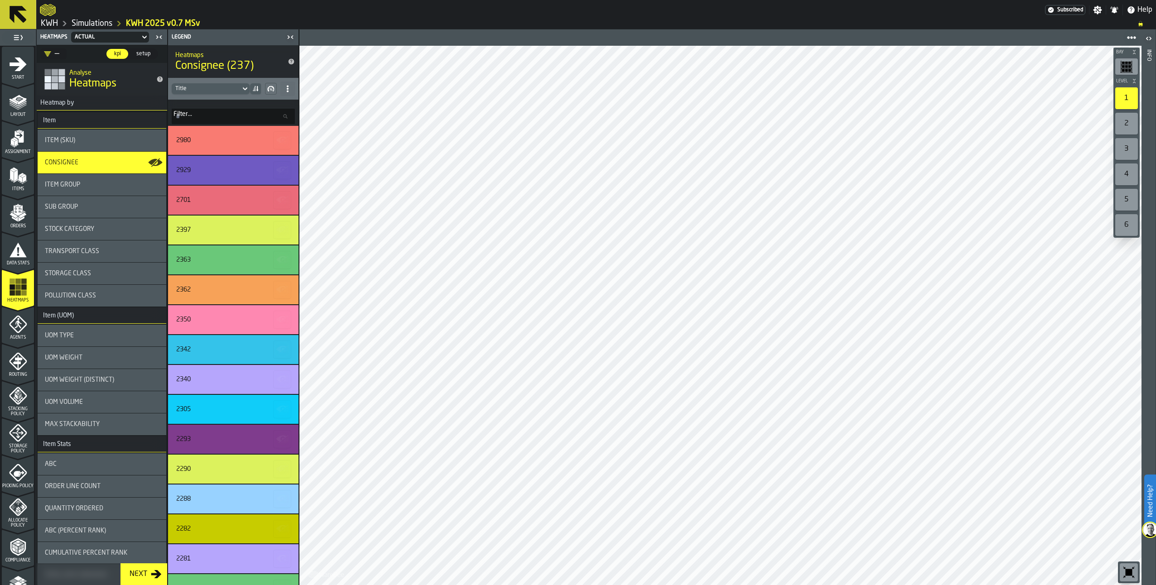
click at [78, 186] on span "Item Group" at bounding box center [62, 184] width 35 height 7
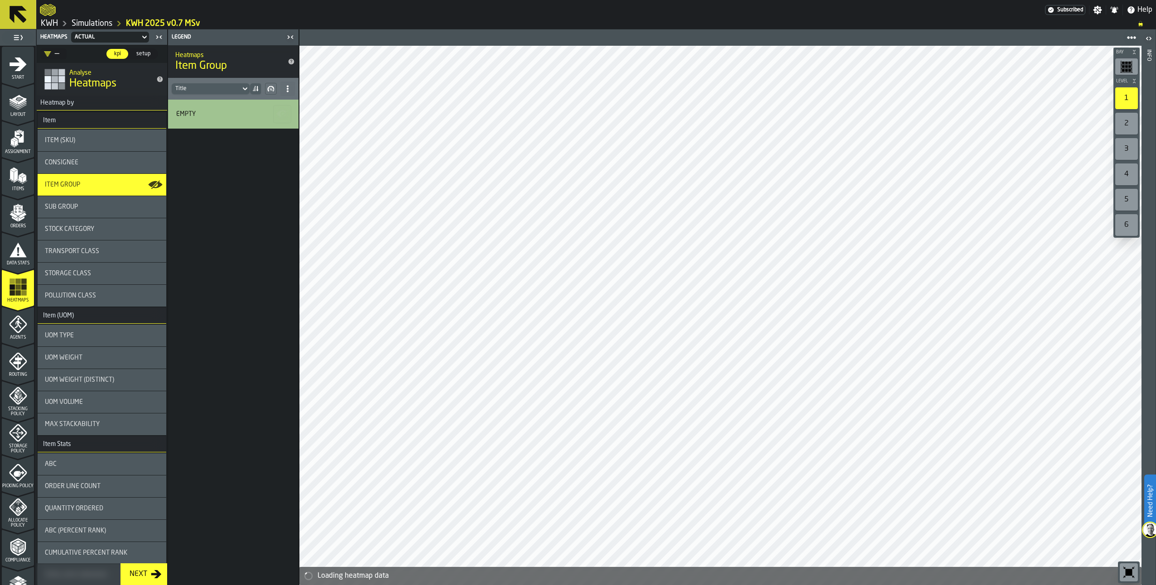
click at [68, 208] on span "Sub Group" at bounding box center [61, 206] width 33 height 7
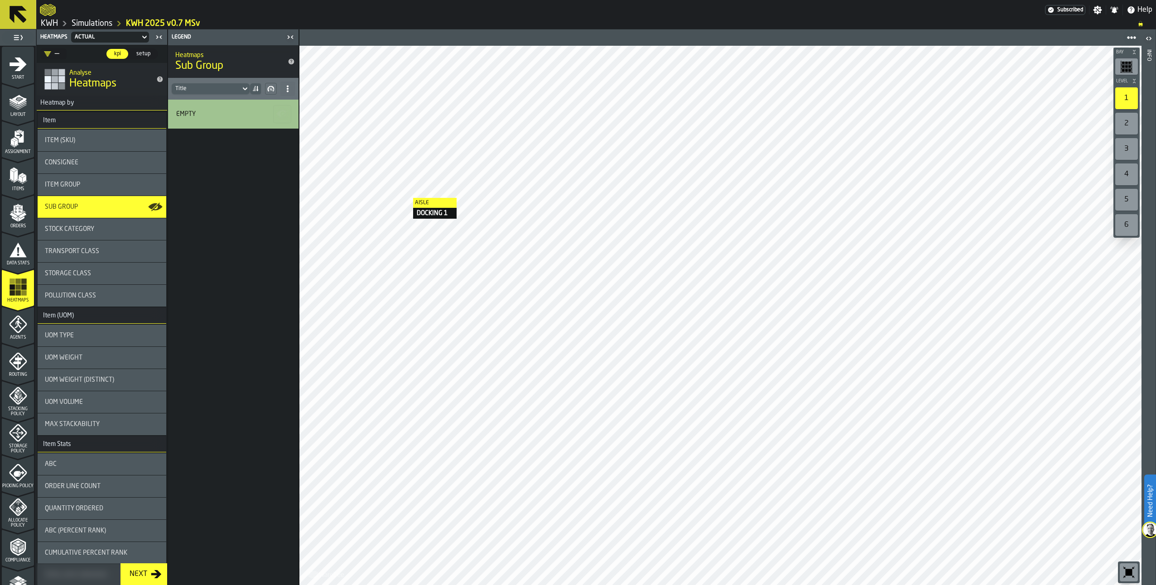
click at [17, 332] on icon "menu Agents" at bounding box center [18, 324] width 18 height 18
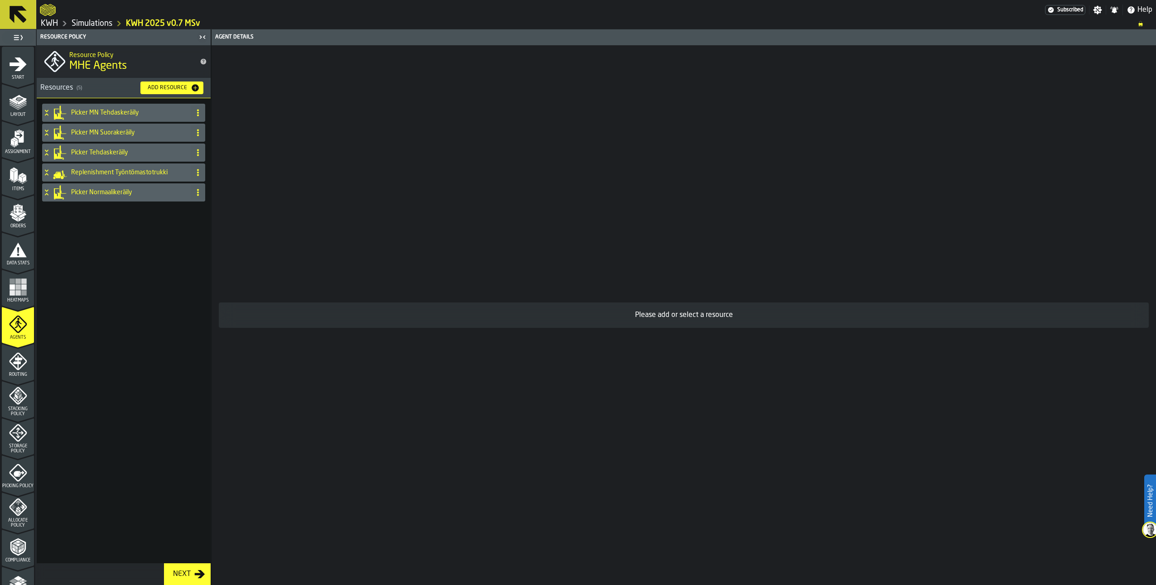
click at [12, 144] on polygon "menu Assignment" at bounding box center [12, 142] width 4 height 6
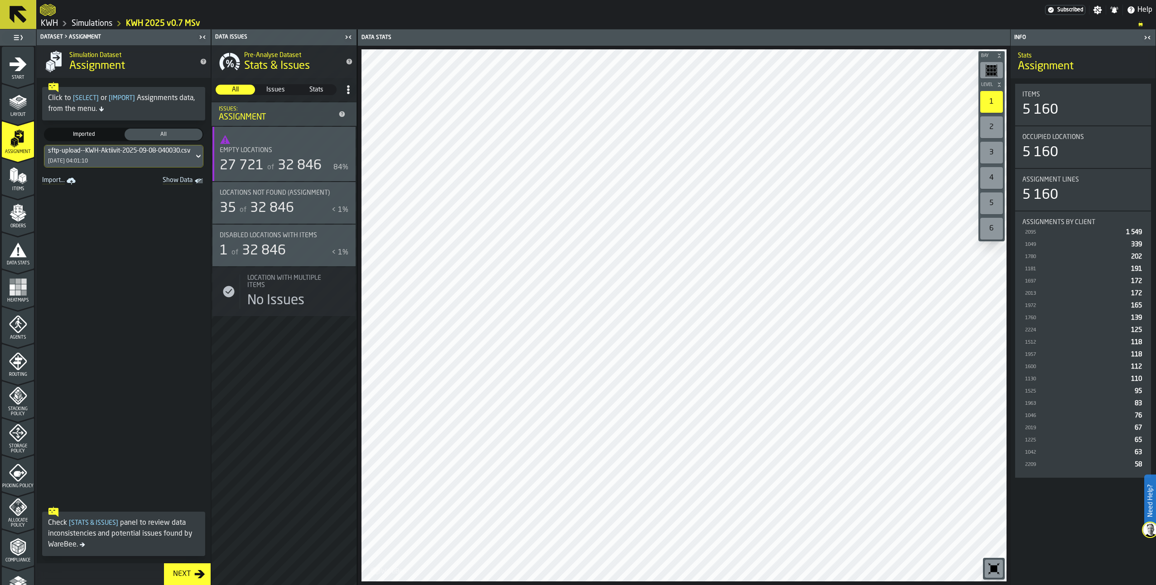
click at [6, 170] on div "Items" at bounding box center [18, 179] width 32 height 25
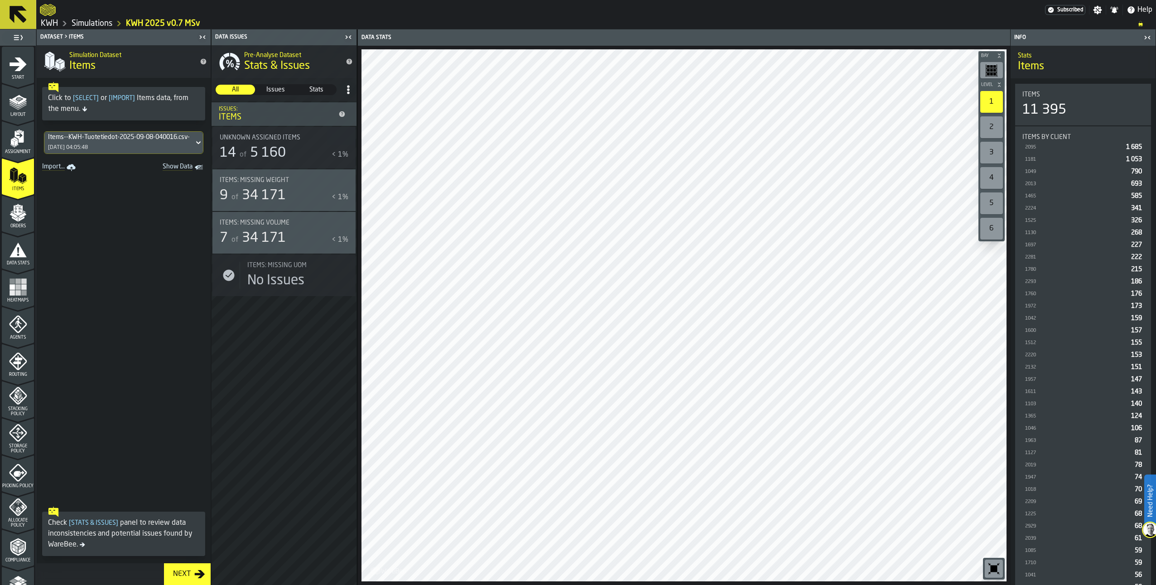
click at [19, 224] on span "Orders" at bounding box center [18, 226] width 32 height 5
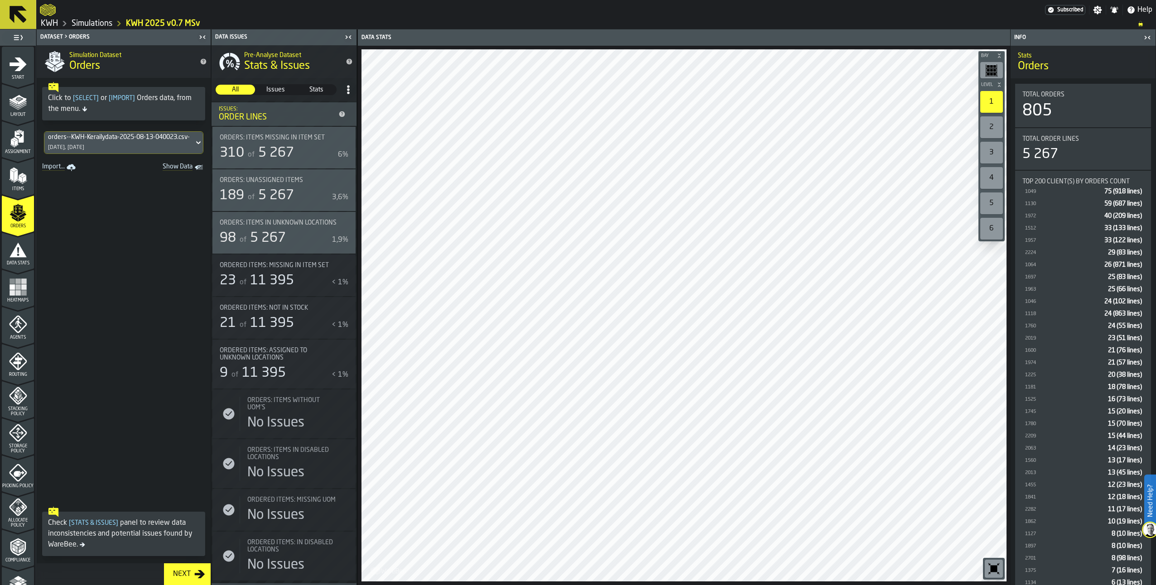
click at [333, 331] on div "< 1%" at bounding box center [339, 325] width 17 height 11
click at [341, 227] on icon "button-toggle-Show on Map" at bounding box center [344, 223] width 14 height 14
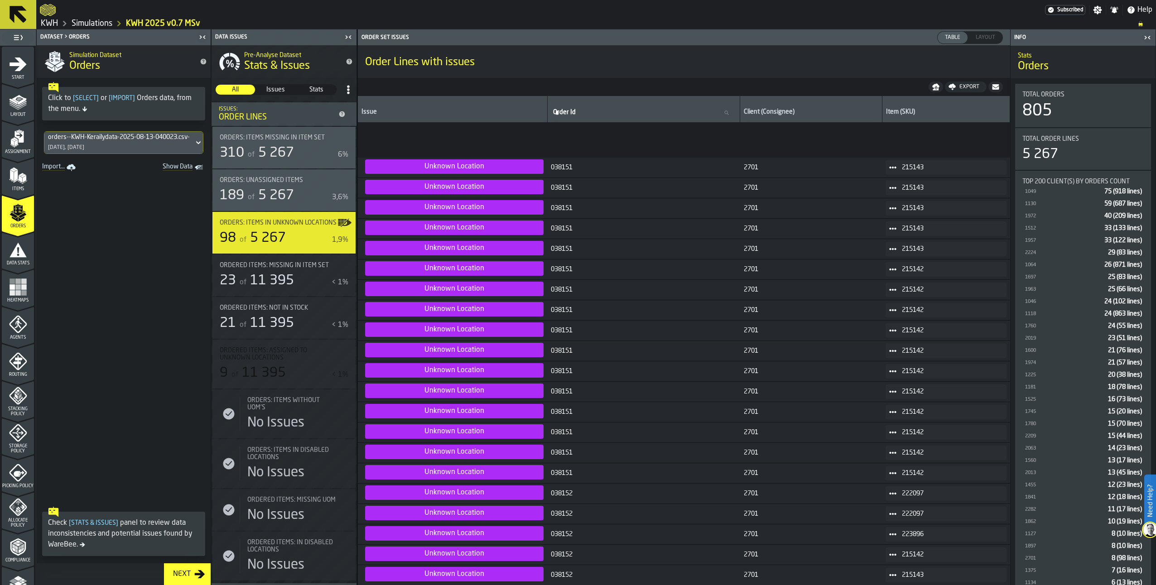
scroll to position [1224, 0]
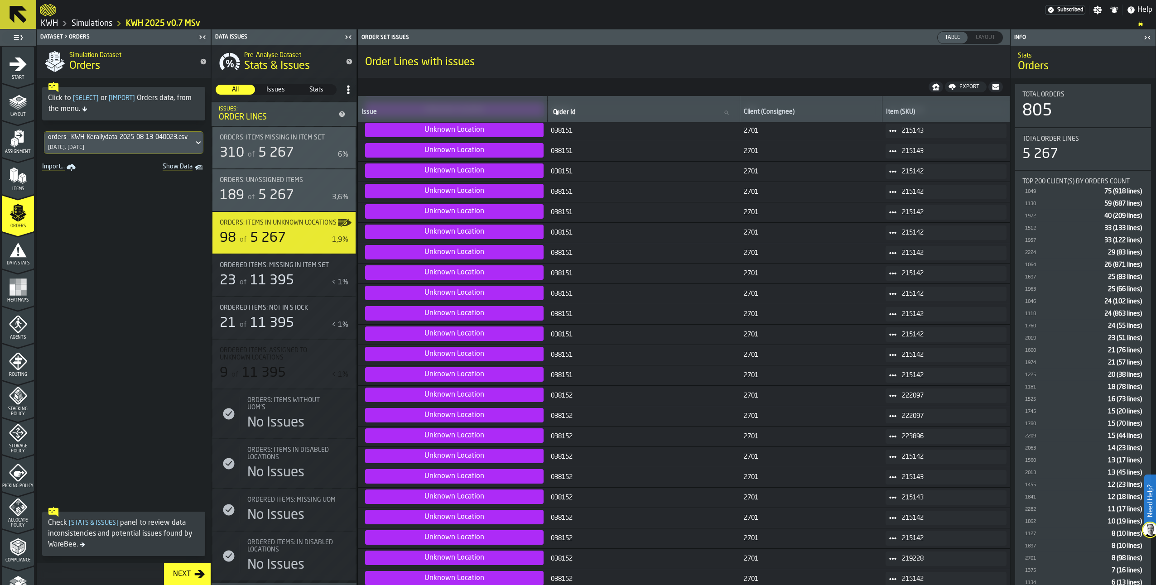
click at [337, 193] on label "button-toggle-Show on Map" at bounding box center [344, 190] width 14 height 42
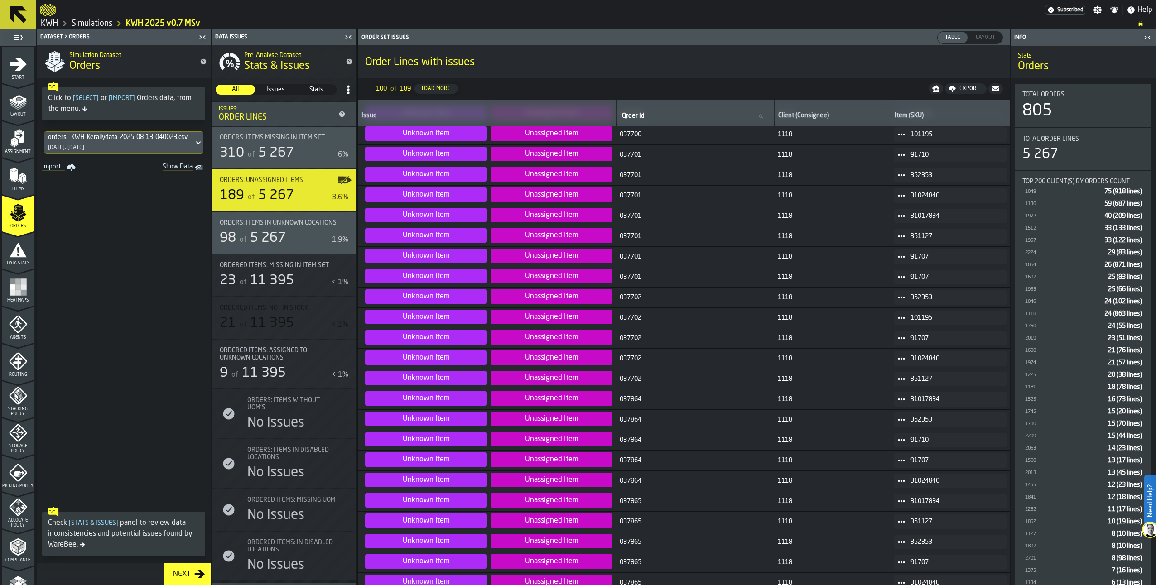
click at [338, 219] on icon "button-toggle-Show on Map" at bounding box center [344, 223] width 14 height 14
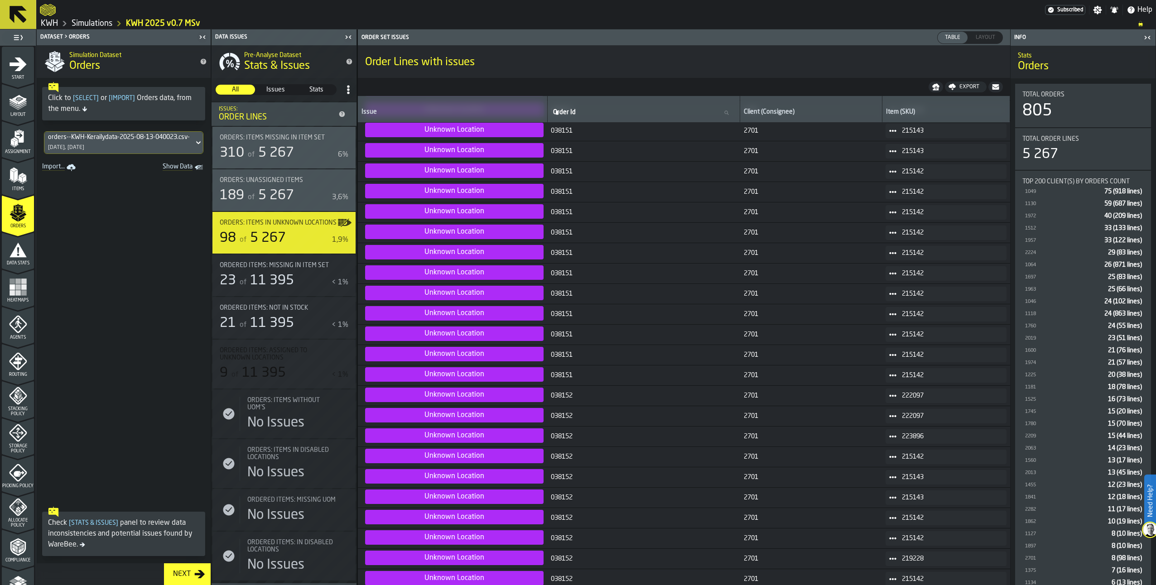
click at [322, 190] on div "189 of 5 267" at bounding box center [274, 195] width 109 height 16
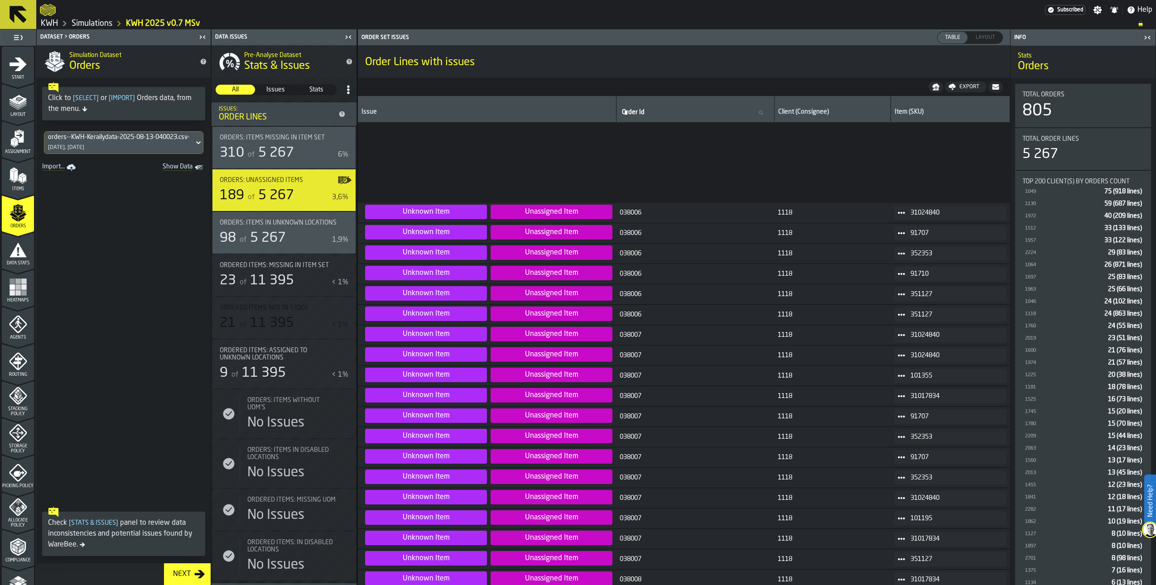
scroll to position [2265, 0]
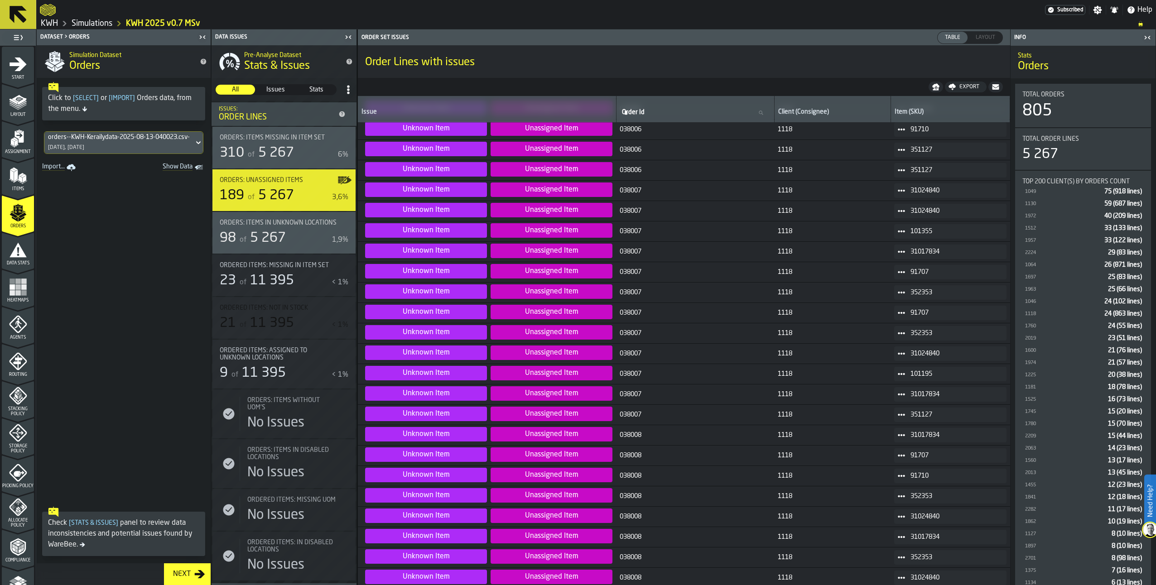
click at [337, 149] on label "button-toggle-Show on Map" at bounding box center [344, 148] width 14 height 42
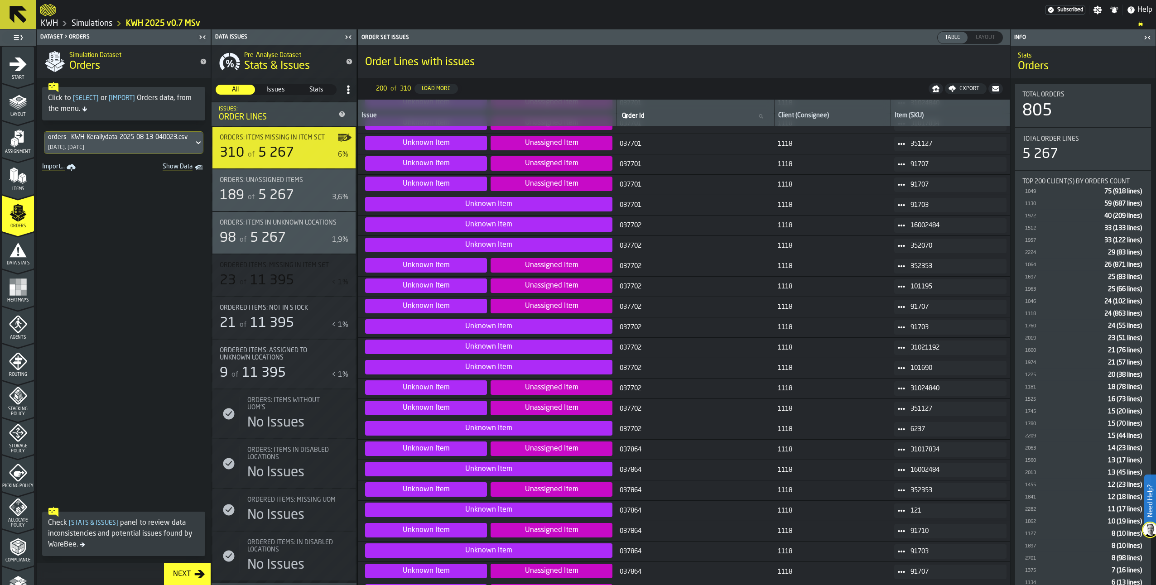
click at [22, 144] on icon "menu Assignment" at bounding box center [18, 139] width 18 height 18
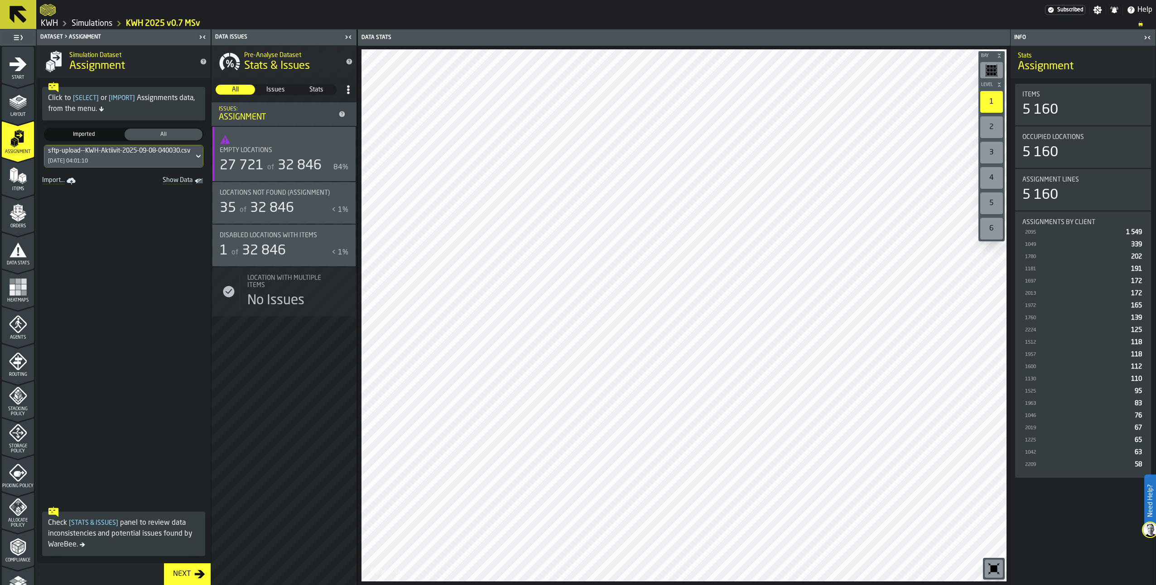
click at [9, 248] on icon "menu Data Stats" at bounding box center [18, 250] width 18 height 18
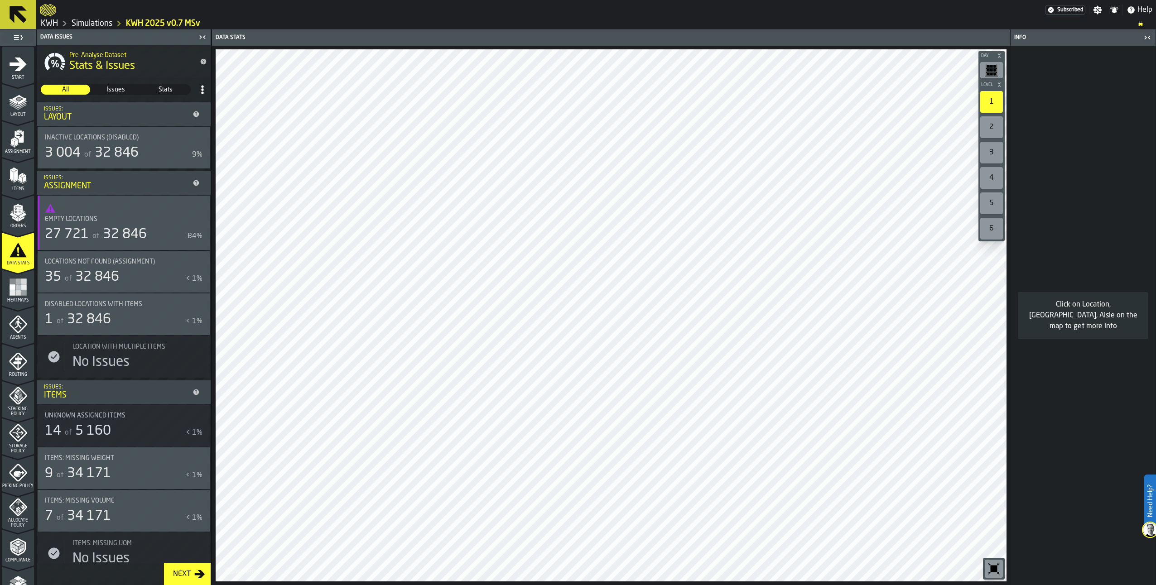
click at [22, 145] on icon "menu Assignment" at bounding box center [18, 139] width 18 height 18
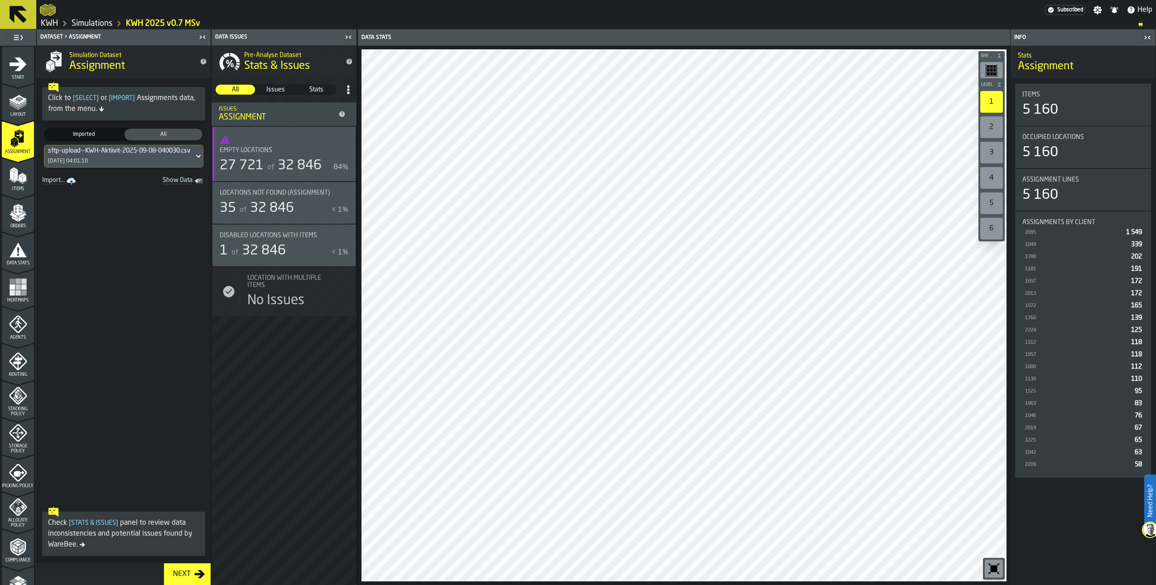
click at [13, 295] on rect "menu Heatmaps" at bounding box center [12, 292] width 5 height 5
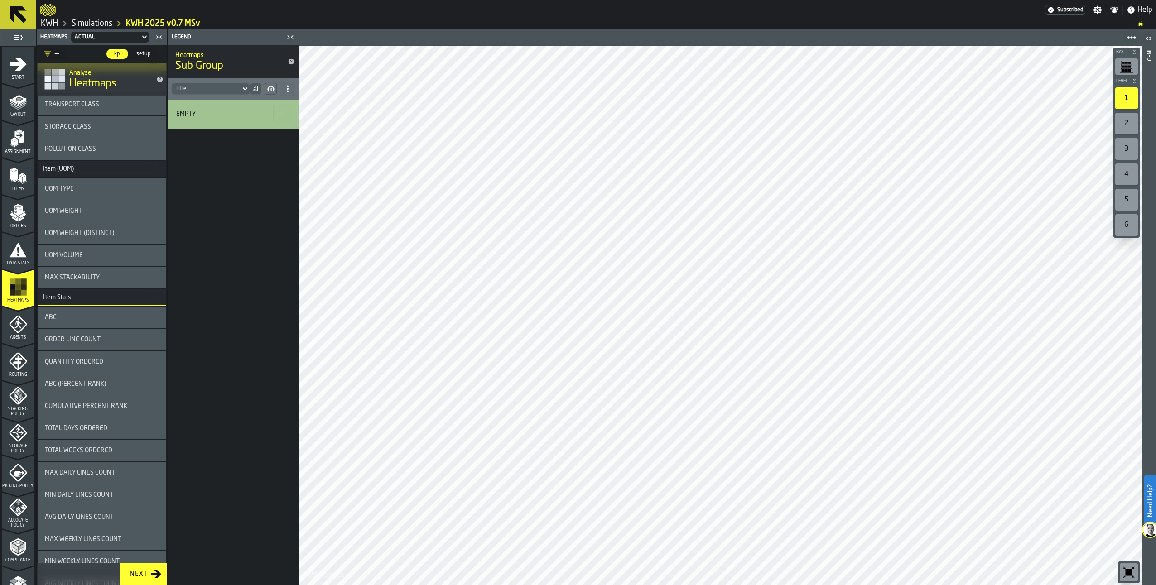
scroll to position [0, 0]
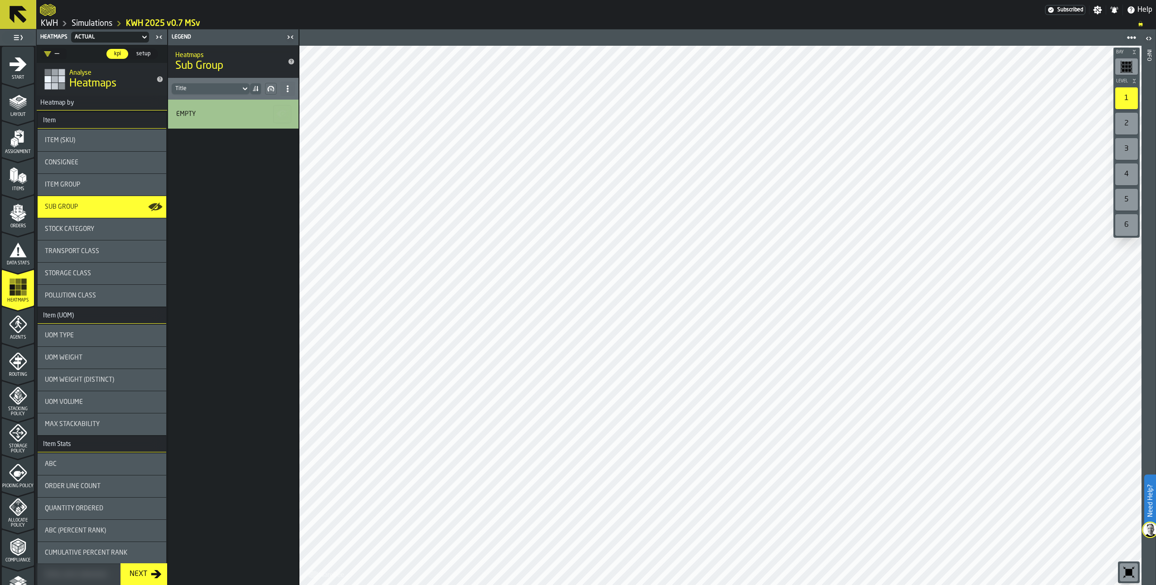
click at [72, 277] on span "Storage Class" at bounding box center [68, 273] width 46 height 7
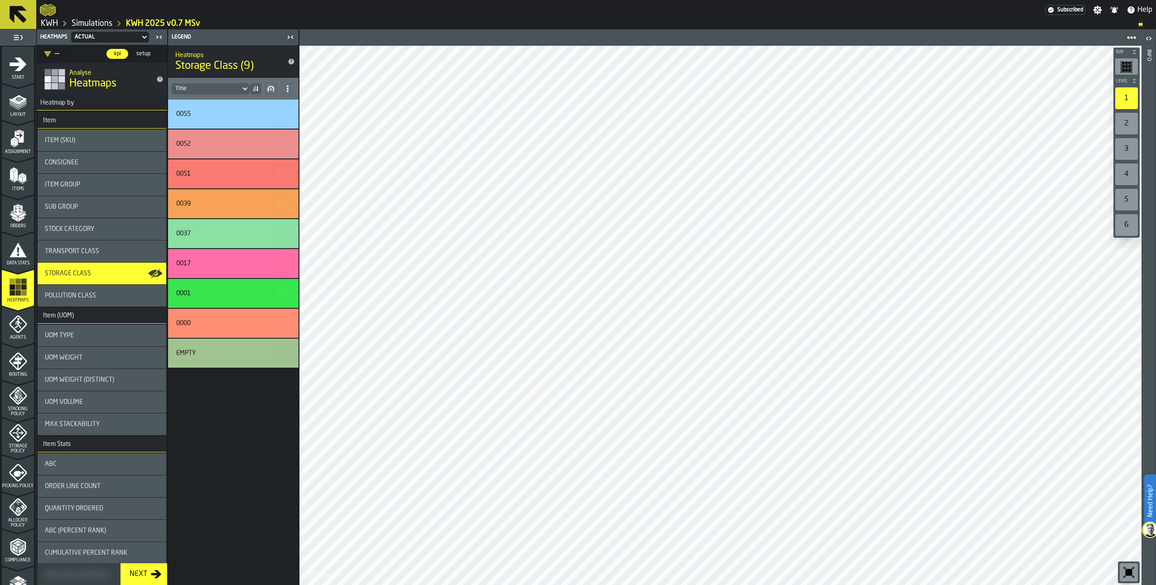
click at [86, 294] on span "Pollution Class" at bounding box center [70, 295] width 51 height 7
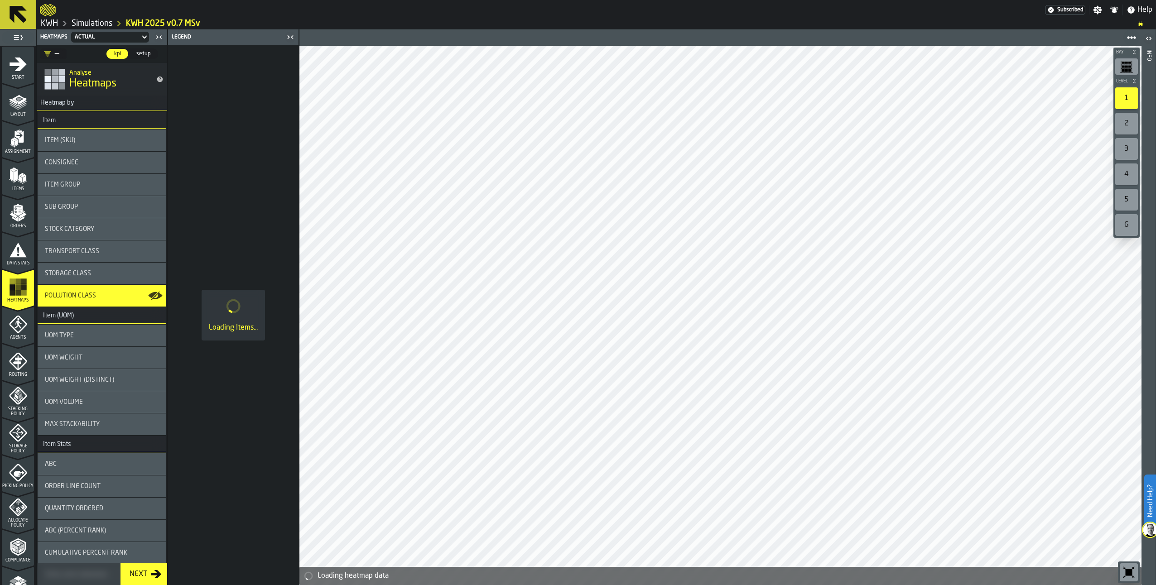
click at [79, 248] on div "Transport Class" at bounding box center [102, 251] width 129 height 22
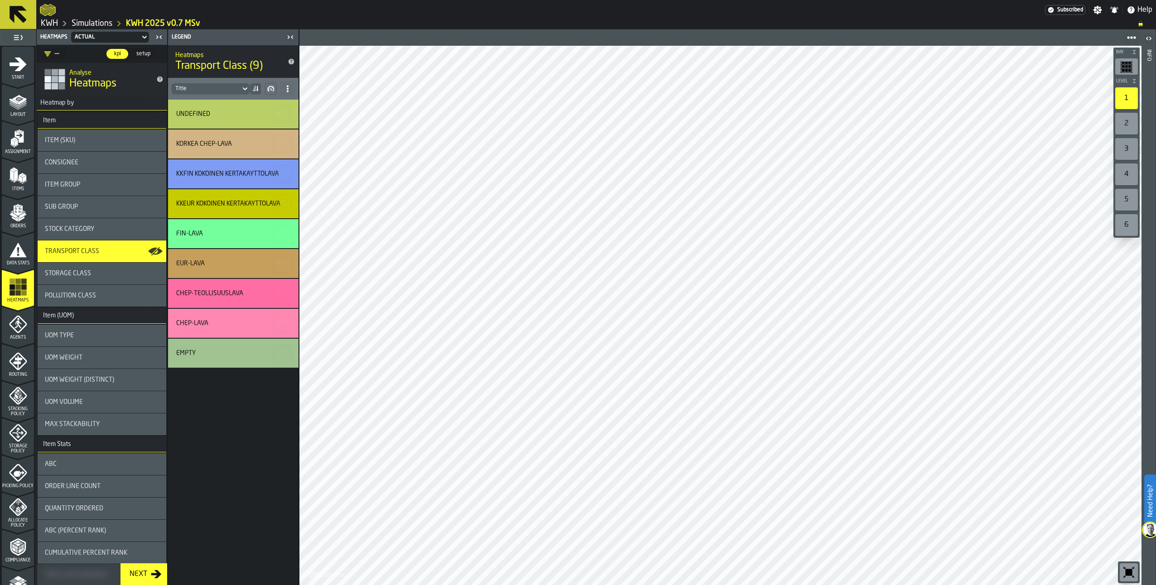
click at [99, 24] on link "Simulations" at bounding box center [92, 24] width 41 height 10
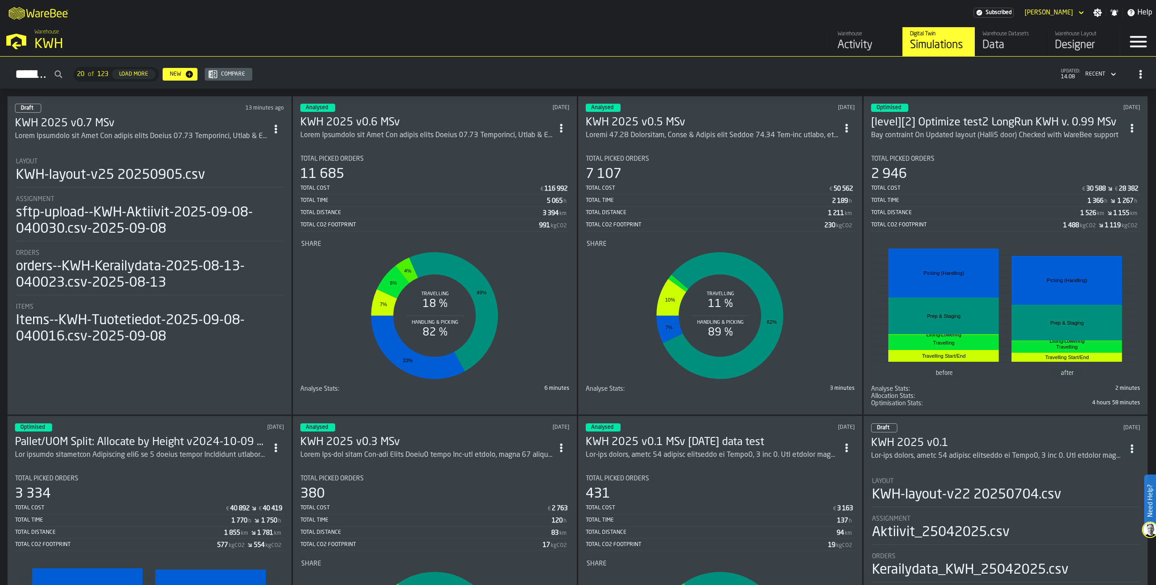
click at [402, 121] on h3 "KWH 2025 v0.6 MSv" at bounding box center [426, 122] width 253 height 14
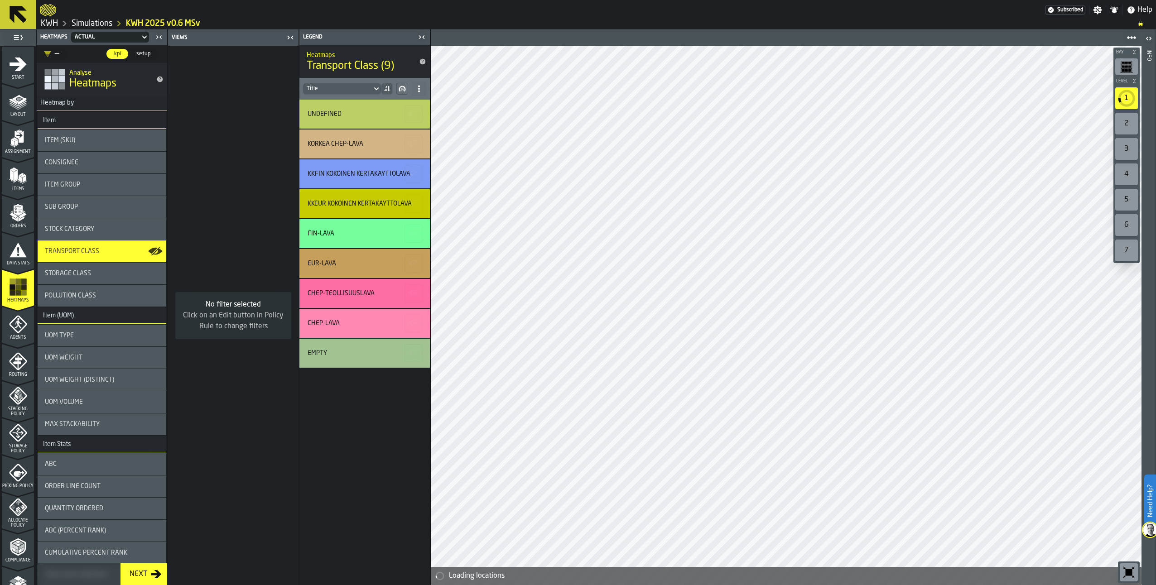
click at [15, 139] on polygon "menu Assignment" at bounding box center [15, 138] width 5 height 3
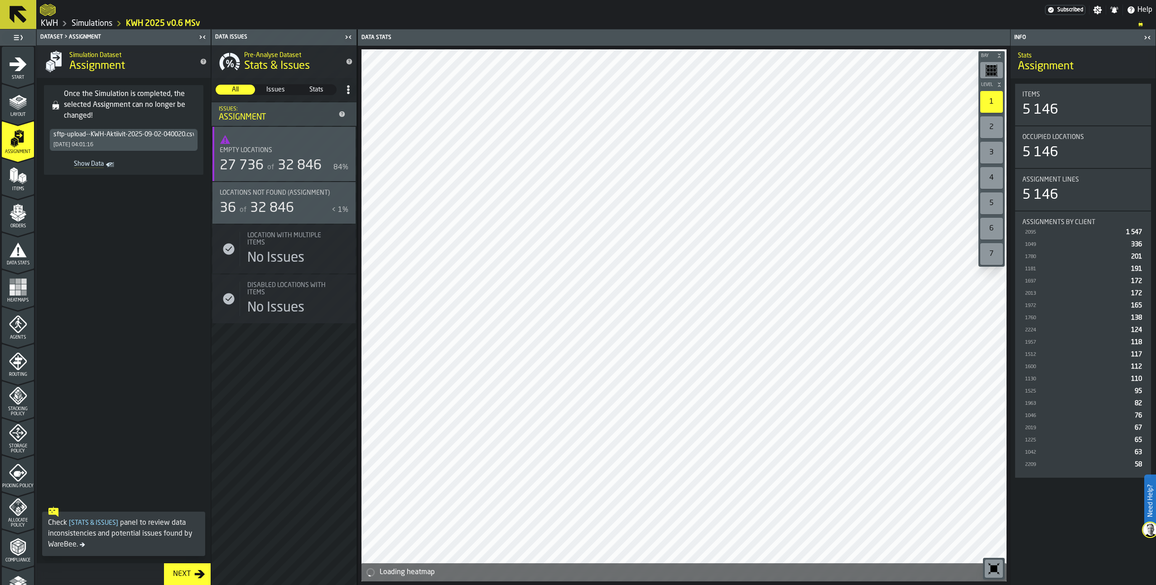
click at [346, 191] on icon "button-toggle-Show on Map" at bounding box center [343, 192] width 10 height 6
click at [346, 194] on icon "button-toggle-Show on Map" at bounding box center [344, 193] width 14 height 14
click at [345, 196] on icon "button-toggle-Show on Map" at bounding box center [344, 193] width 14 height 14
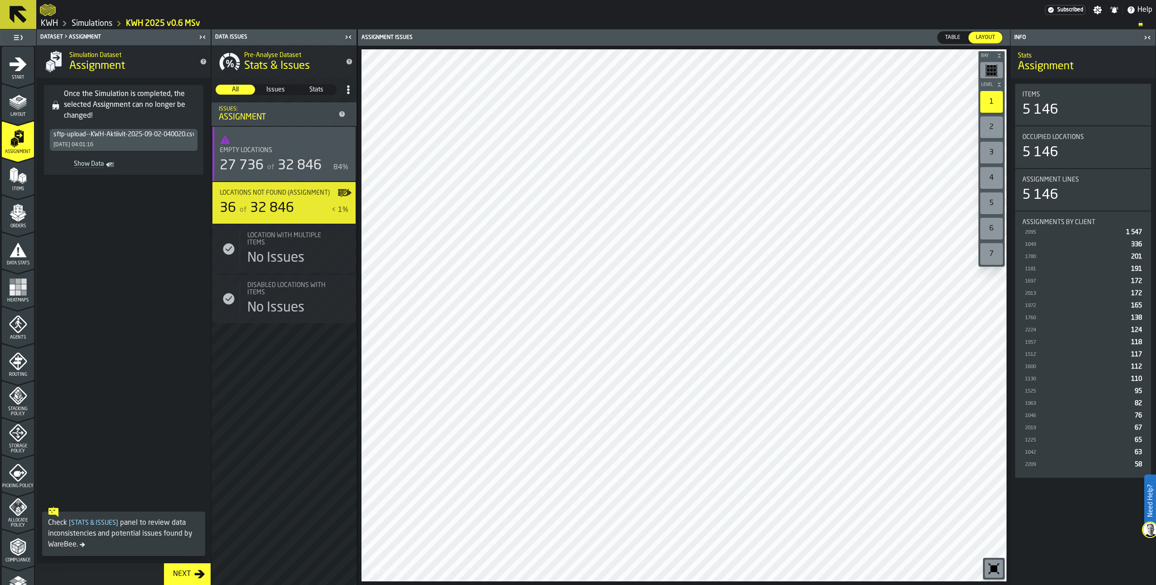
click at [955, 35] on span "Table" at bounding box center [952, 38] width 23 height 8
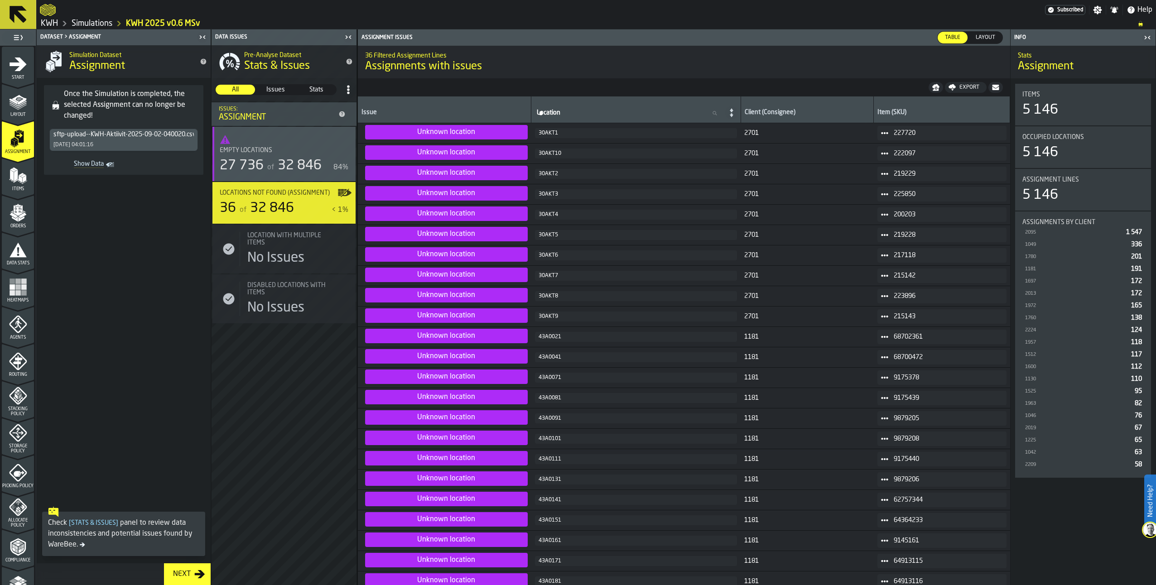
drag, startPoint x: 563, startPoint y: 135, endPoint x: 548, endPoint y: 316, distance: 181.8
click at [548, 316] on tbody "Unknown location 30AKT1 2701 227720 Unknown location 30AKT10 2701 222097 Unknow…" at bounding box center [684, 490] width 652 height 734
click at [18, 173] on icon "menu Items" at bounding box center [18, 176] width 18 height 18
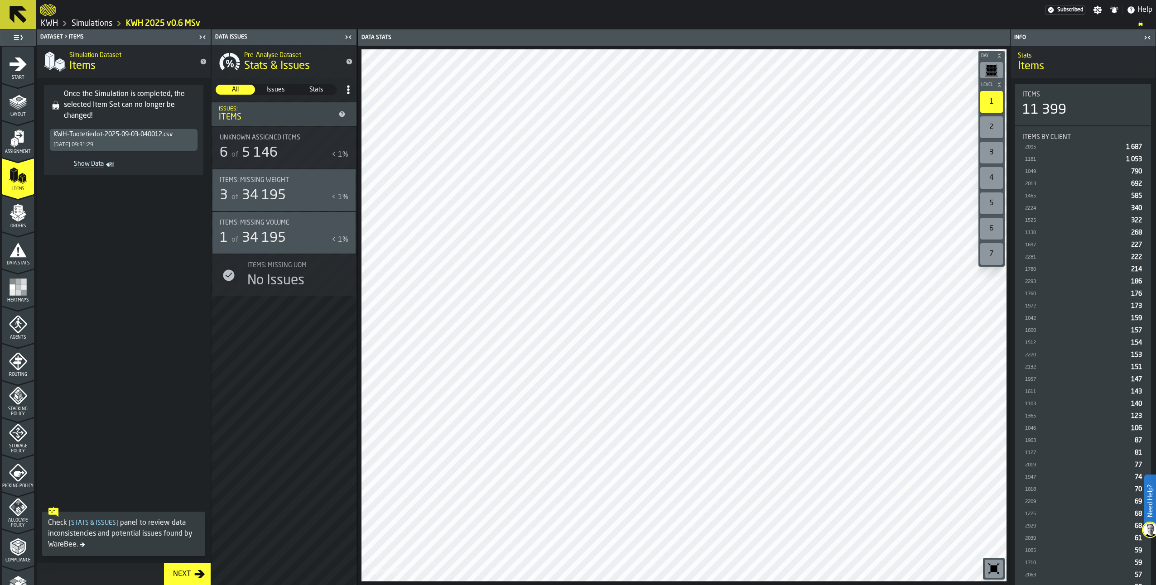
click at [338, 186] on icon "button-toggle-Show on Map" at bounding box center [344, 180] width 14 height 14
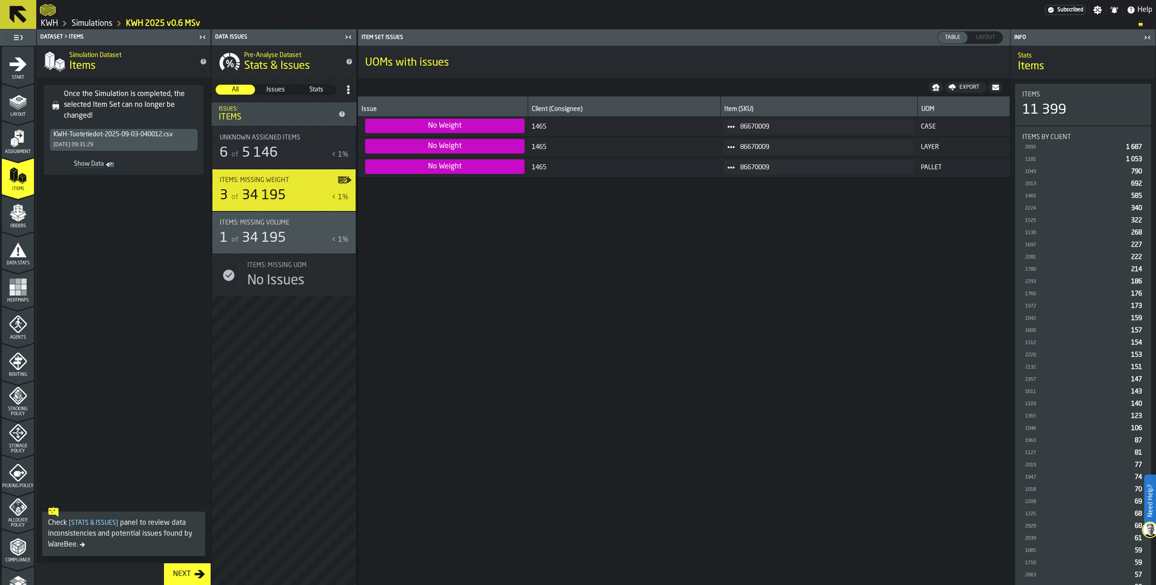
click at [727, 128] on icon at bounding box center [730, 126] width 7 height 7
click at [738, 173] on div "Show Items" at bounding box center [752, 176] width 54 height 6
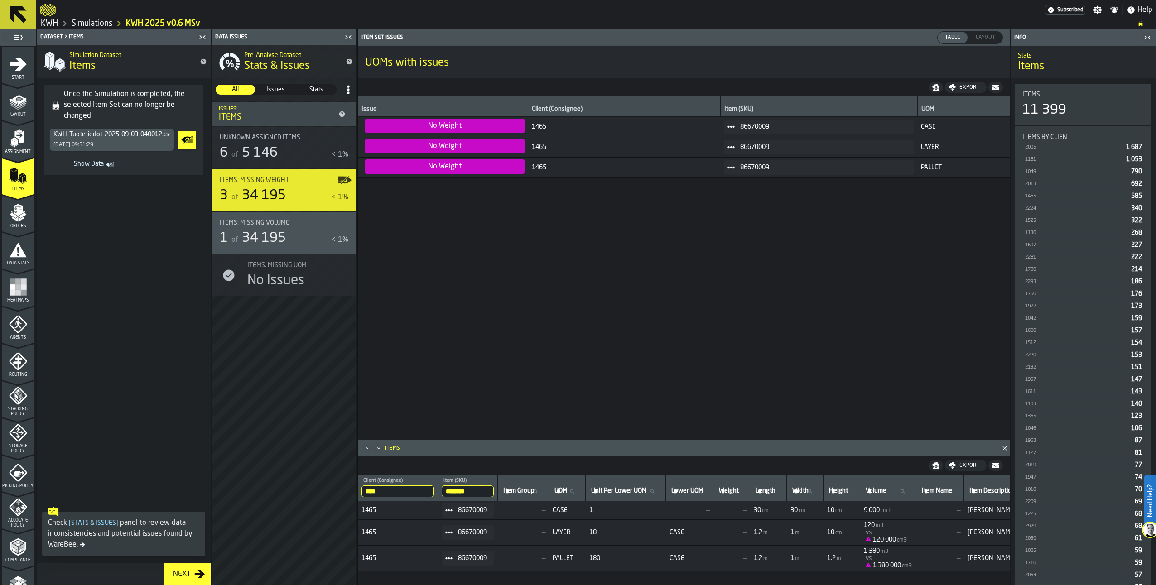
click at [337, 226] on icon "button-toggle-Show on Map" at bounding box center [344, 223] width 14 height 14
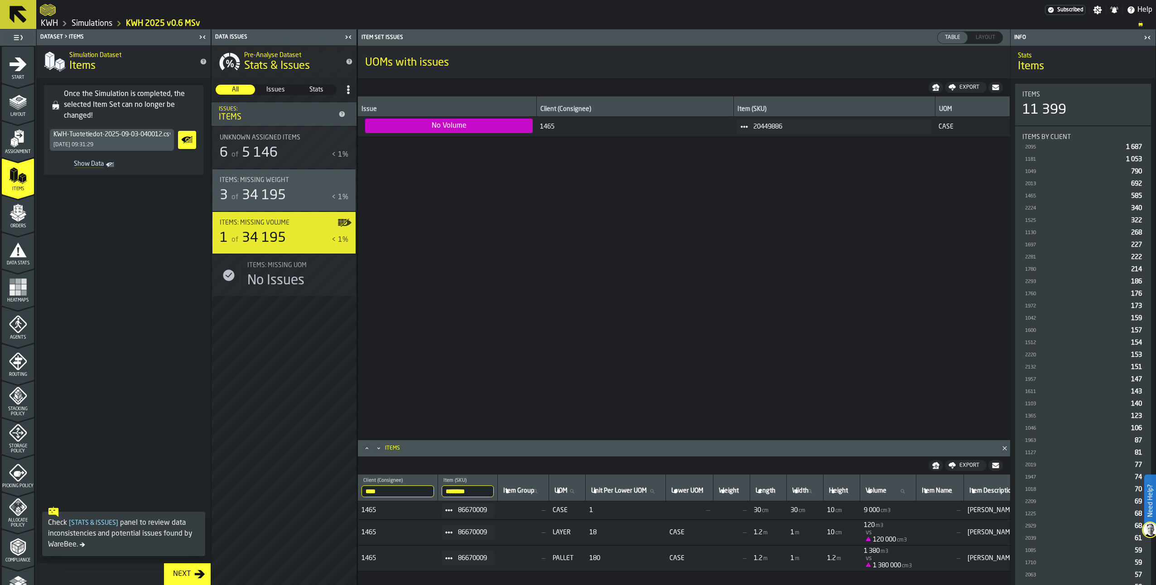
click at [745, 126] on span at bounding box center [744, 127] width 14 height 14
click at [755, 178] on div "Show Items" at bounding box center [766, 176] width 54 height 6
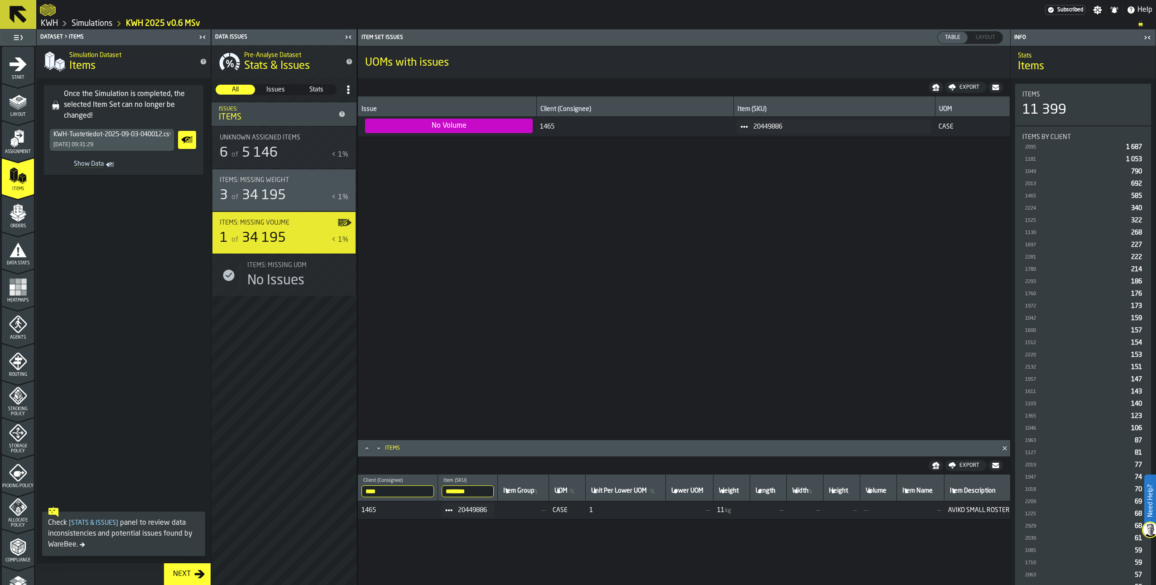
click at [19, 211] on icon "menu Orders" at bounding box center [17, 210] width 9 height 10
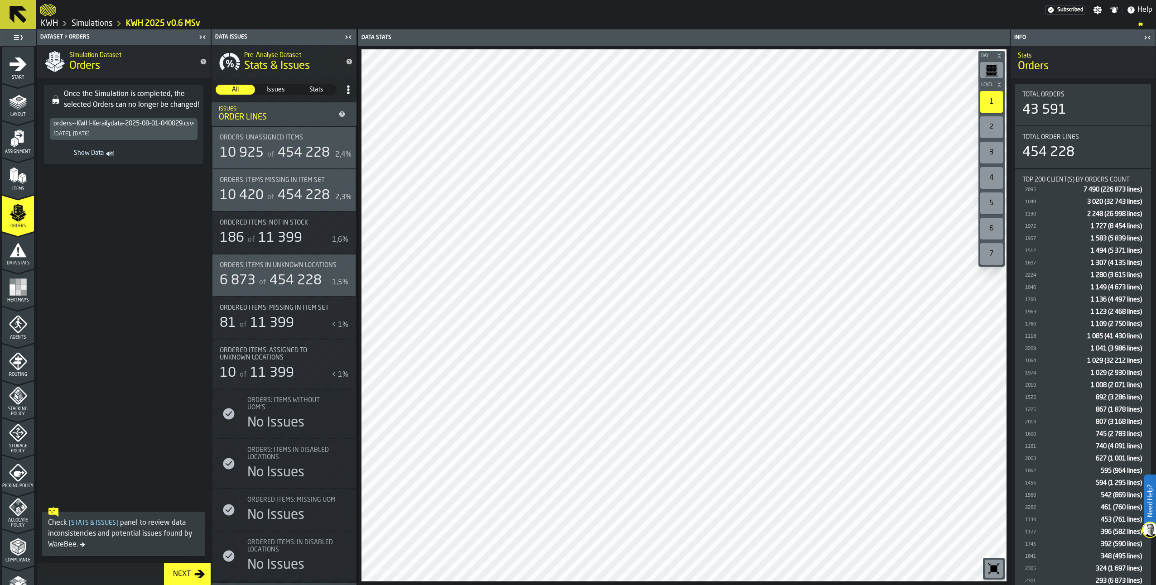
click at [340, 264] on icon "button-toggle-Show on Map" at bounding box center [343, 265] width 10 height 6
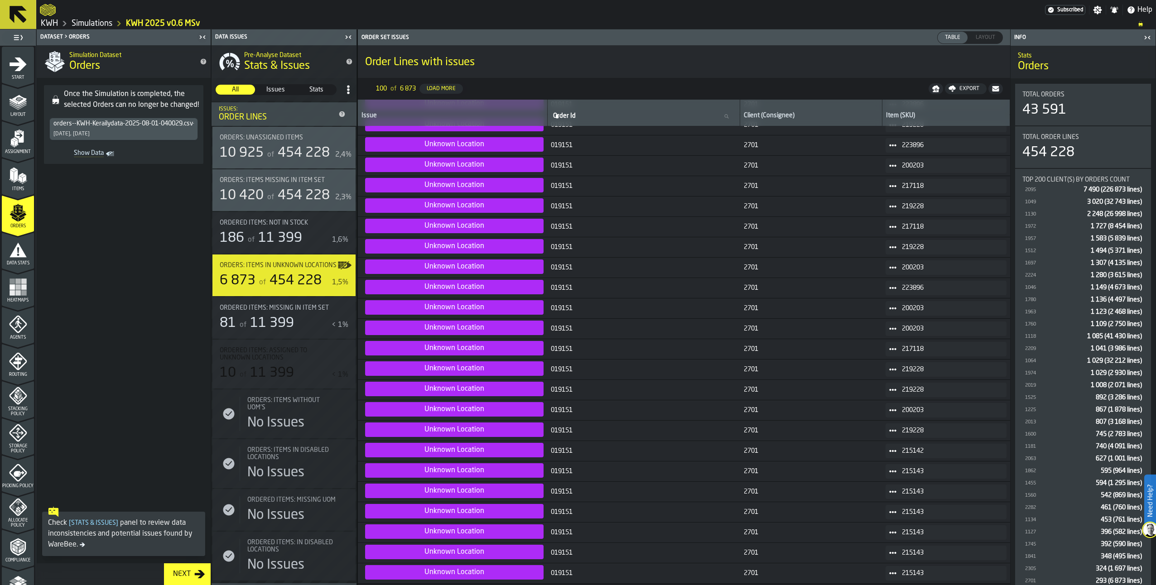
scroll to position [498, 0]
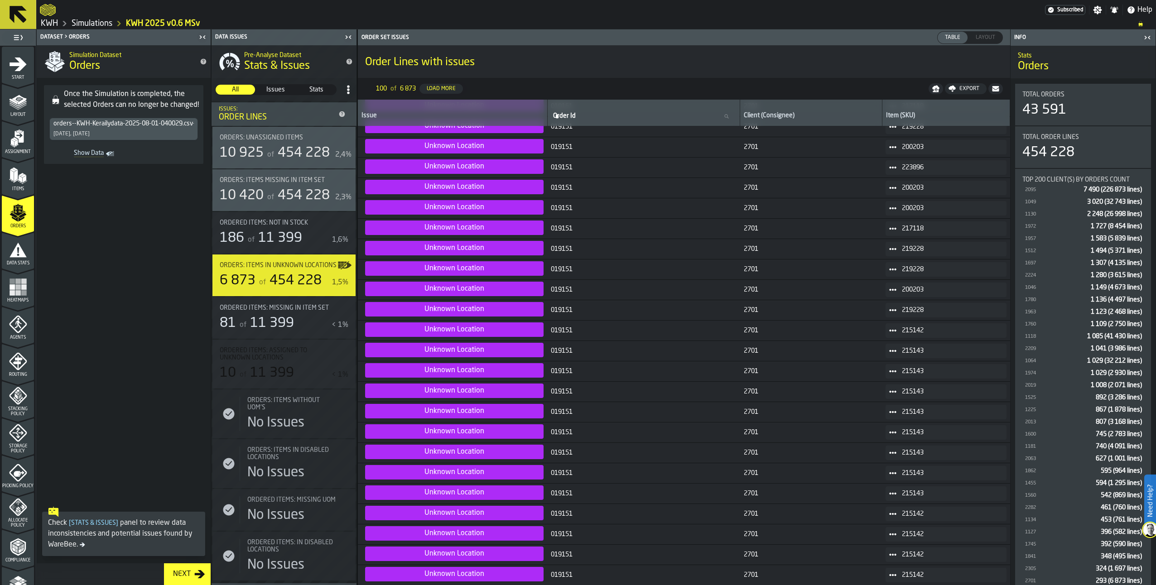
click at [19, 287] on icon "menu Heatmaps" at bounding box center [18, 287] width 18 height 18
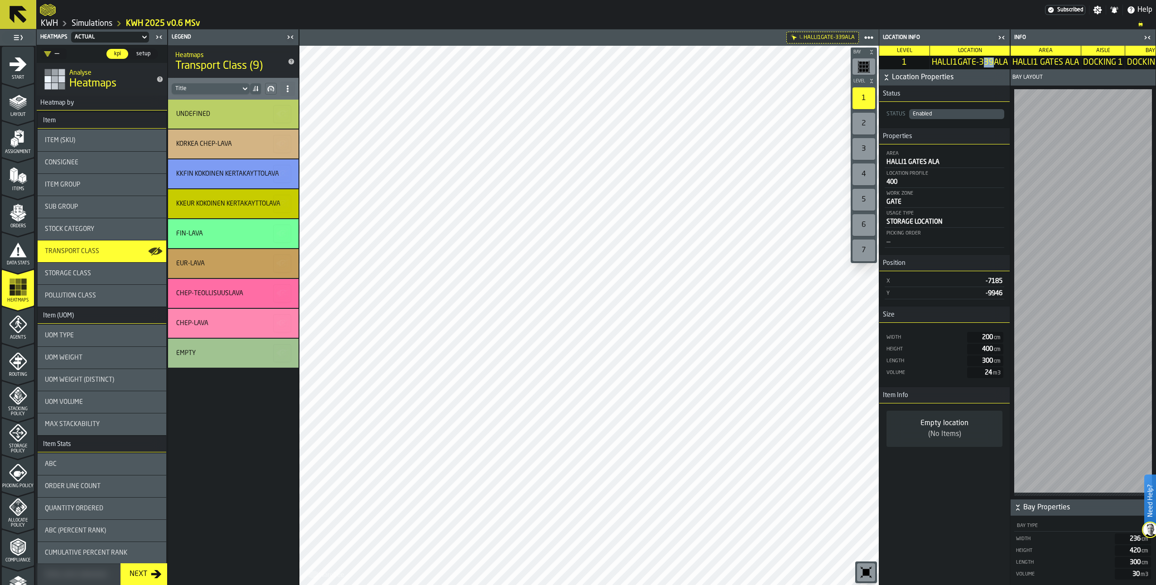
drag, startPoint x: 985, startPoint y: 63, endPoint x: 994, endPoint y: 60, distance: 9.5
click at [994, 60] on span "HALLI1GATE-339ALA" at bounding box center [970, 63] width 76 height 10
drag, startPoint x: 994, startPoint y: 60, endPoint x: 987, endPoint y: 62, distance: 7.2
click at [987, 62] on span "HALLI1GATE-339ALA" at bounding box center [970, 63] width 76 height 10
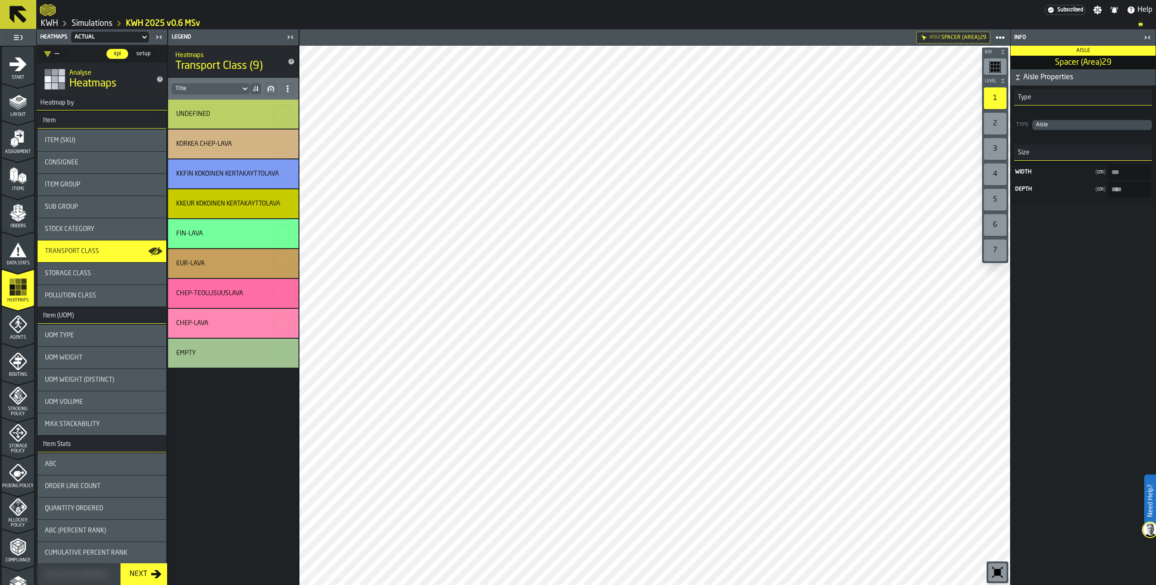
type \(Area\)29-aisle-size-w "***"
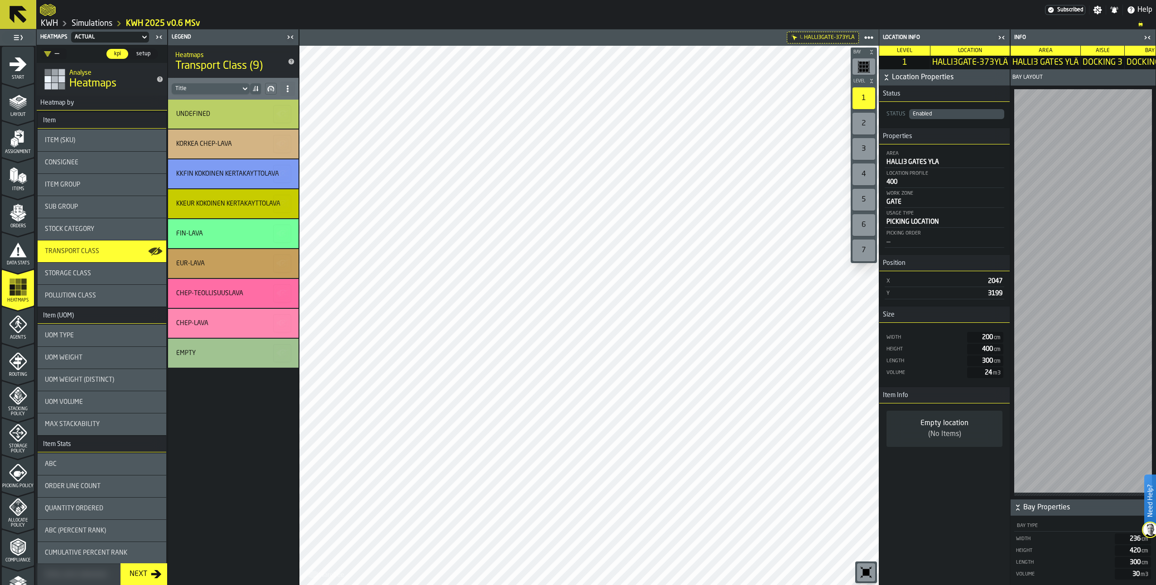
click at [14, 355] on icon "menu Routing" at bounding box center [18, 361] width 18 height 18
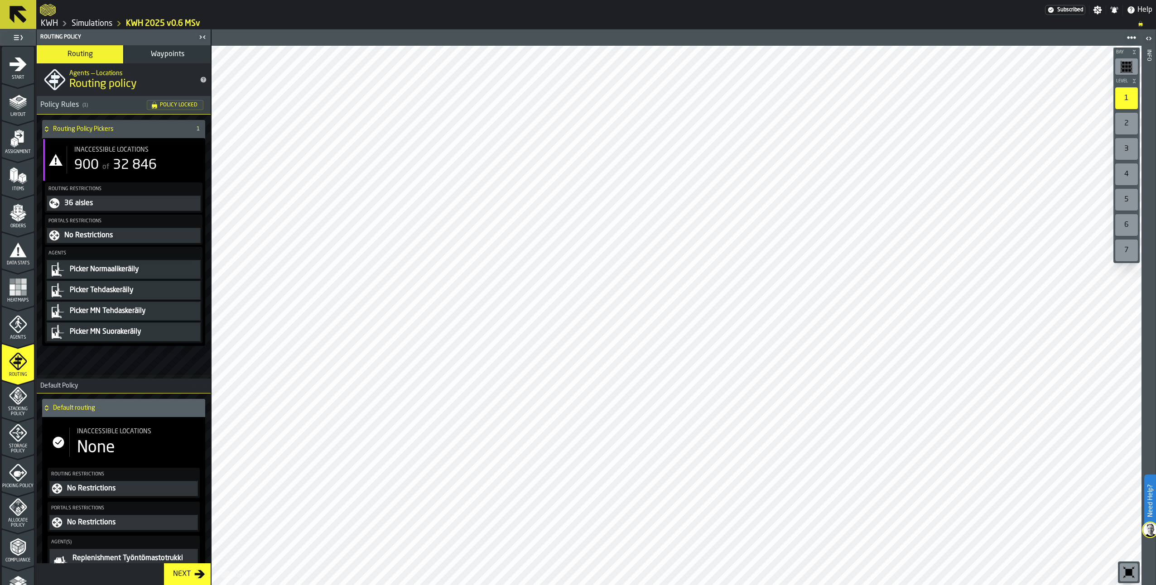
click at [91, 160] on div "900" at bounding box center [86, 165] width 24 height 16
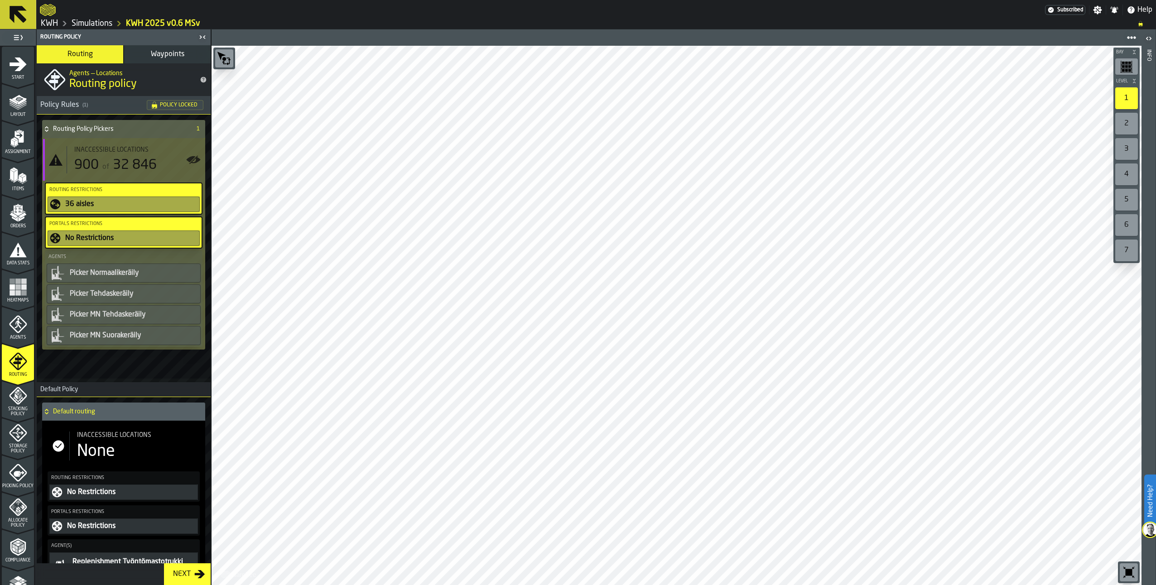
click at [17, 401] on polygon "menu Stacking Policy" at bounding box center [18, 400] width 9 height 6
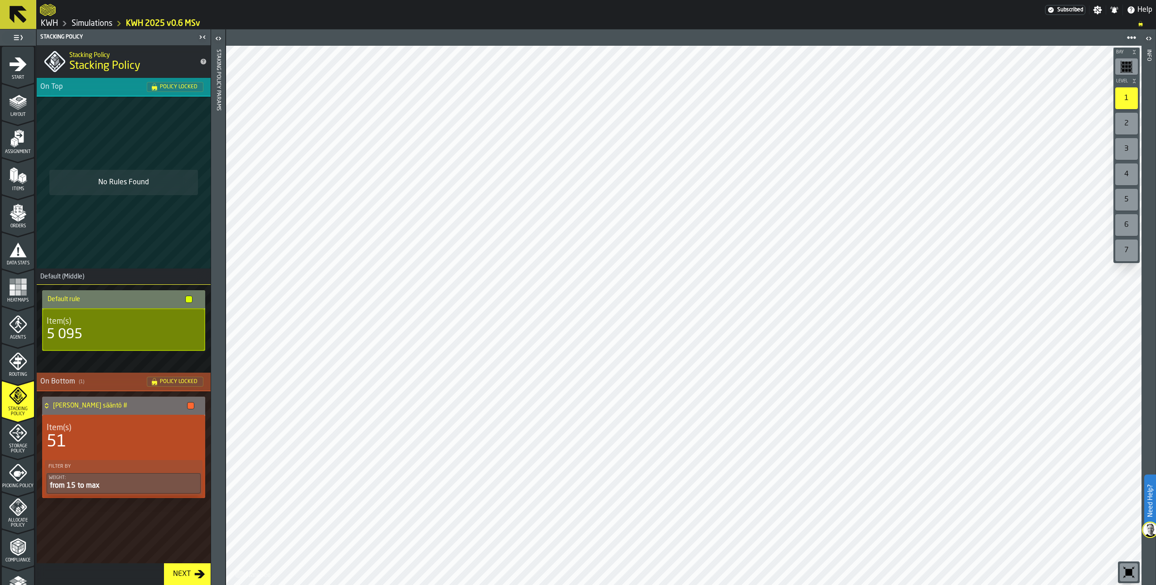
click at [1137, 120] on div "2" at bounding box center [1126, 124] width 23 height 22
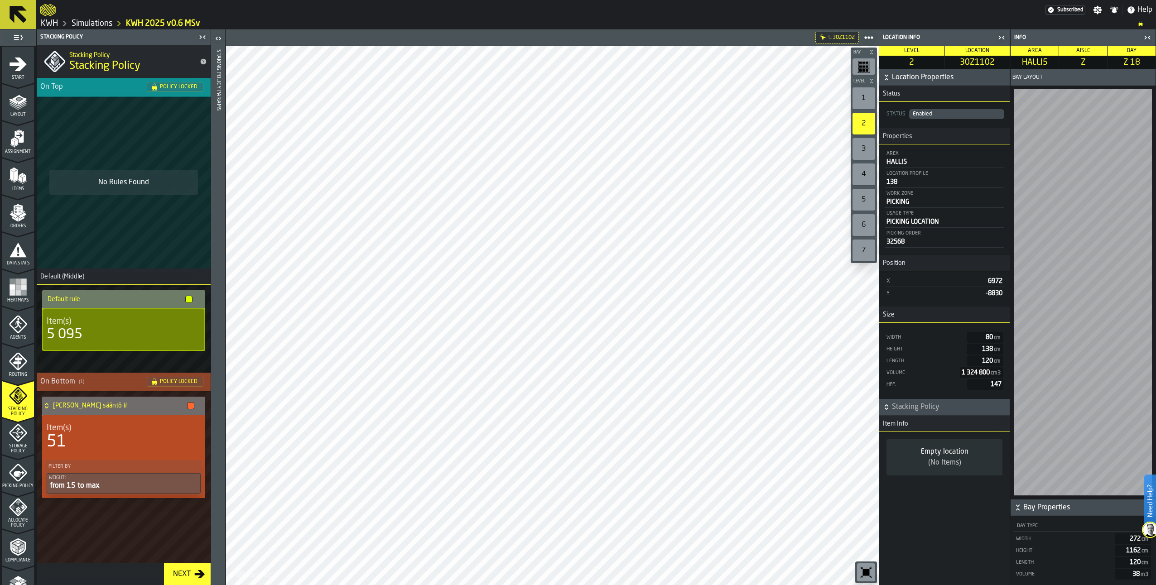
drag, startPoint x: 864, startPoint y: 96, endPoint x: 25, endPoint y: 437, distance: 905.0
click at [864, 96] on div "1" at bounding box center [863, 98] width 23 height 22
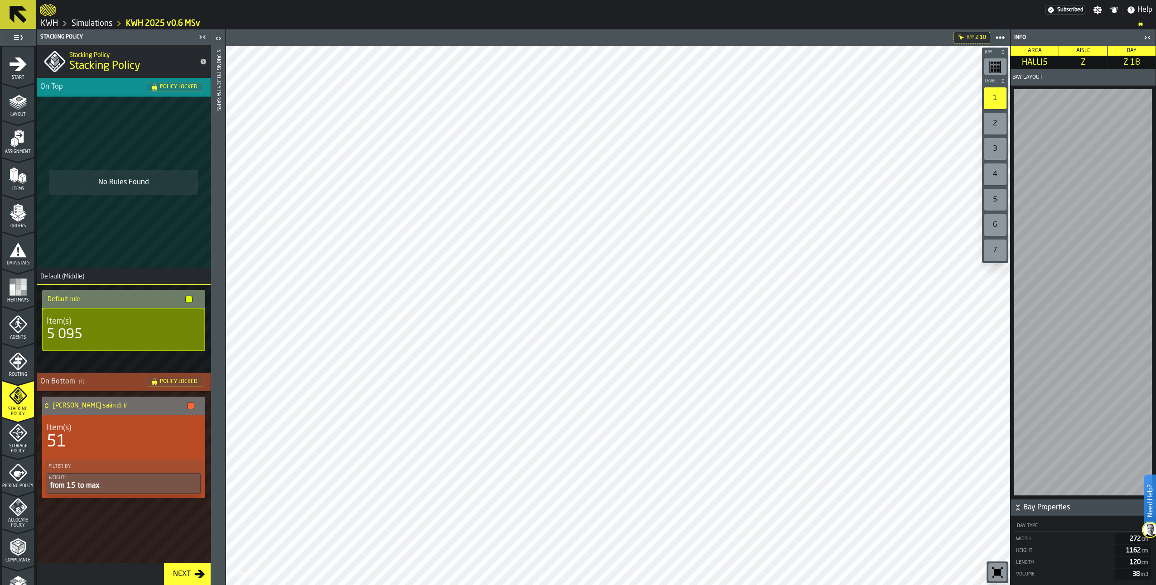
click at [15, 437] on icon "menu Storage Policy" at bounding box center [17, 432] width 11 height 11
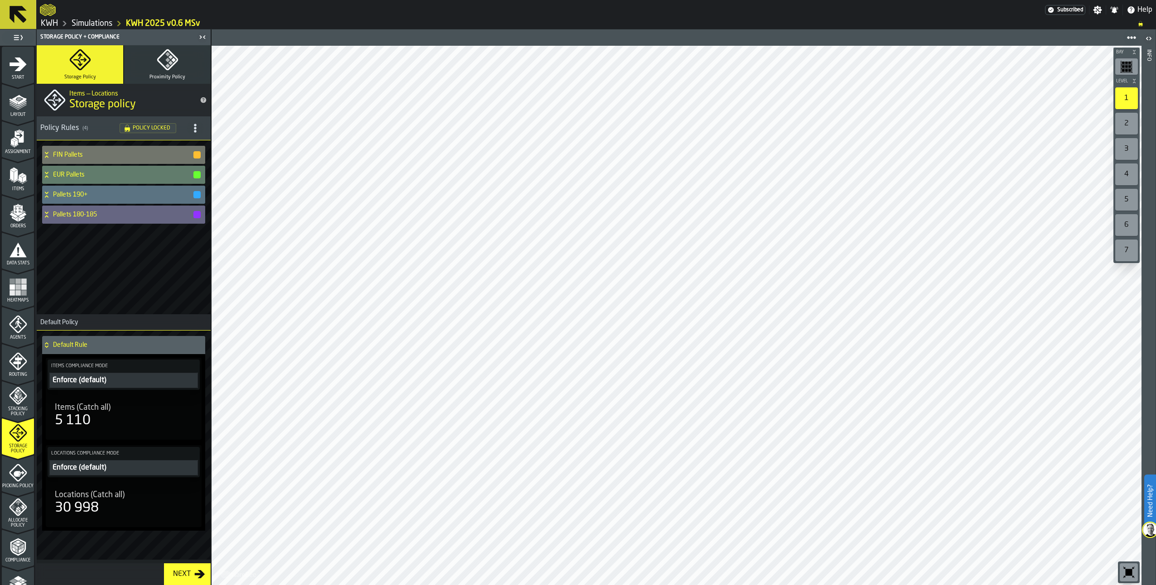
click at [1132, 119] on div "2" at bounding box center [1126, 124] width 23 height 22
click at [17, 468] on icon "menu Picking Policy" at bounding box center [18, 473] width 18 height 18
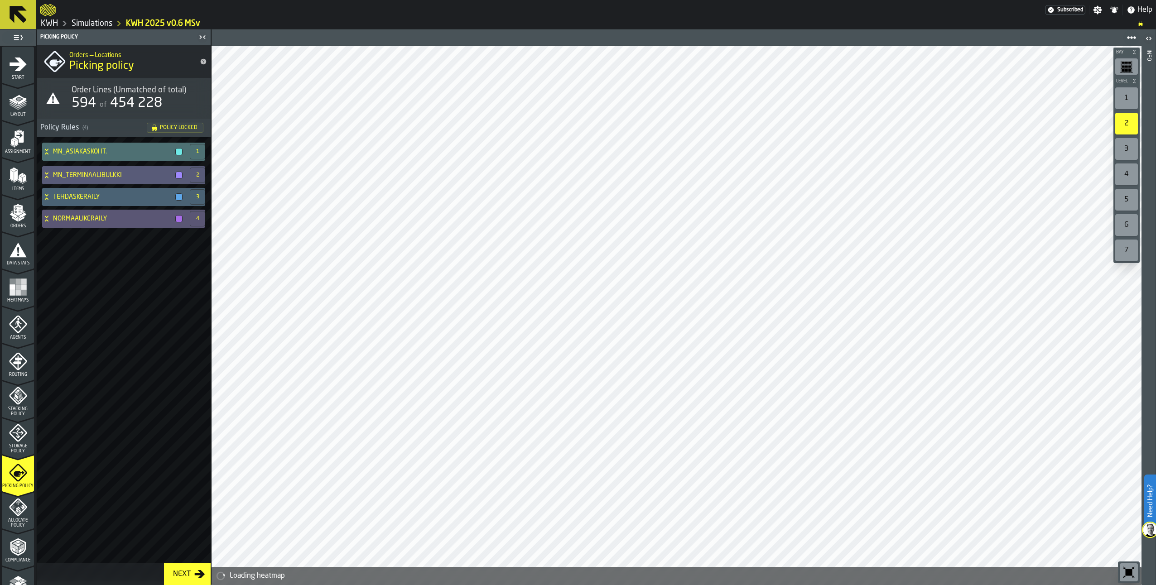
click at [16, 322] on icon "menu Agents" at bounding box center [18, 324] width 6 height 8
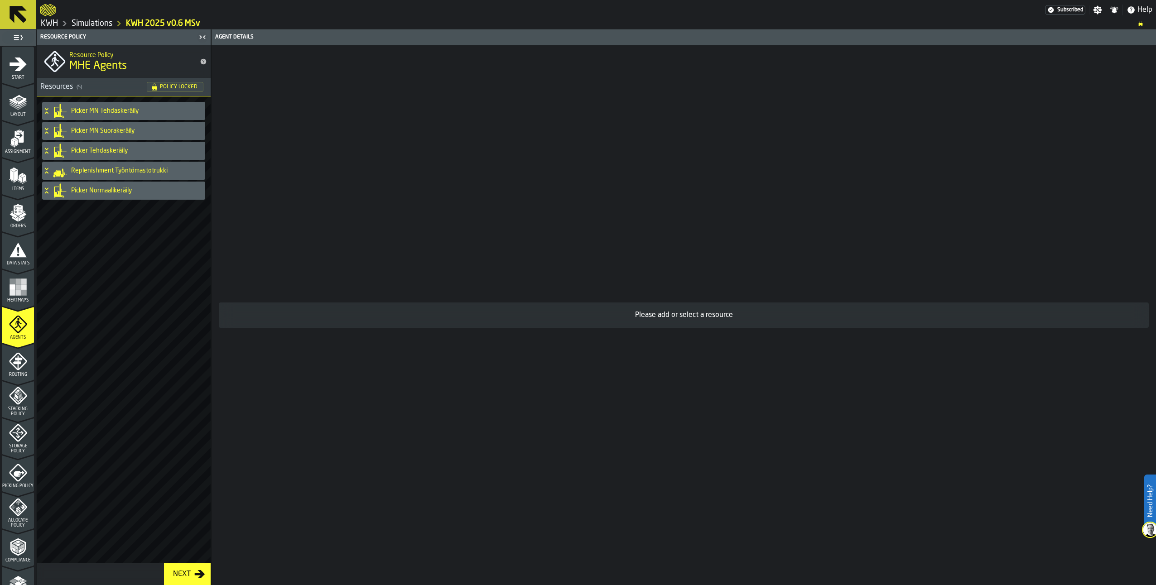
click at [107, 108] on h4 "Picker MN Tehdaskeräily" at bounding box center [136, 110] width 130 height 7
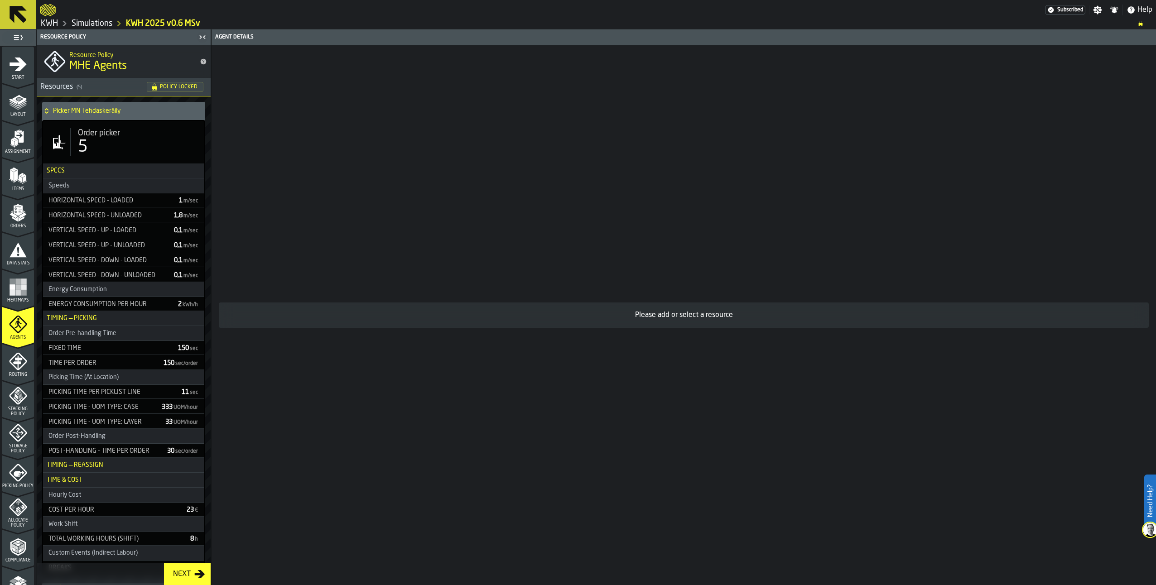
click at [115, 114] on h4 "Picker MN Tehdaskeräily" at bounding box center [127, 110] width 149 height 7
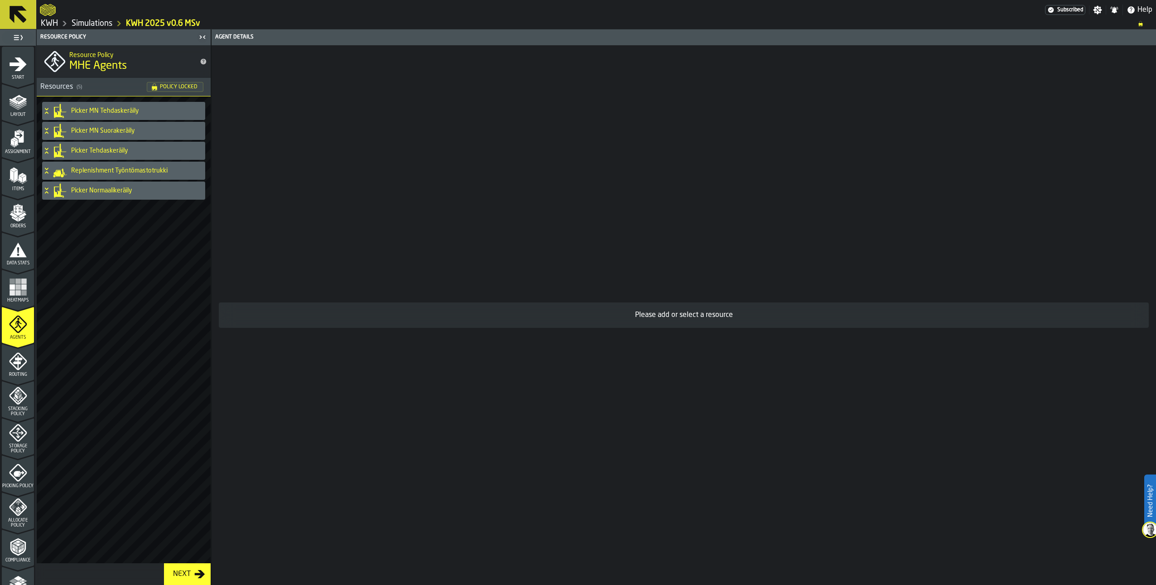
click at [47, 191] on icon at bounding box center [46, 190] width 9 height 7
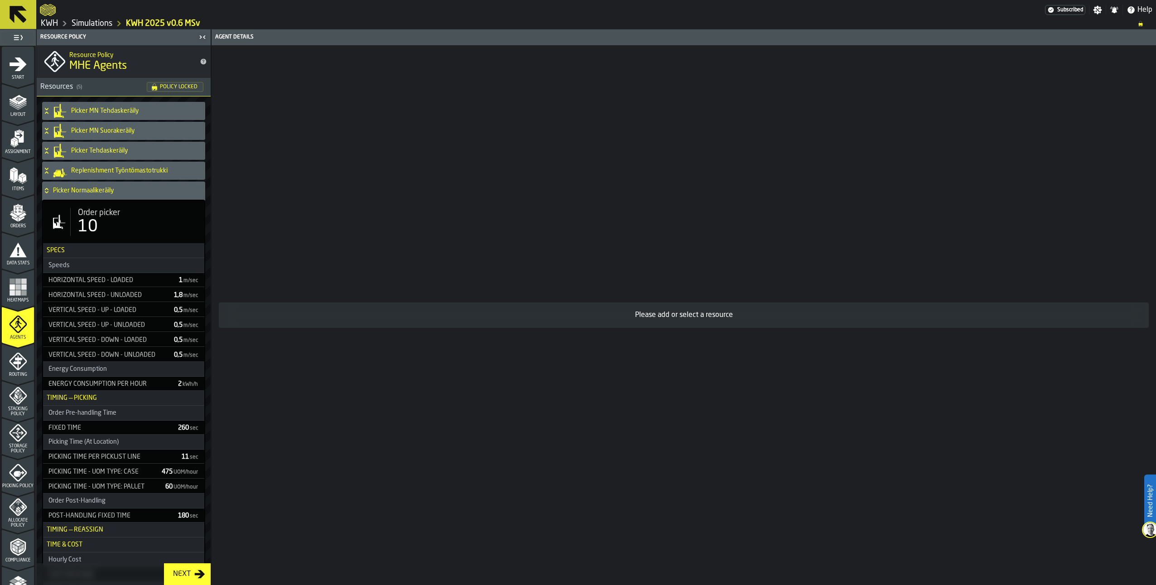
click at [45, 149] on icon at bounding box center [46, 150] width 9 height 7
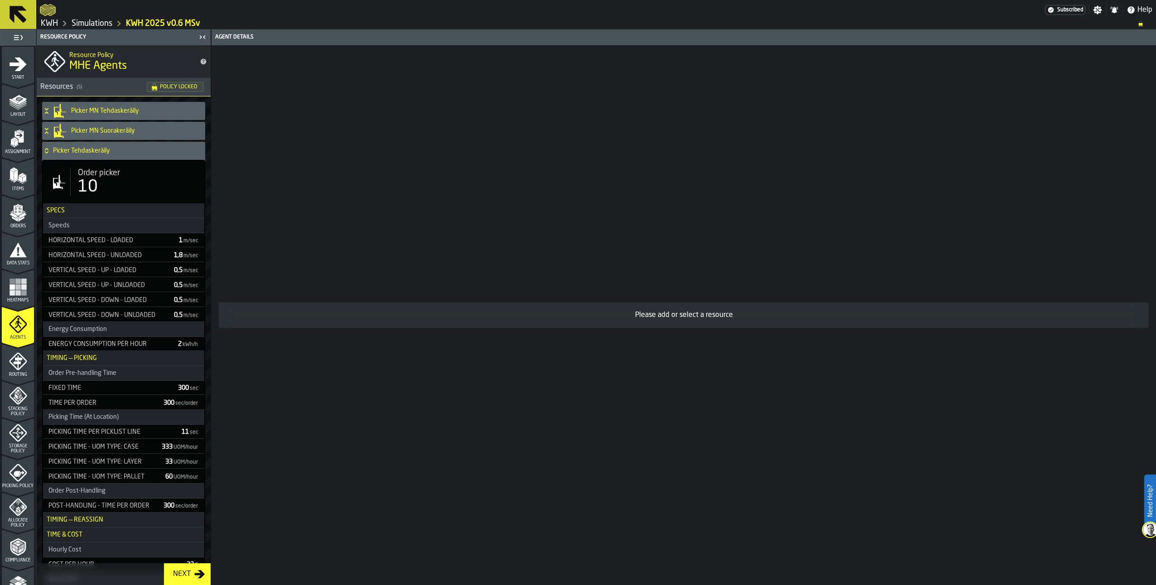
click at [48, 150] on icon at bounding box center [46, 150] width 9 height 7
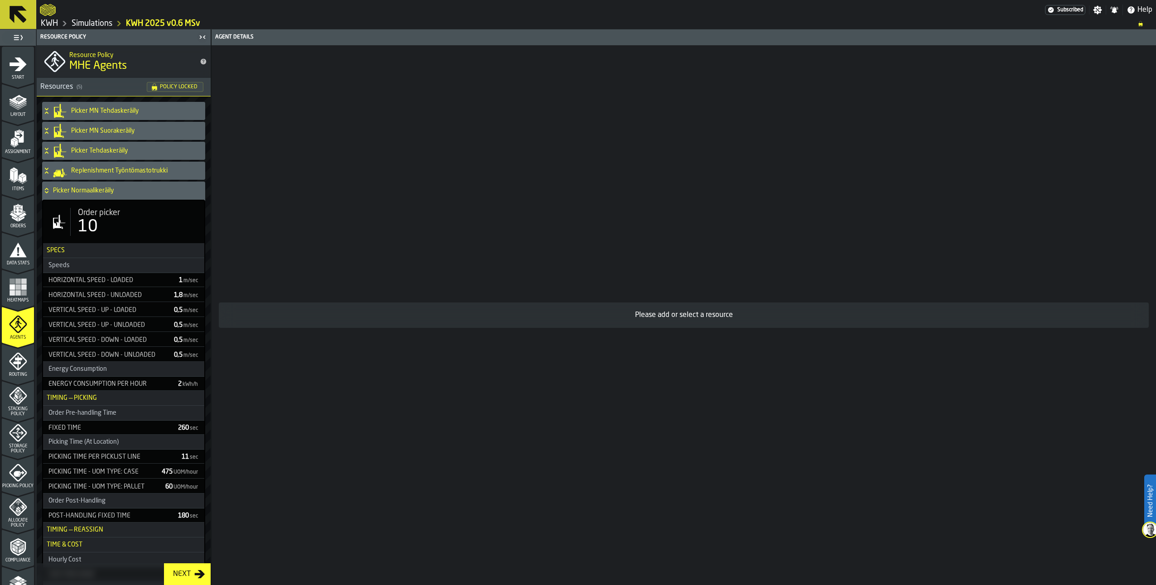
click at [50, 189] on icon at bounding box center [46, 190] width 9 height 7
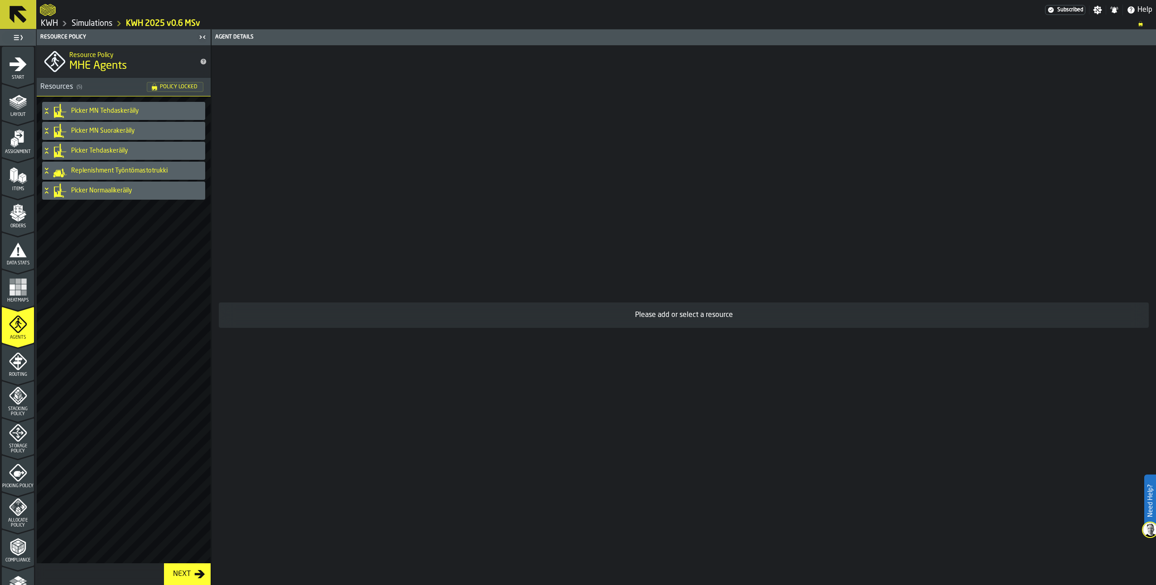
click at [1134, 260] on div "Please add or select a resource" at bounding box center [683, 315] width 944 height 540
click at [10, 302] on span "Heatmaps" at bounding box center [18, 300] width 32 height 5
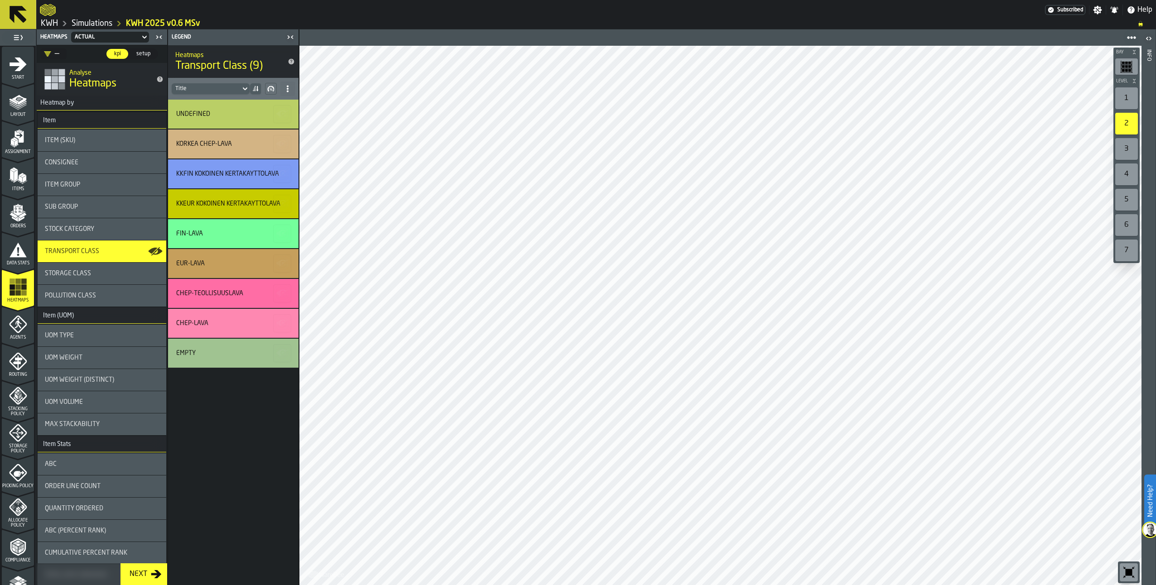
click at [75, 298] on span "Pollution Class" at bounding box center [70, 295] width 51 height 7
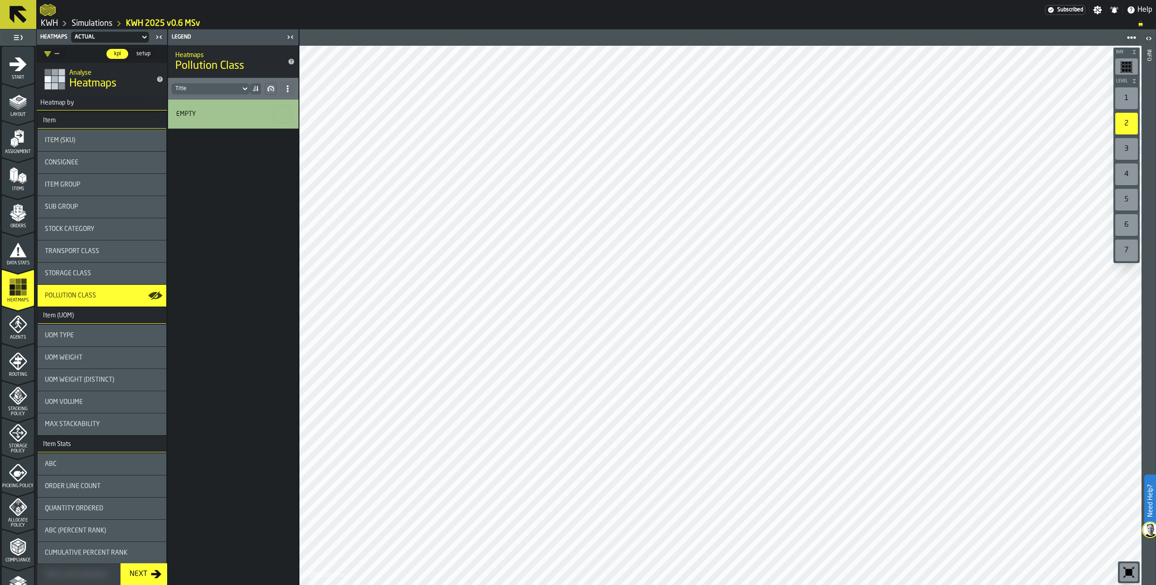
click at [74, 274] on span "Storage Class" at bounding box center [68, 273] width 46 height 7
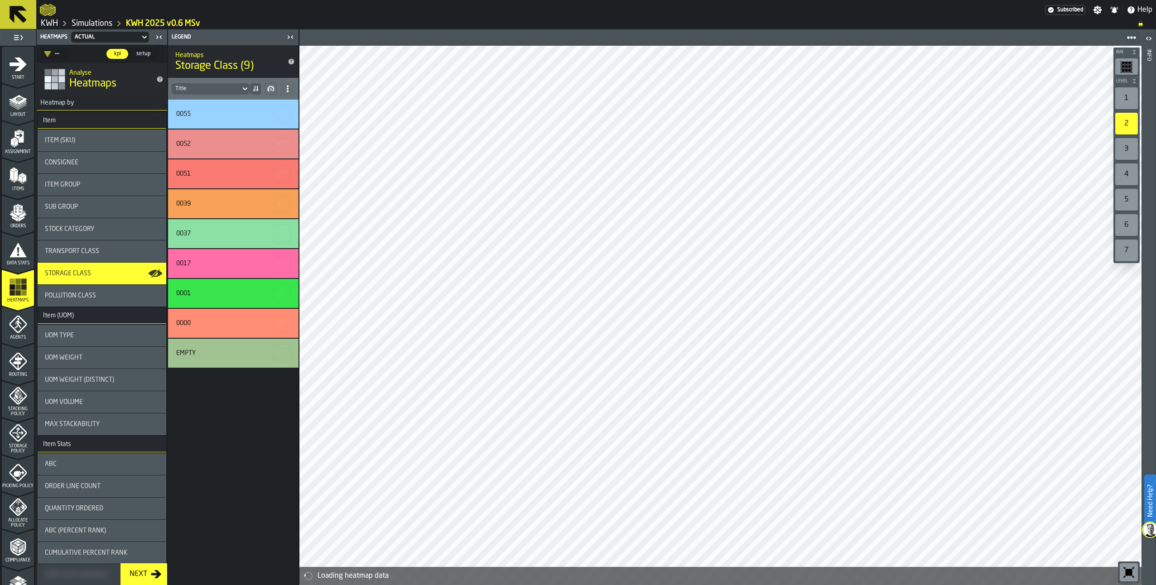
click at [64, 232] on span "Stock Category" at bounding box center [69, 229] width 49 height 7
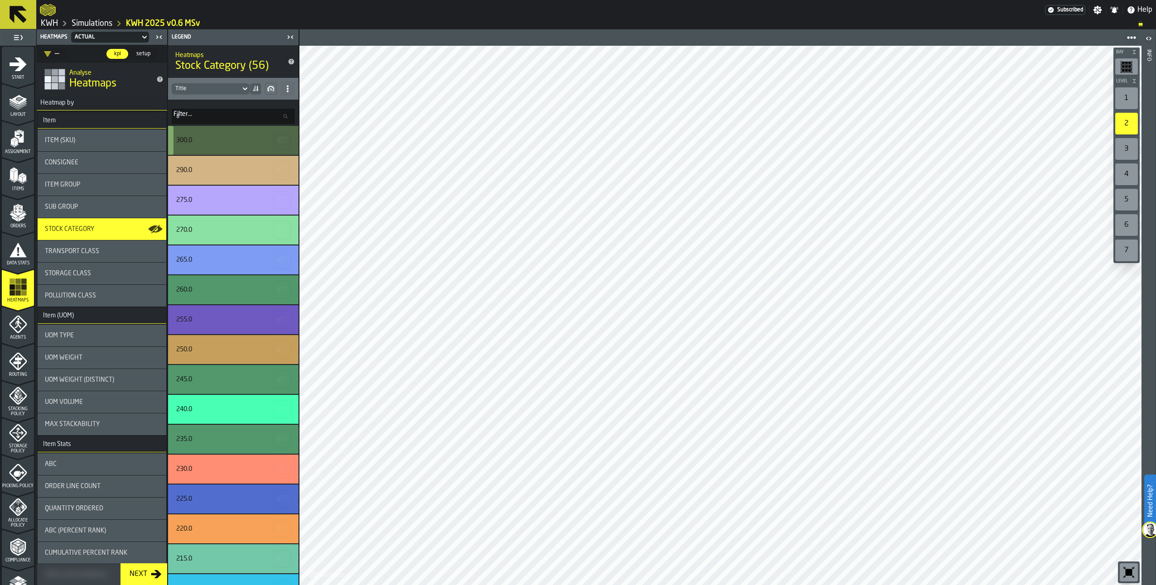
click at [286, 140] on rect "button-" at bounding box center [287, 140] width 3 height 1
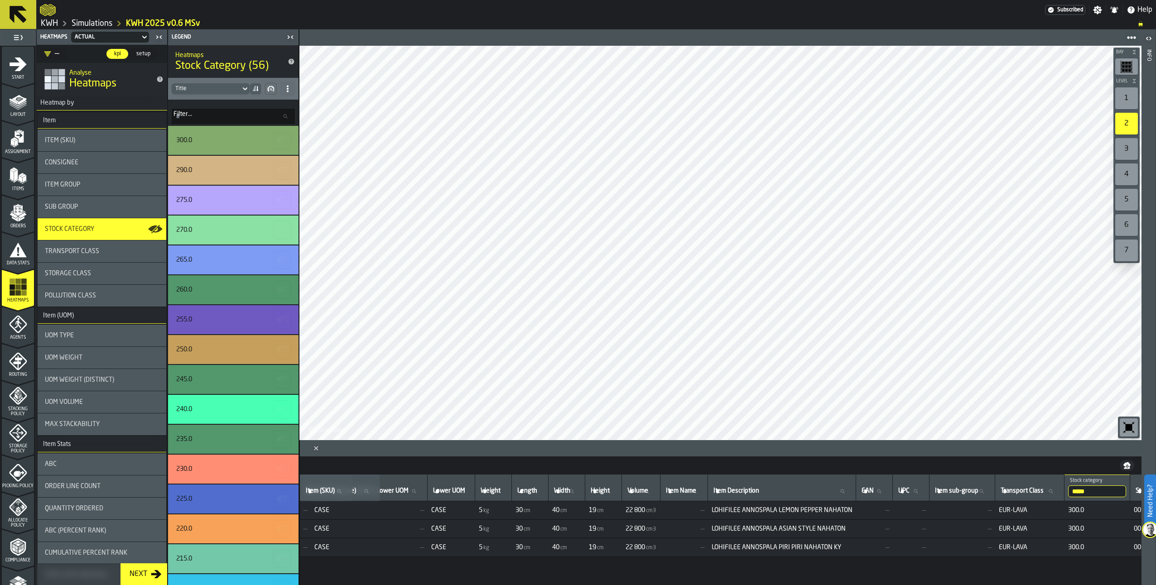
scroll to position [0, 403]
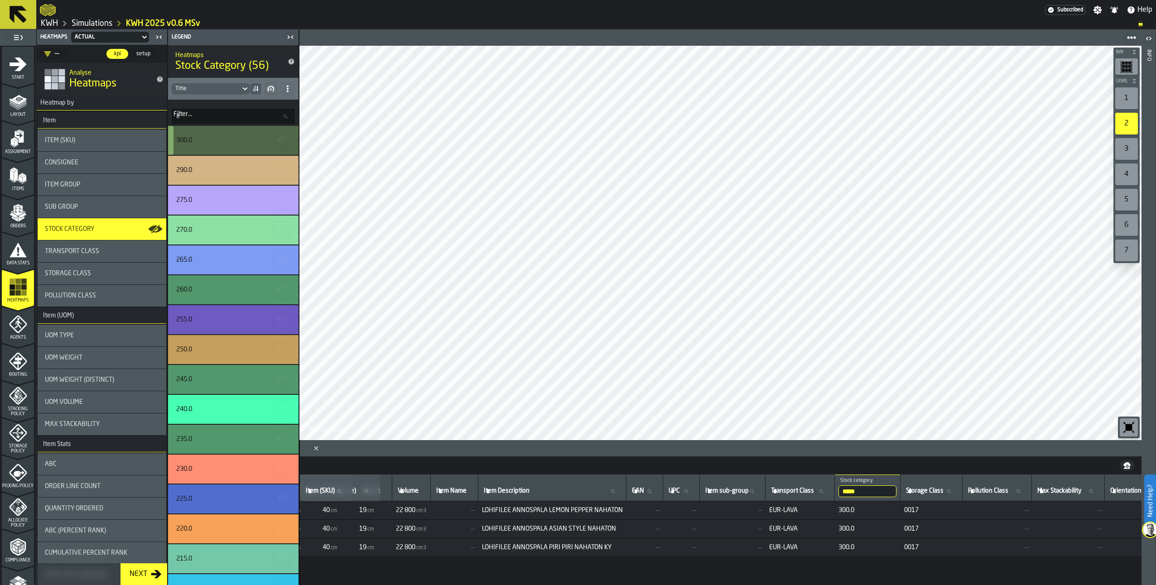
click at [223, 141] on div "300.0" at bounding box center [231, 140] width 111 height 7
click at [293, 91] on span at bounding box center [287, 89] width 14 height 14
click at [278, 104] on div "Show All Stats" at bounding box center [255, 106] width 68 height 11
click at [245, 141] on div "300.0" at bounding box center [231, 140] width 111 height 7
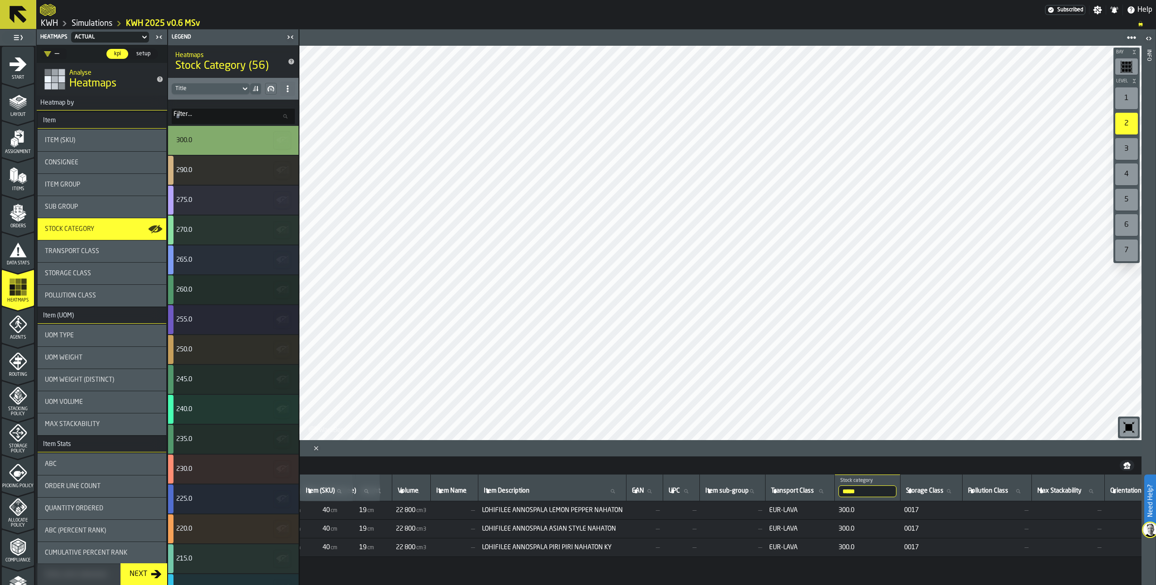
click at [1123, 96] on div "1" at bounding box center [1126, 98] width 23 height 22
click at [275, 164] on icon "button-" at bounding box center [282, 170] width 14 height 14
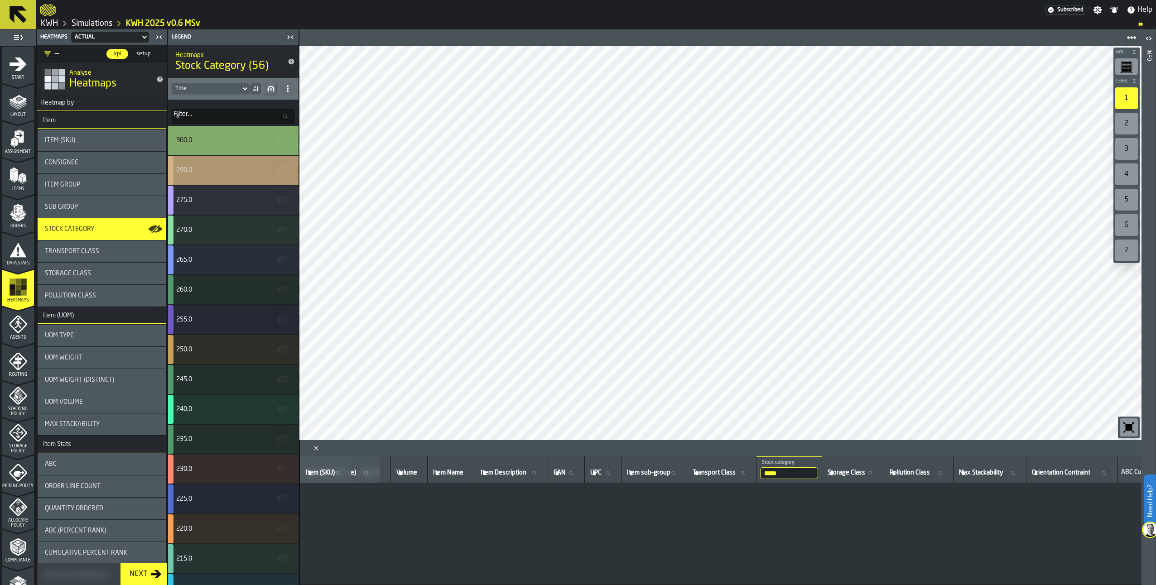
click at [251, 173] on div "290.0" at bounding box center [231, 170] width 111 height 7
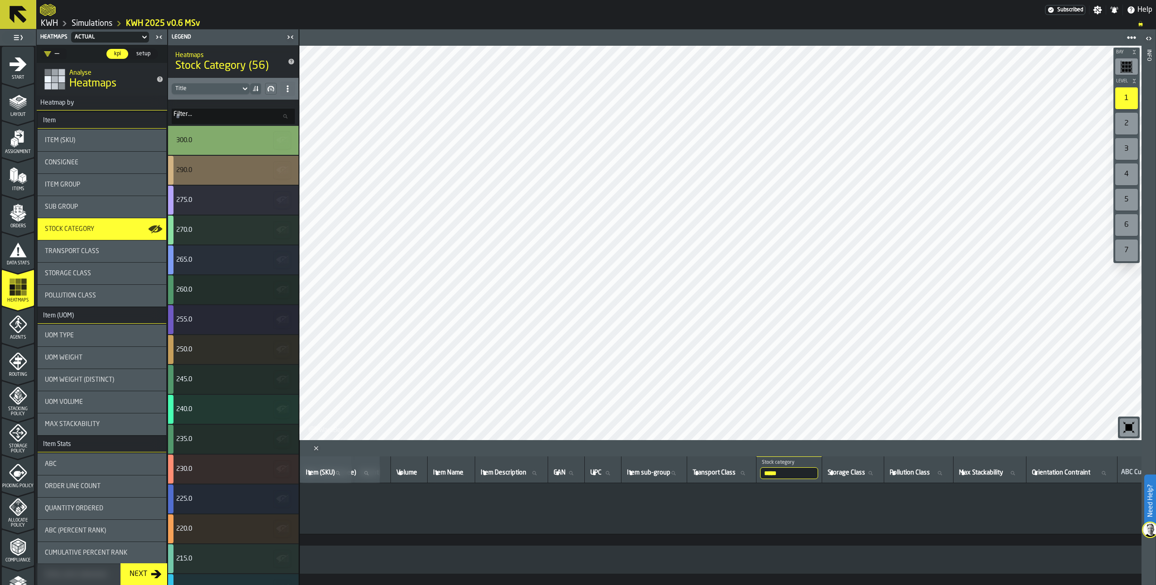
click at [282, 170] on icon "button-" at bounding box center [282, 170] width 14 height 14
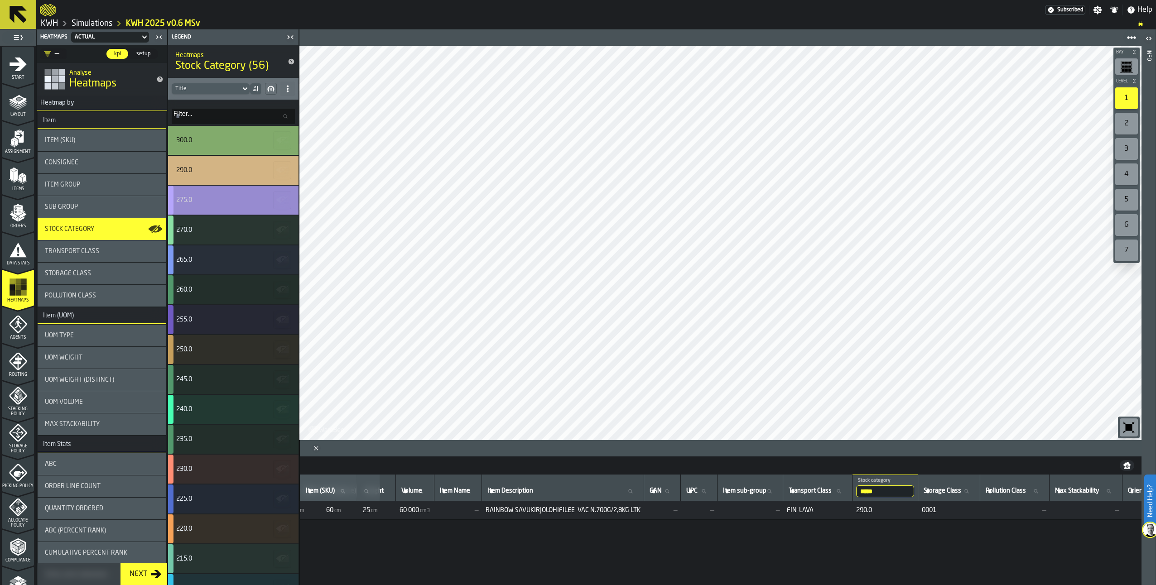
click at [283, 201] on polygon "button-" at bounding box center [284, 201] width 3 height 1
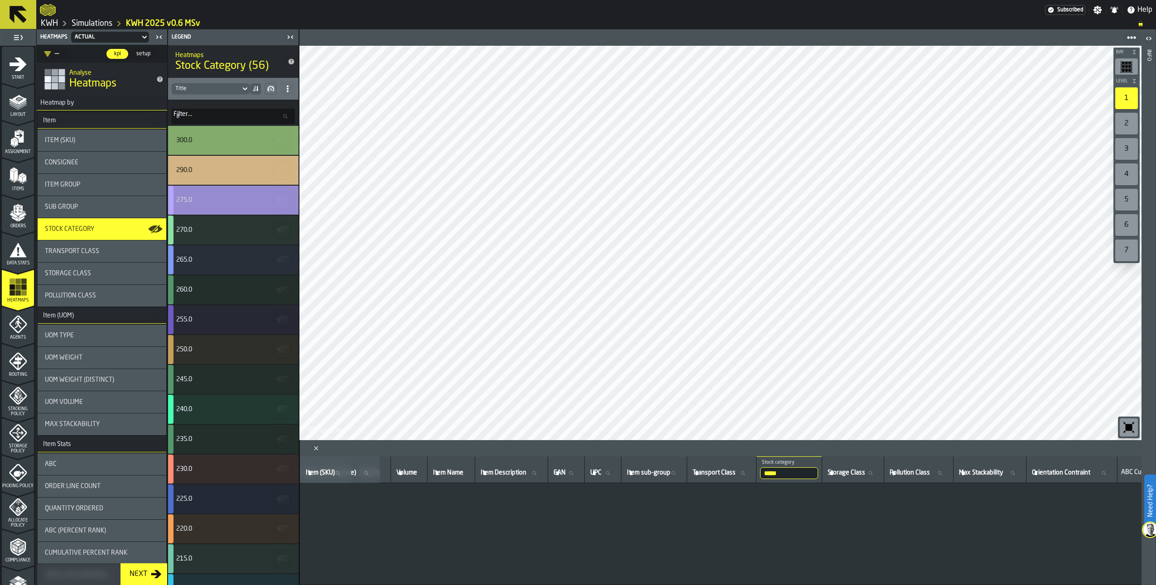
click at [280, 197] on icon "button-" at bounding box center [281, 200] width 10 height 6
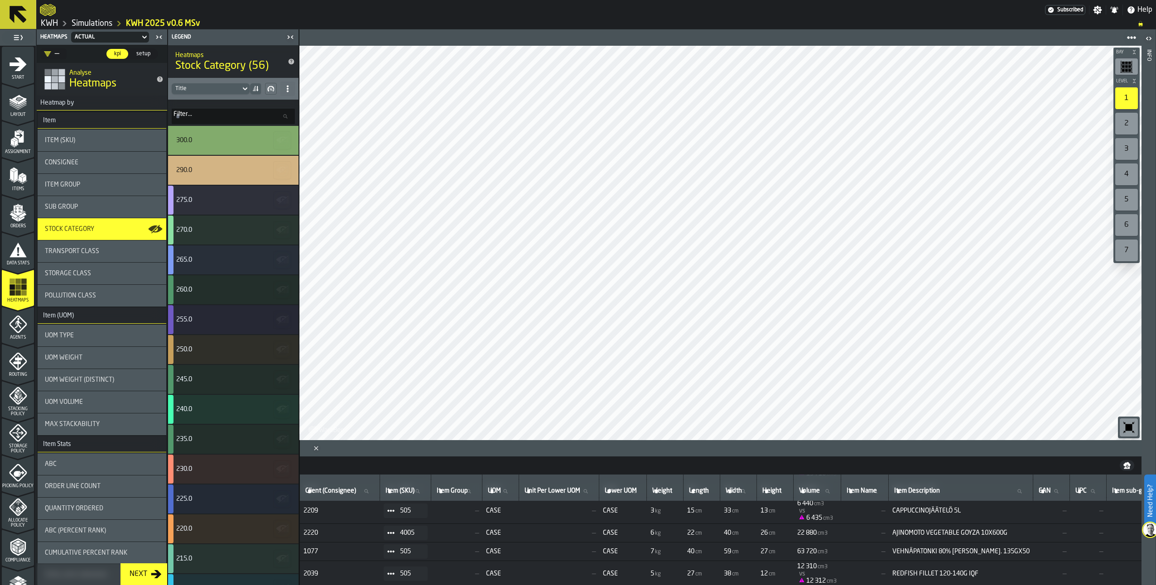
scroll to position [71, 0]
click at [281, 197] on icon "button-" at bounding box center [281, 200] width 10 height 6
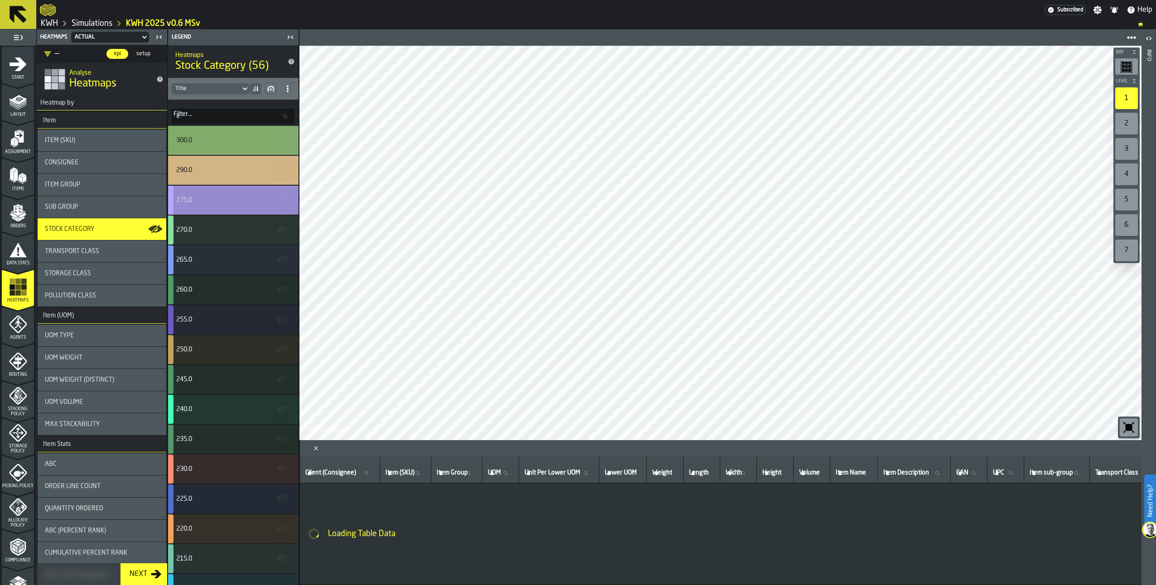
scroll to position [0, 0]
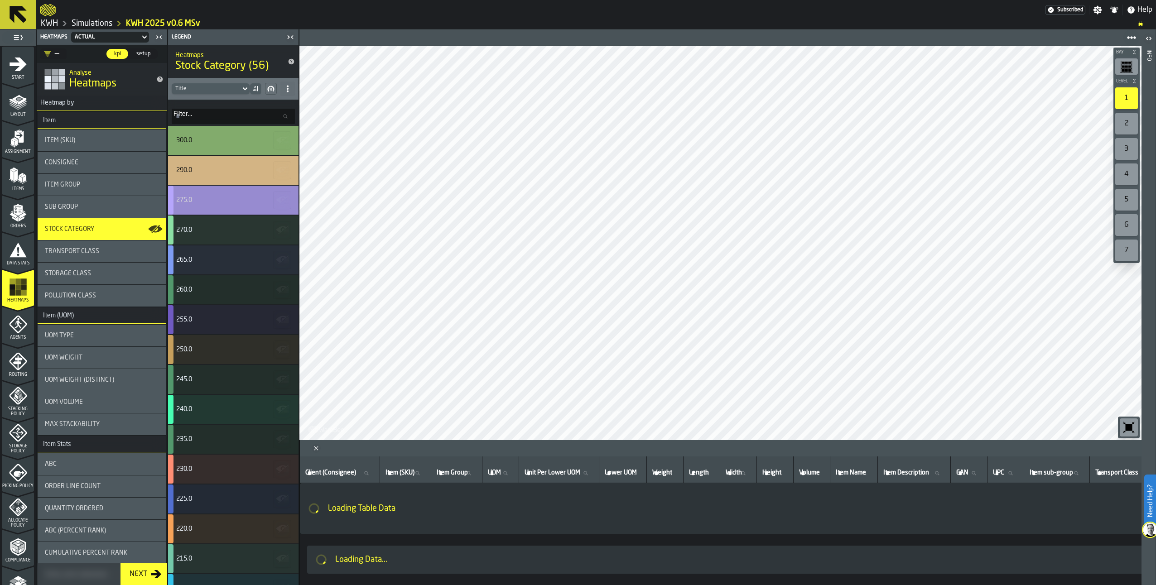
click at [273, 202] on button "button-" at bounding box center [282, 200] width 18 height 18
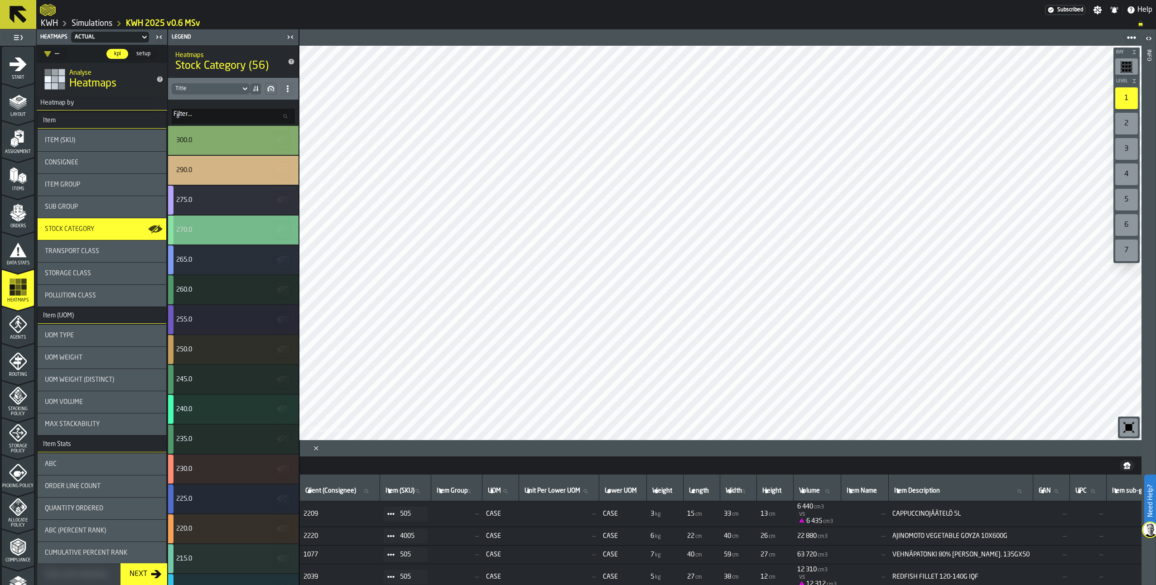
click at [281, 230] on polygon "button-" at bounding box center [283, 230] width 11 height 8
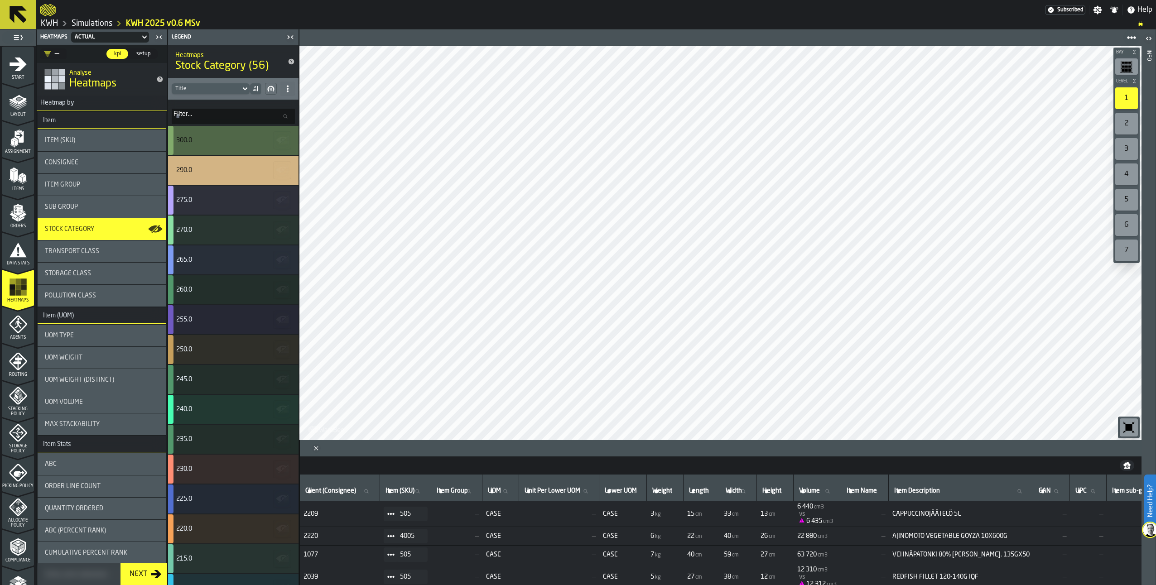
click at [279, 140] on icon "button-" at bounding box center [282, 140] width 14 height 14
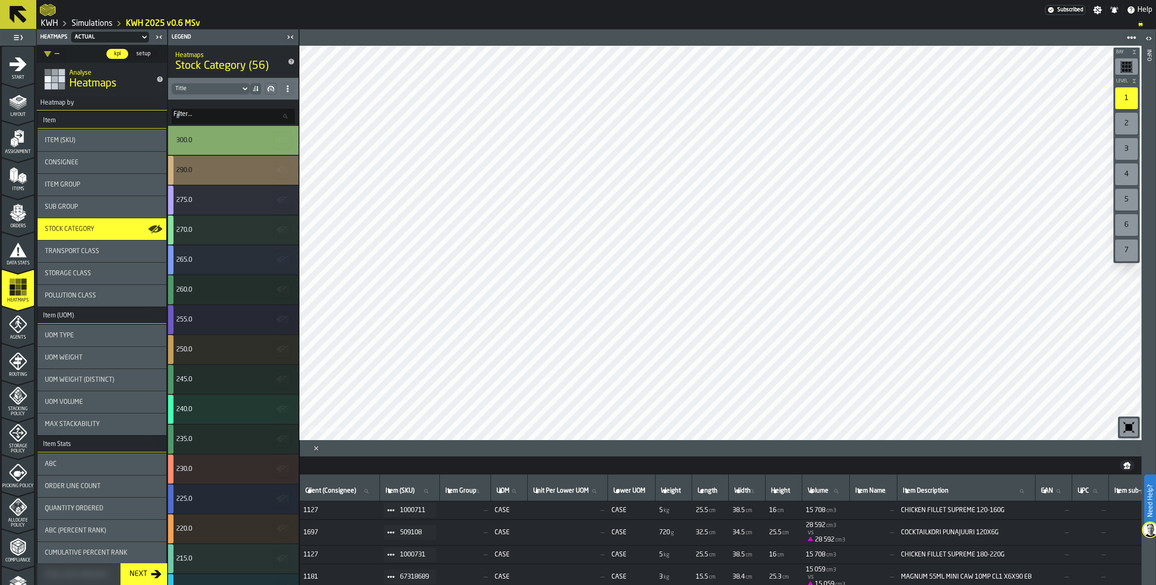
click at [281, 168] on icon "button-" at bounding box center [282, 170] width 14 height 14
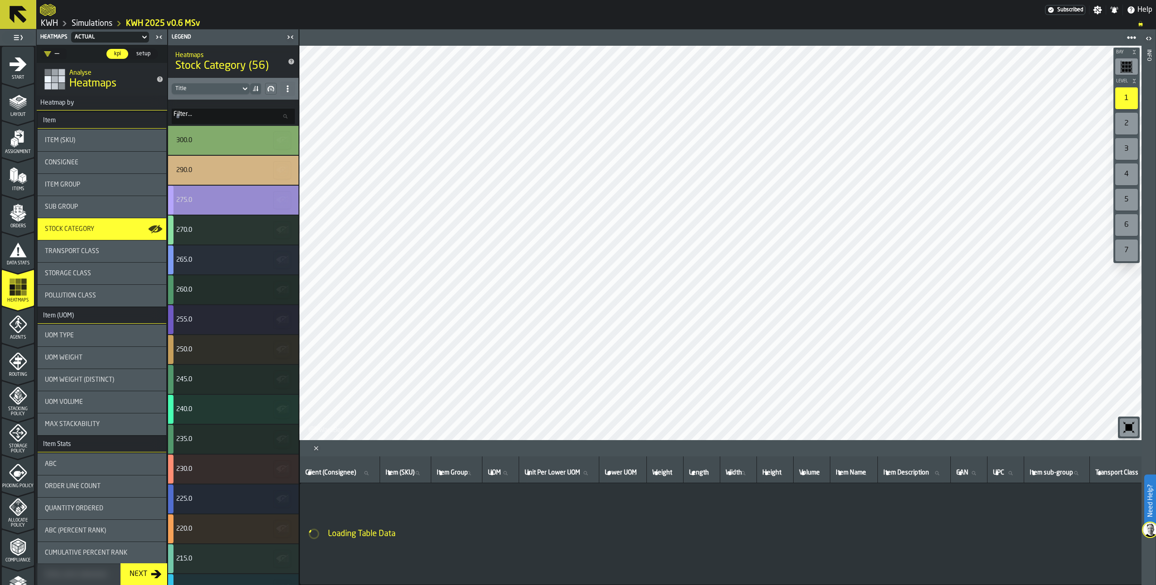
click at [283, 200] on icon "button-" at bounding box center [282, 200] width 14 height 14
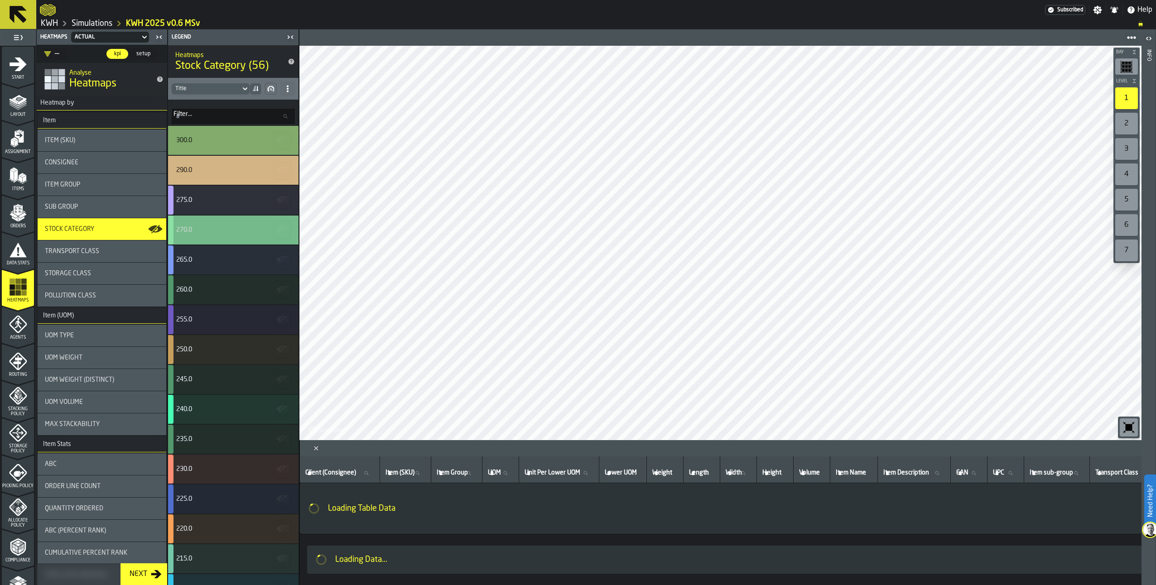
click at [281, 230] on polygon "button-" at bounding box center [283, 230] width 11 height 8
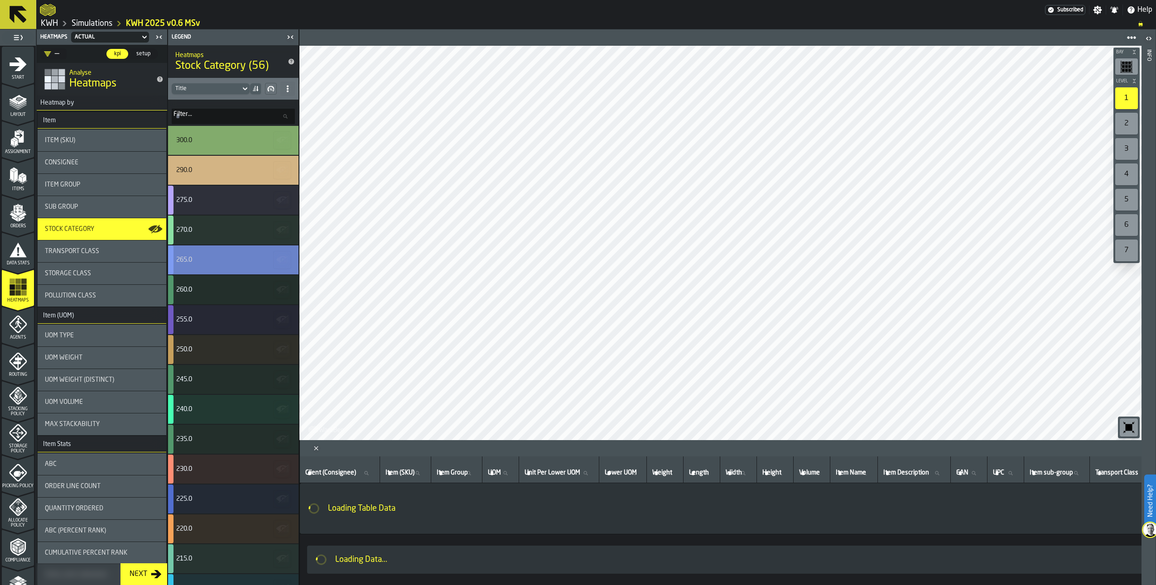
click at [276, 252] on button "button-" at bounding box center [282, 260] width 18 height 18
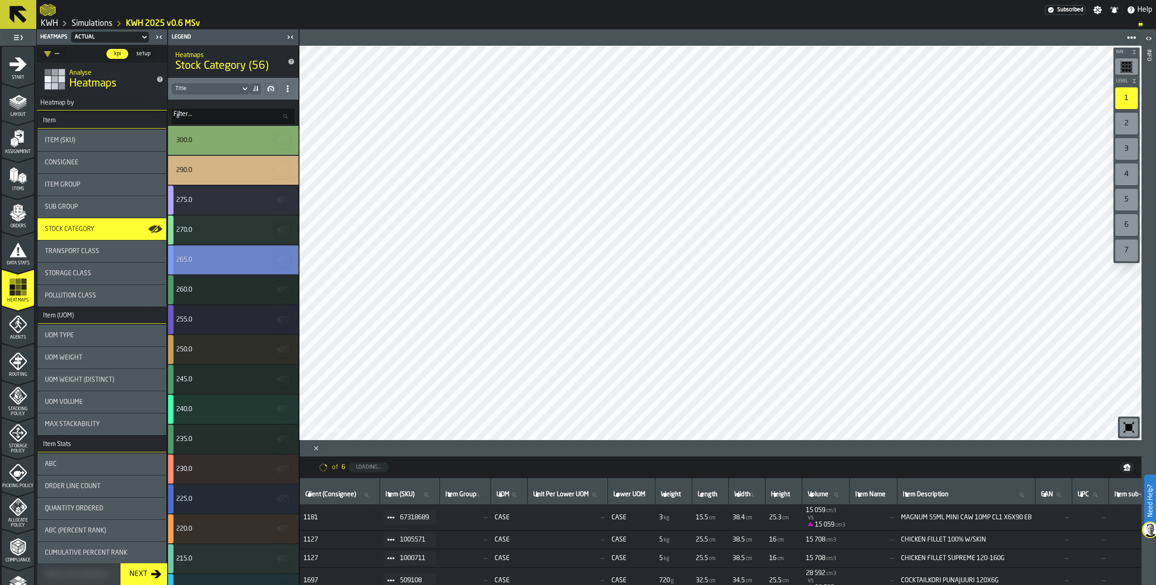
click at [283, 256] on icon "button-" at bounding box center [282, 260] width 14 height 14
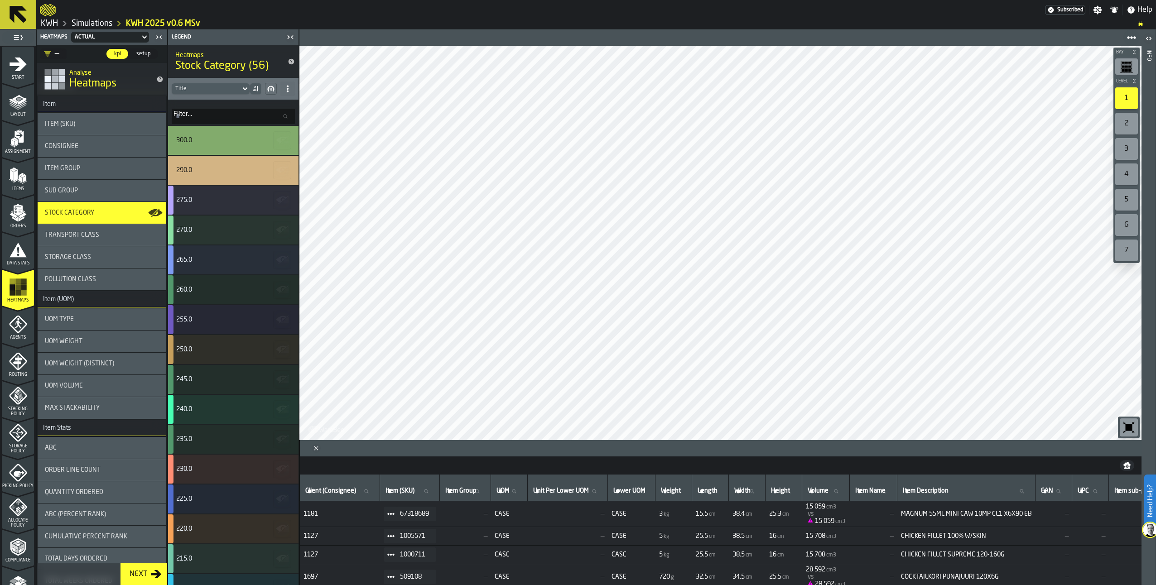
scroll to position [45, 0]
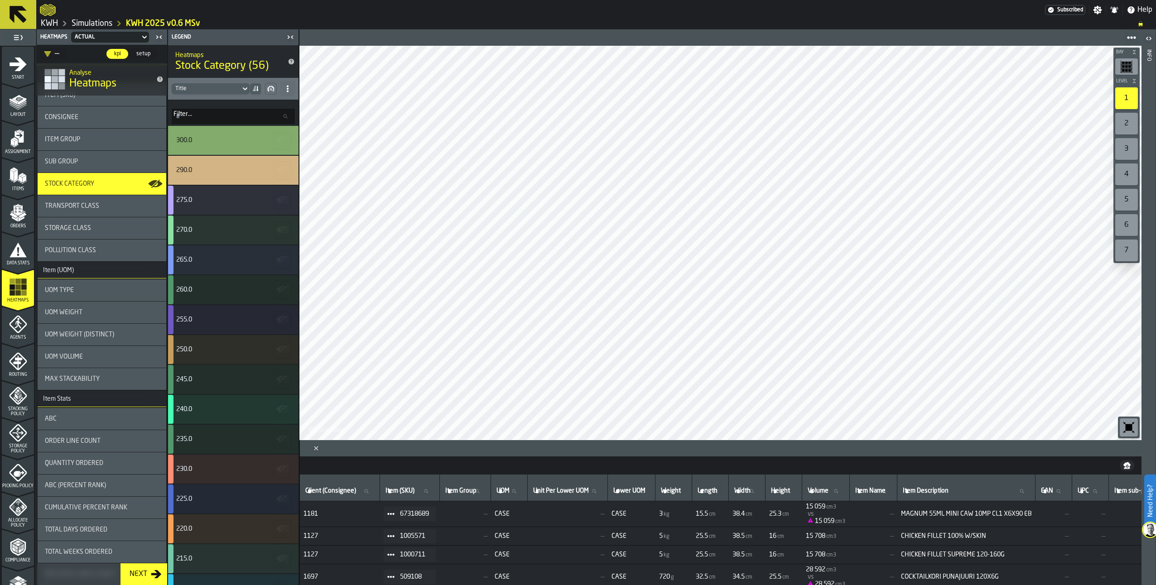
click at [76, 312] on span "UOM Weight" at bounding box center [64, 312] width 38 height 7
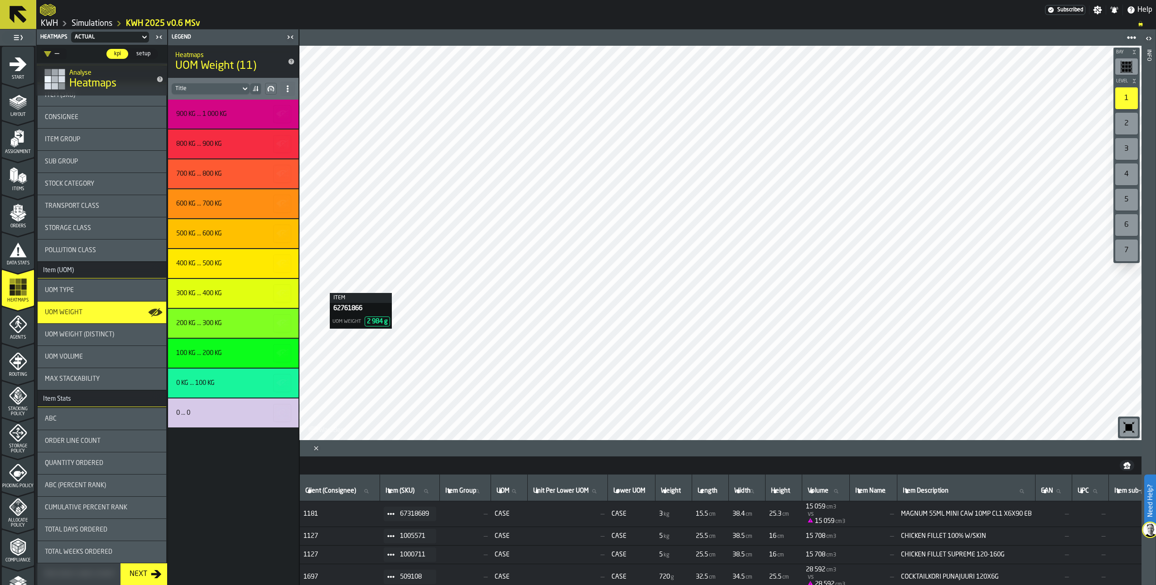
click at [88, 355] on div "UOM Volume" at bounding box center [102, 356] width 114 height 7
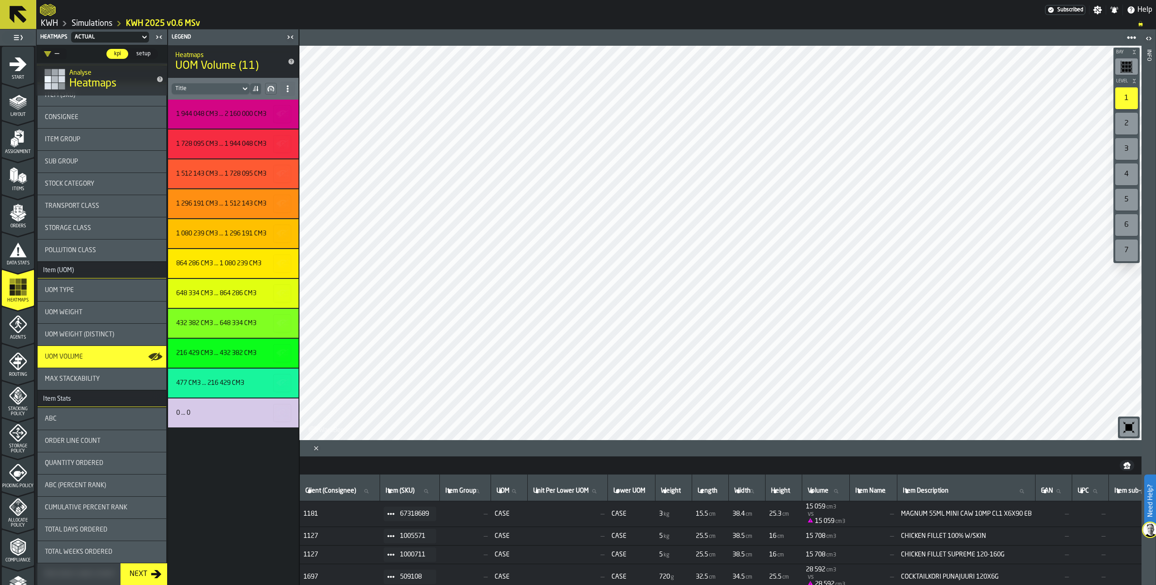
click at [1129, 121] on div "2" at bounding box center [1126, 124] width 23 height 22
click at [126, 421] on div "ABC" at bounding box center [102, 418] width 114 height 7
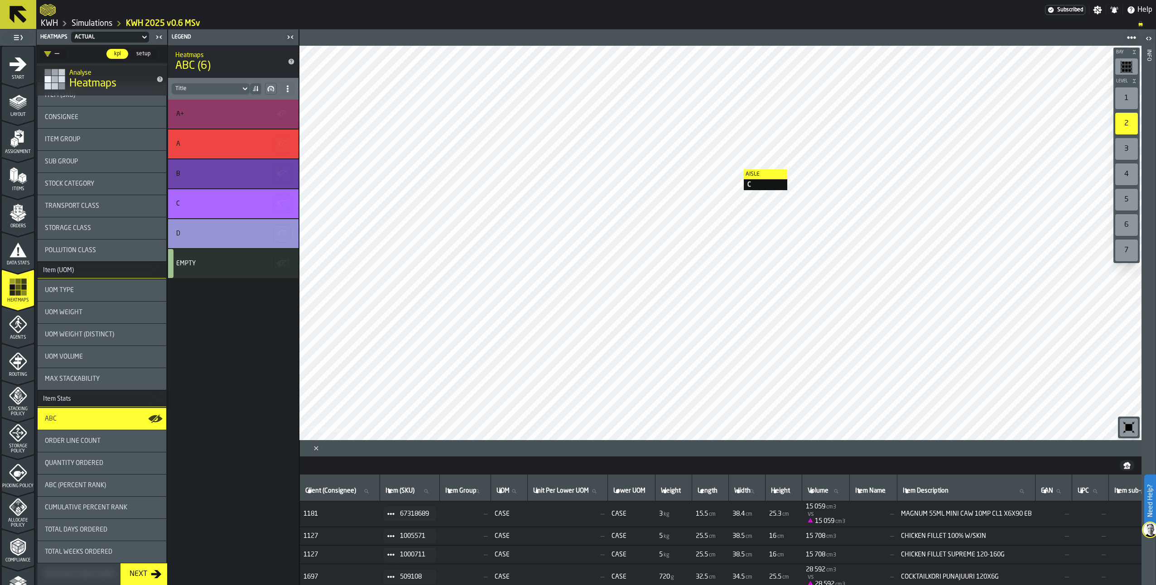
click at [734, 169] on div at bounding box center [720, 243] width 842 height 394
click at [1128, 96] on div "1" at bounding box center [1126, 98] width 23 height 22
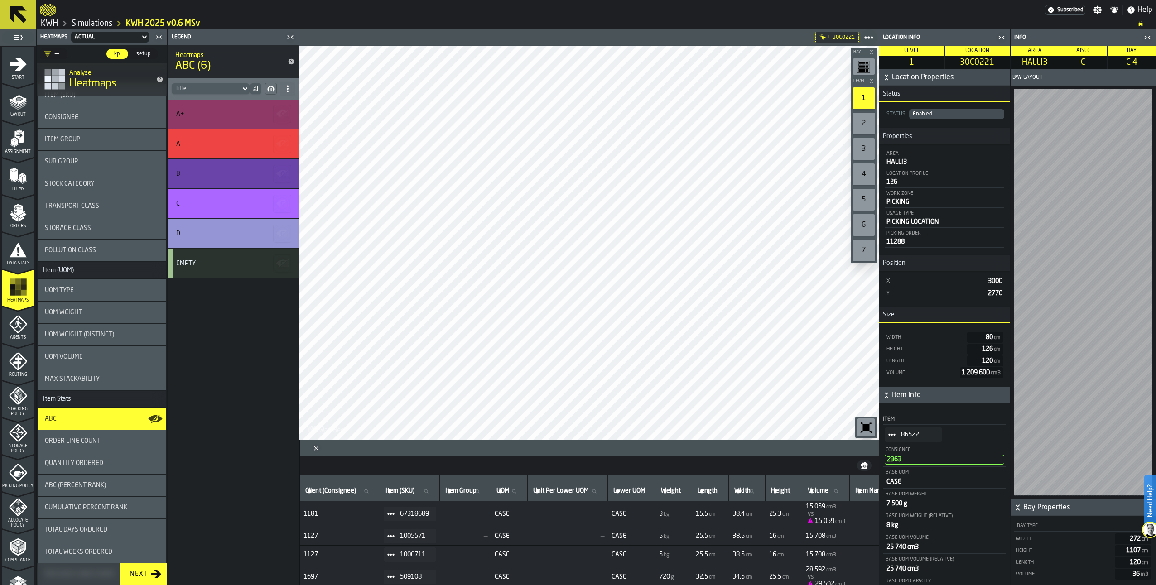
click at [861, 127] on div "2" at bounding box center [863, 124] width 23 height 22
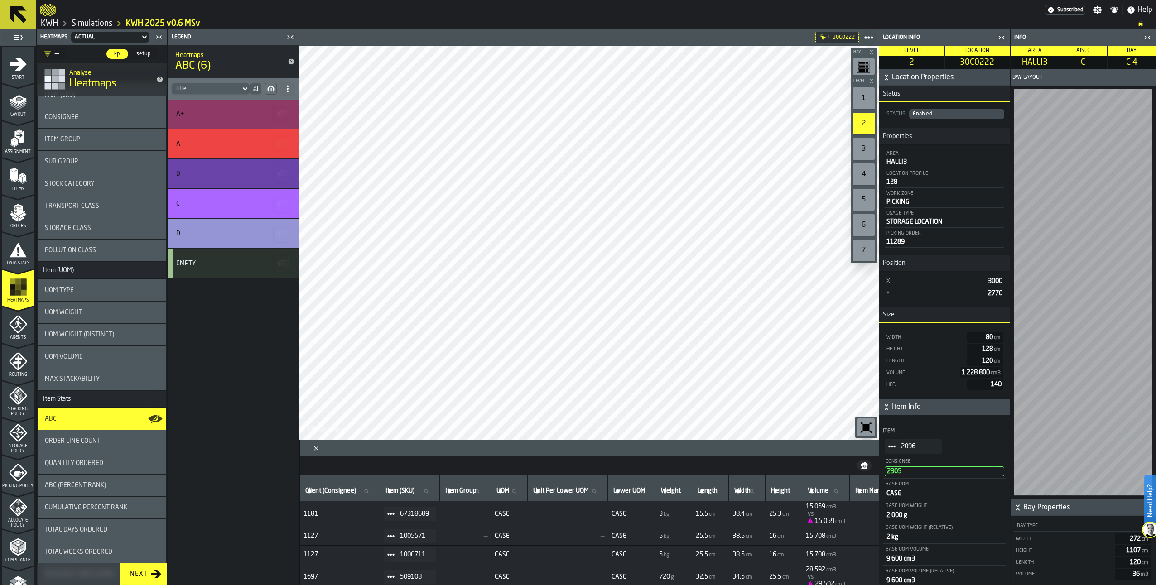
click at [116, 441] on div "Order Line Count" at bounding box center [102, 440] width 114 height 7
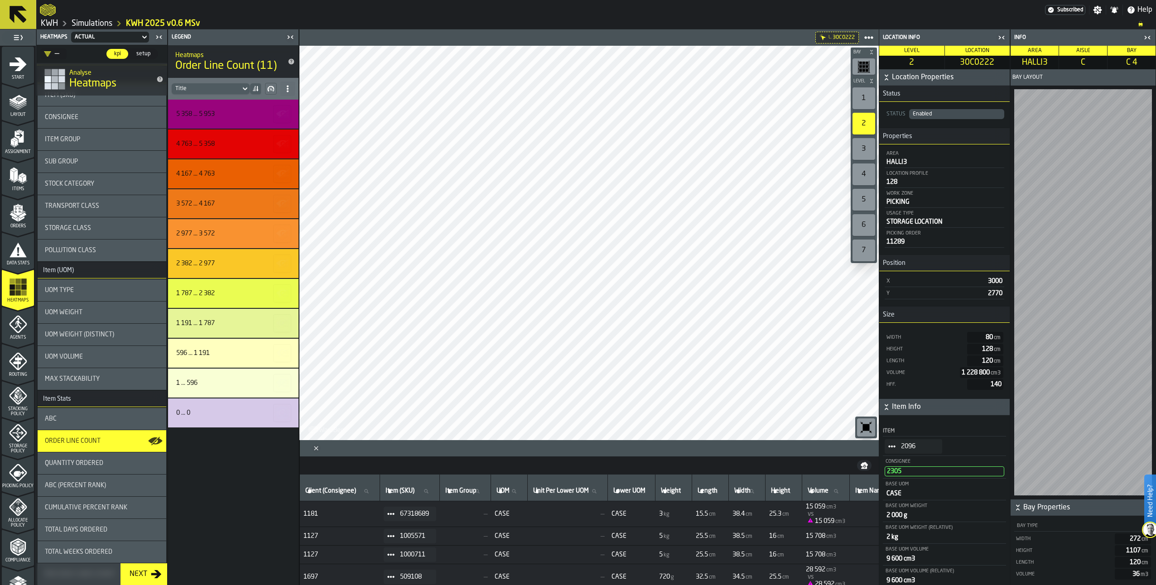
click at [870, 99] on div "1" at bounding box center [863, 98] width 23 height 22
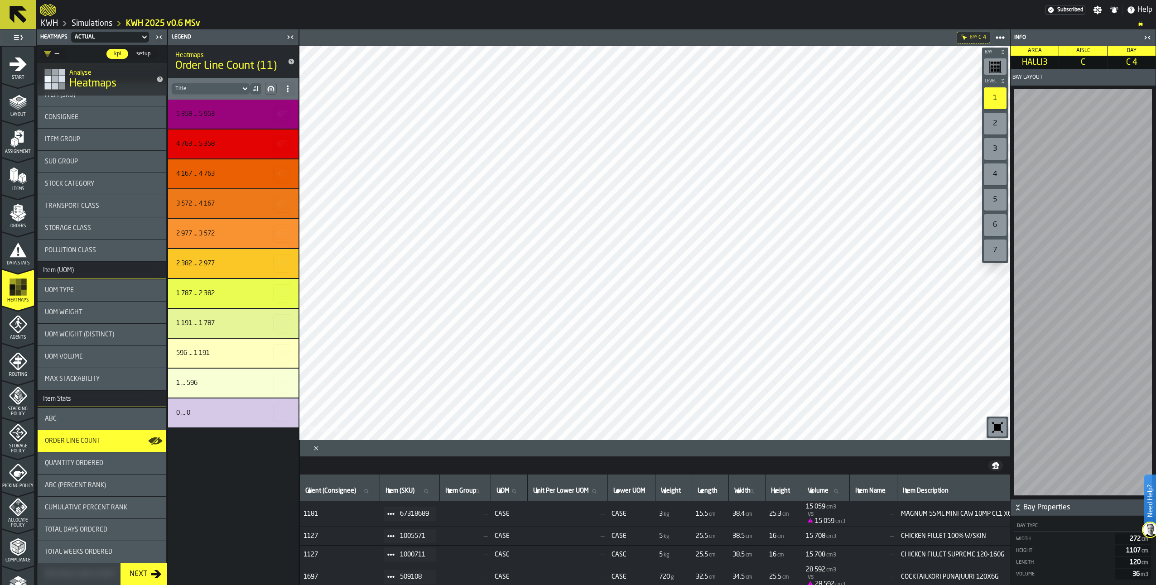
click at [116, 422] on div "ABC" at bounding box center [102, 418] width 114 height 7
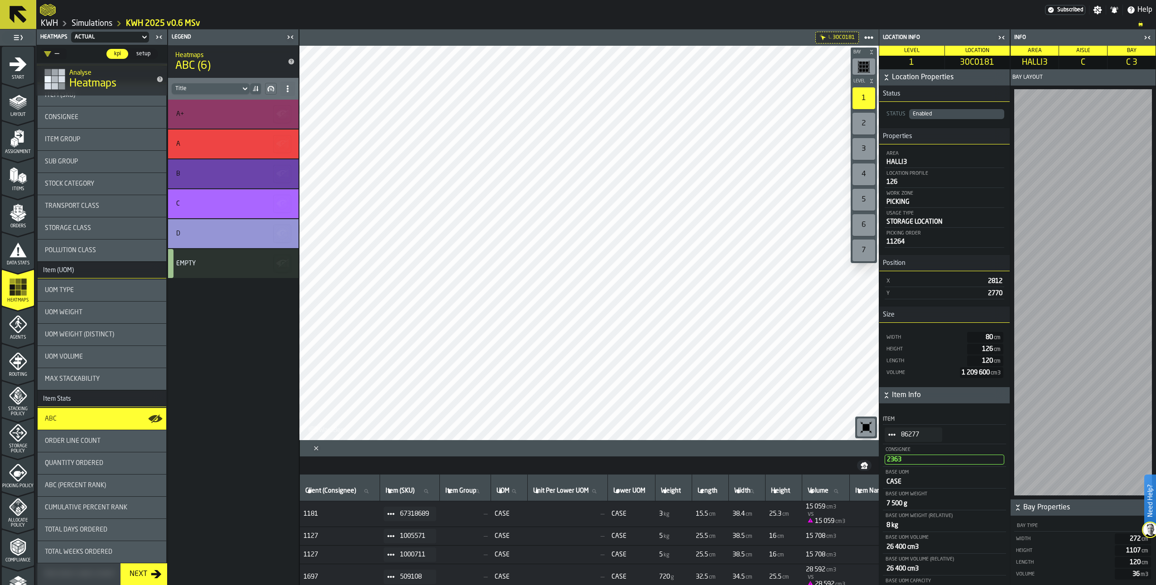
click at [93, 442] on span "Order Line Count" at bounding box center [73, 440] width 56 height 7
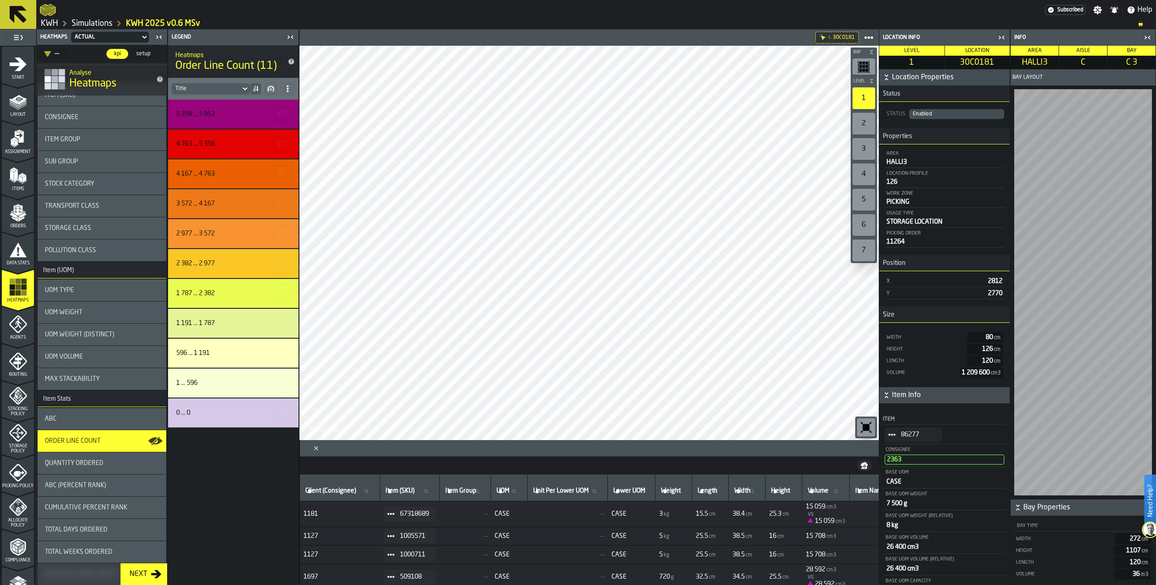
click at [863, 119] on div "2" at bounding box center [863, 124] width 23 height 22
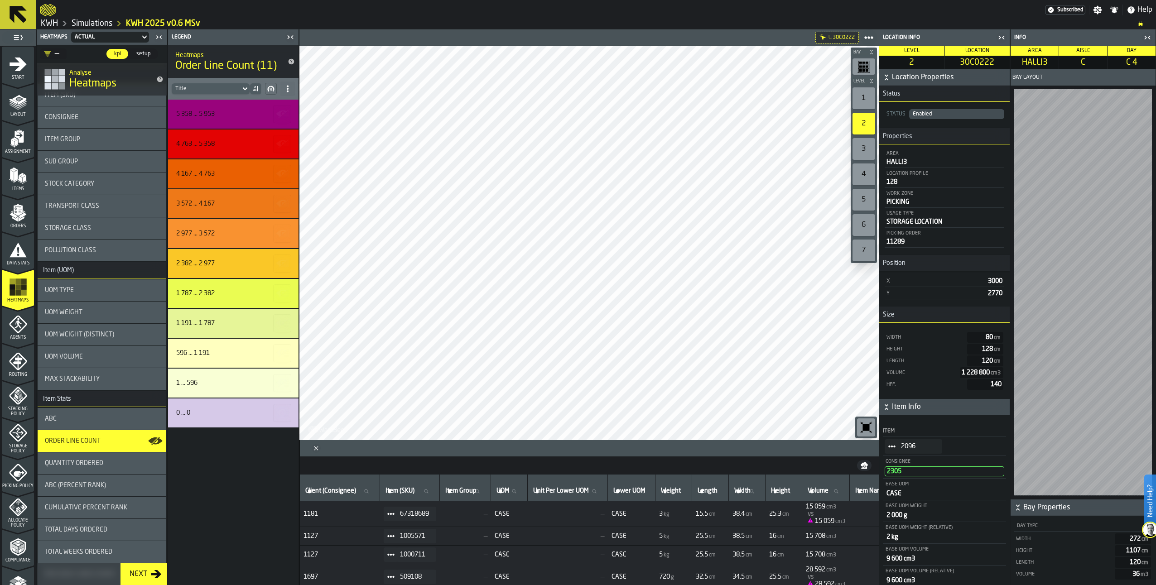
click at [83, 421] on div "ABC" at bounding box center [102, 418] width 114 height 7
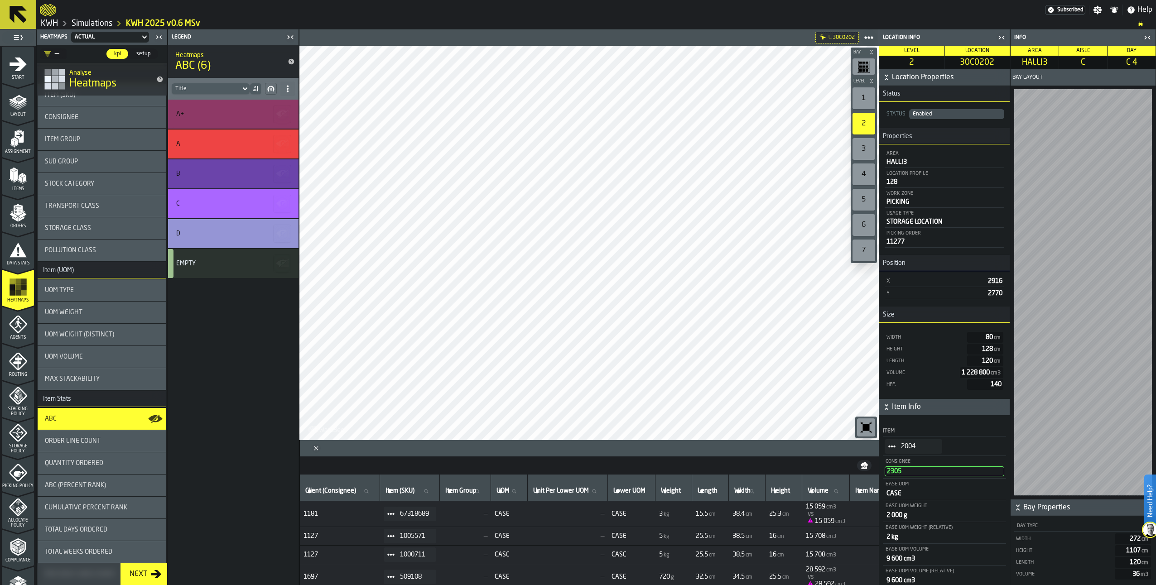
click at [861, 95] on div "1" at bounding box center [863, 98] width 23 height 22
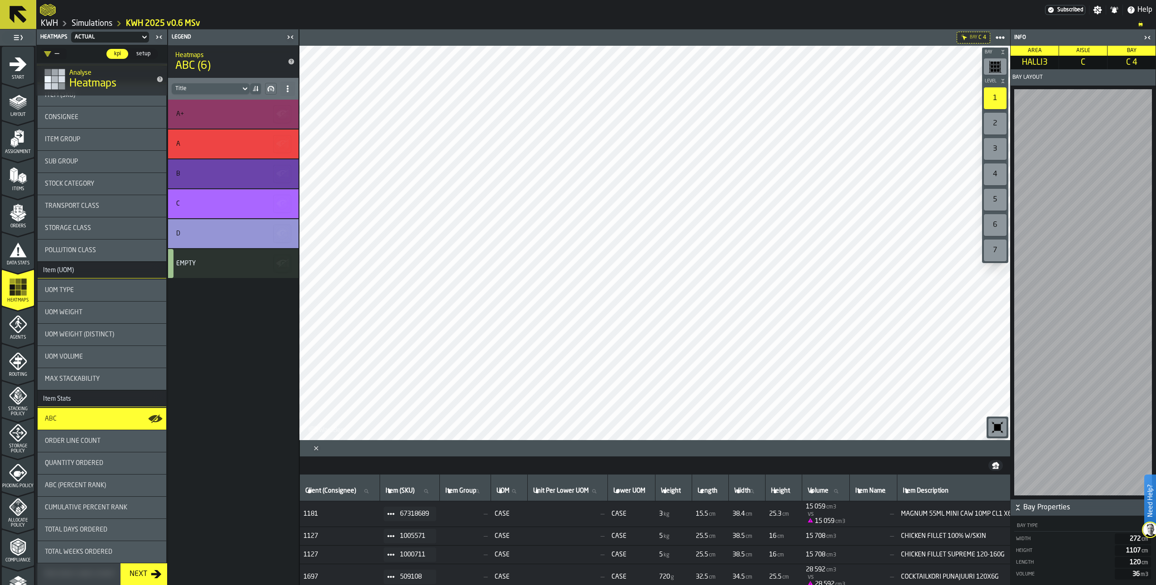
click at [125, 442] on div "Order Line Count" at bounding box center [102, 440] width 114 height 7
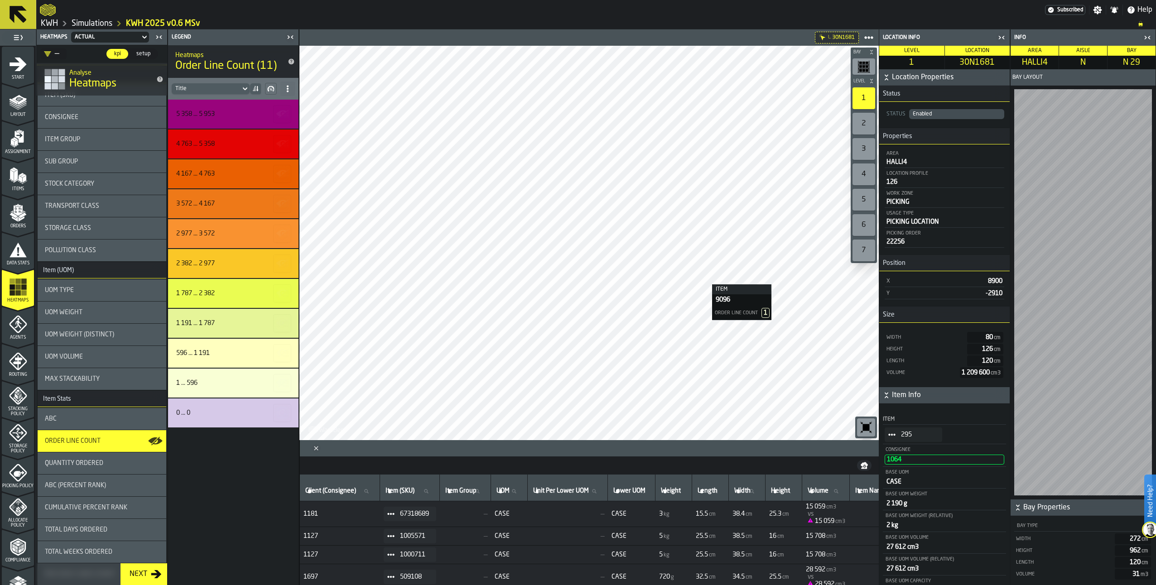
click at [891, 432] on span "StatList-item-295" at bounding box center [891, 434] width 14 height 14
click at [900, 483] on div "Show Items" at bounding box center [917, 485] width 54 height 6
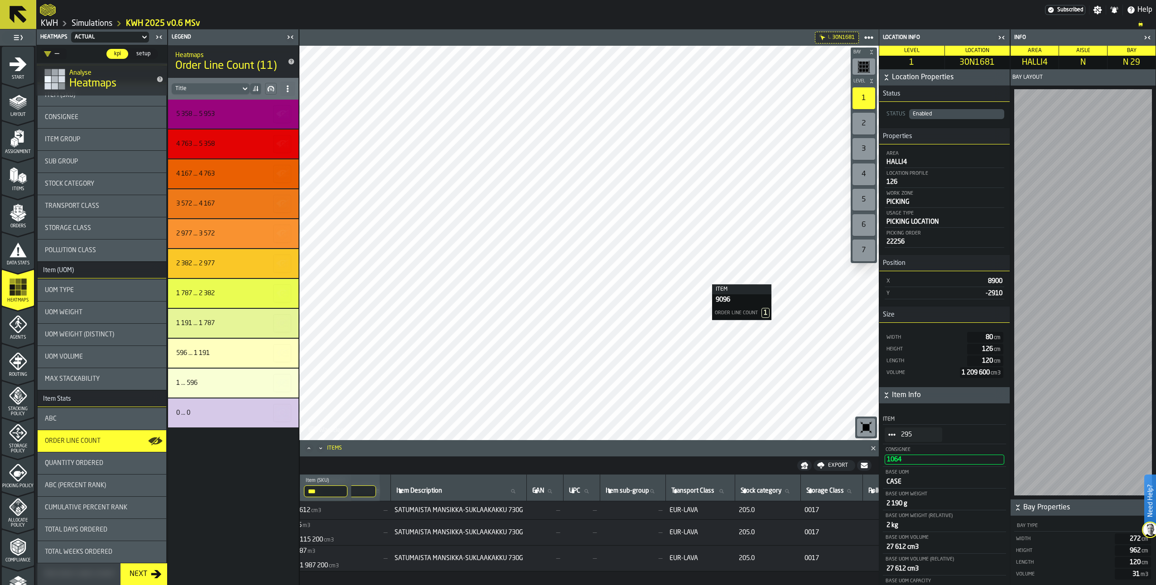
scroll to position [0, 507]
click at [889, 432] on icon "StatList-item-285" at bounding box center [891, 434] width 7 height 7
click at [897, 488] on div "Show Items" at bounding box center [917, 485] width 54 height 6
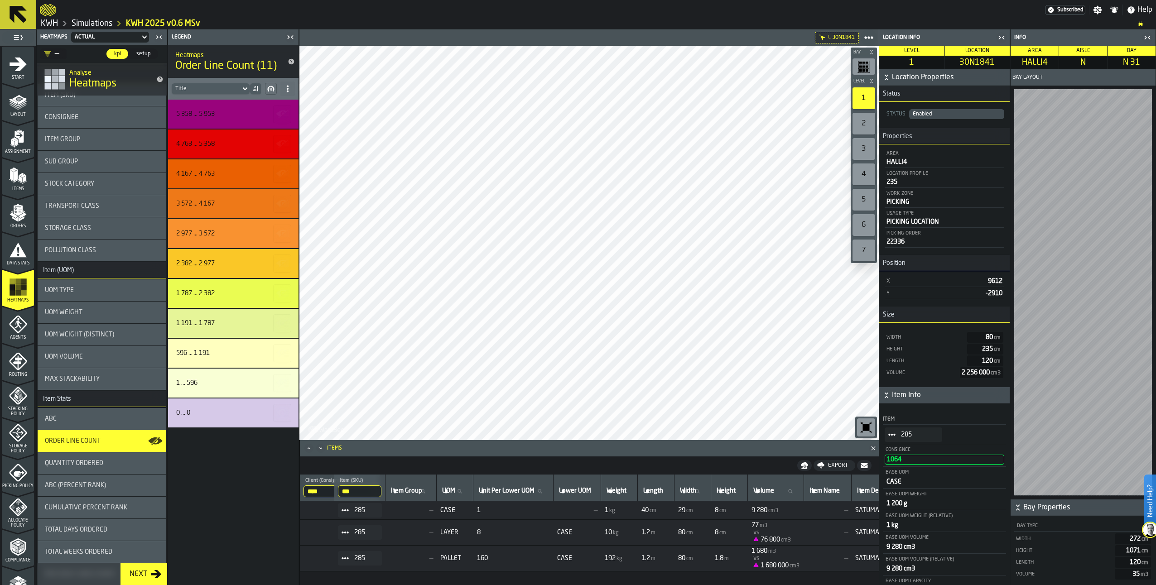
scroll to position [0, 0]
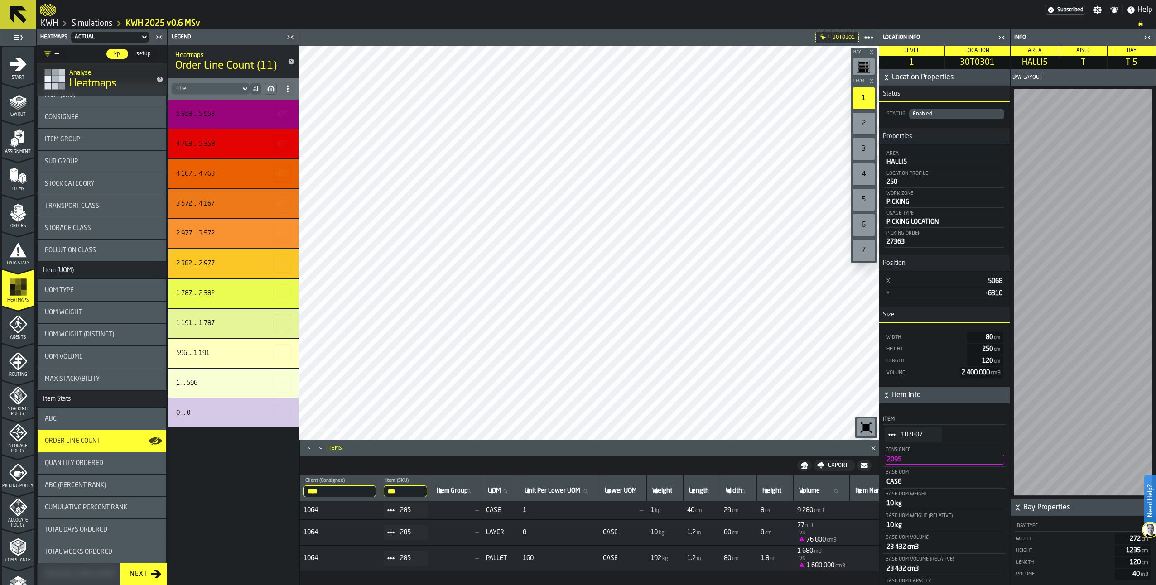
click at [888, 435] on span "StatList-item-107807" at bounding box center [891, 434] width 14 height 14
click at [910, 481] on li "Show Items" at bounding box center [916, 485] width 65 height 17
click at [895, 437] on span "StatList-item-1070243" at bounding box center [891, 434] width 14 height 14
click at [908, 482] on div "Show Items" at bounding box center [917, 485] width 54 height 6
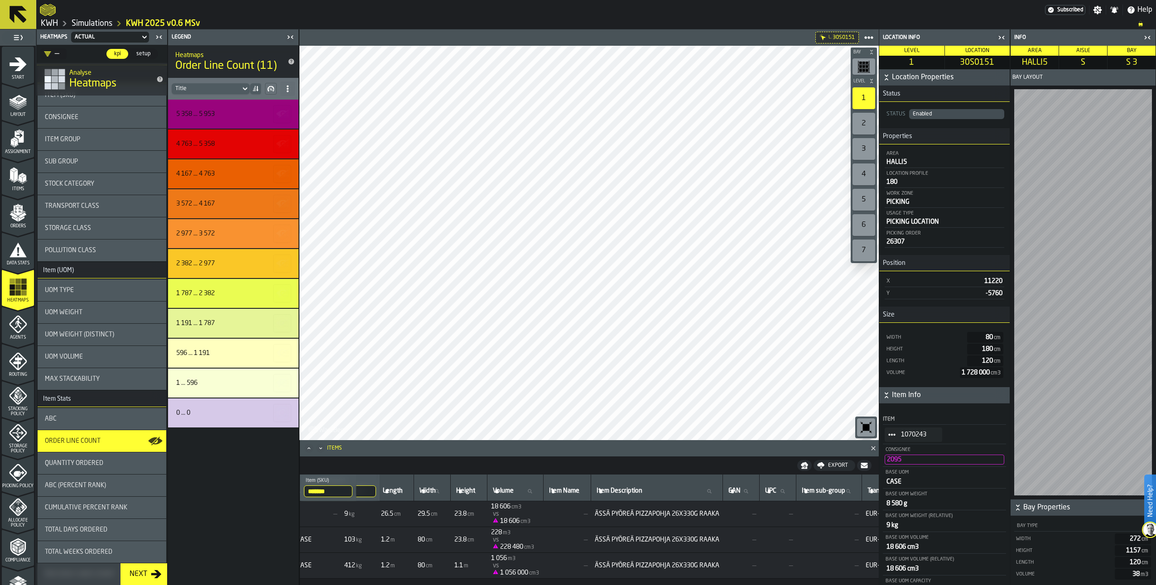
scroll to position [0, 313]
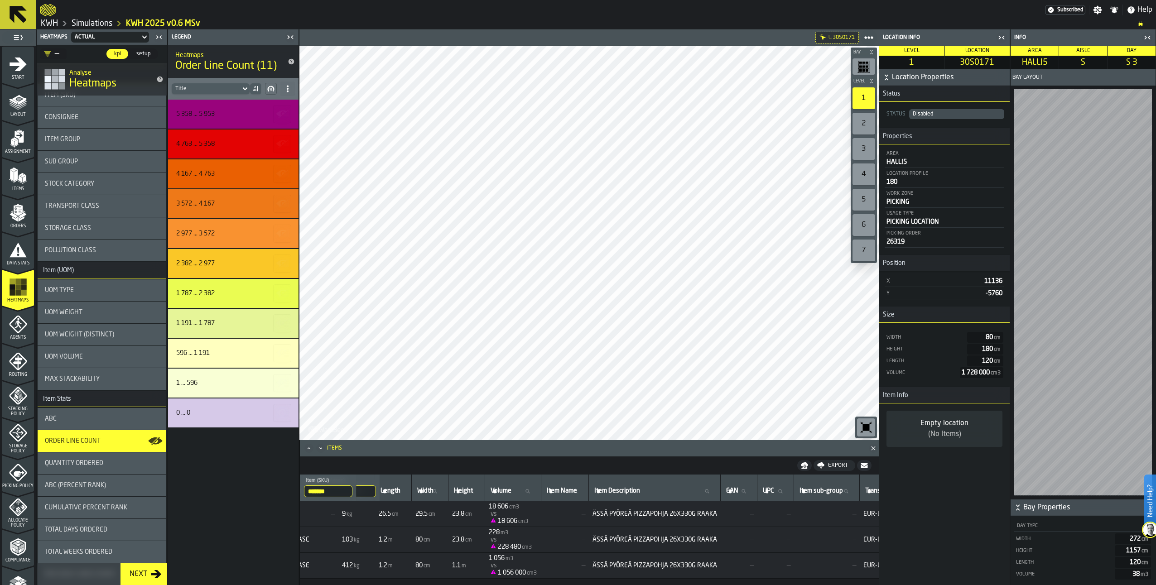
click at [77, 484] on span "ABC (Percent Rank)" at bounding box center [75, 485] width 61 height 7
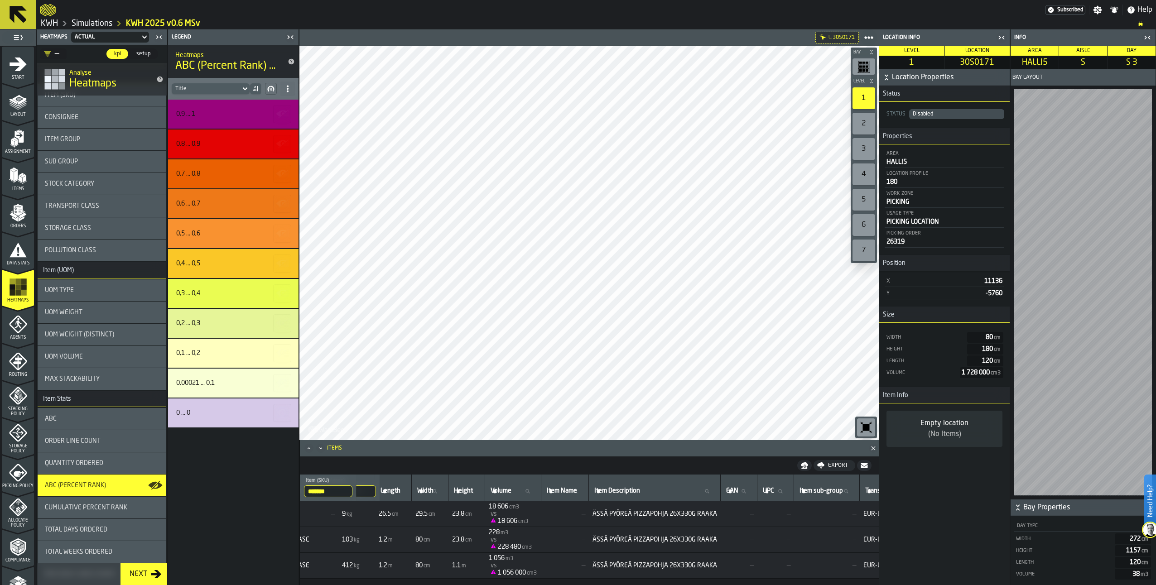
click at [860, 120] on div "2" at bounding box center [863, 124] width 23 height 22
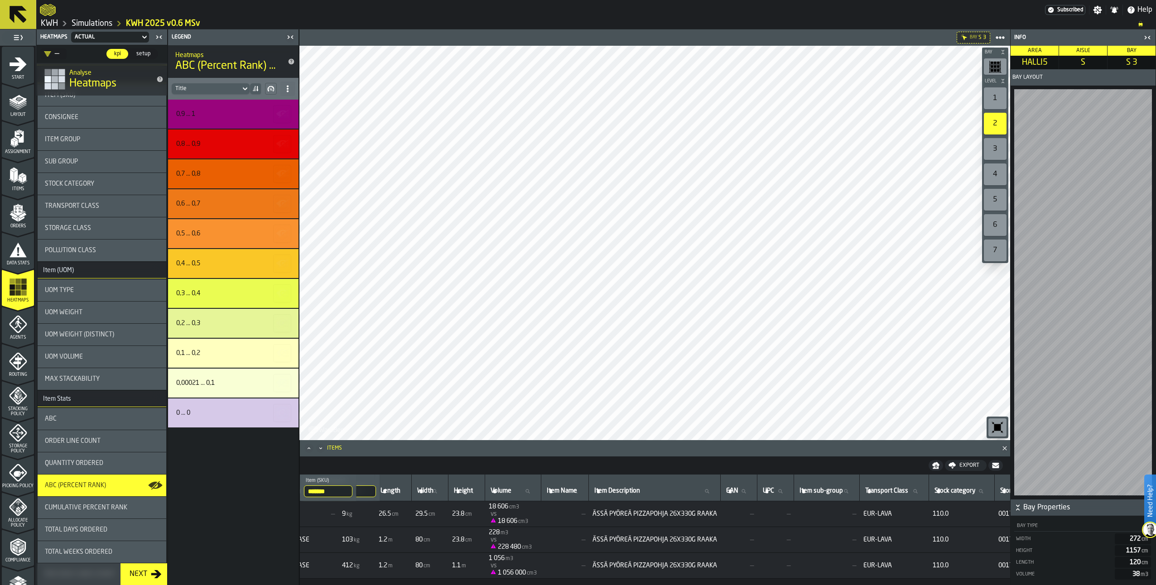
click at [14, 32] on div "button-toggle-Toggle Full Menu" at bounding box center [18, 37] width 32 height 13
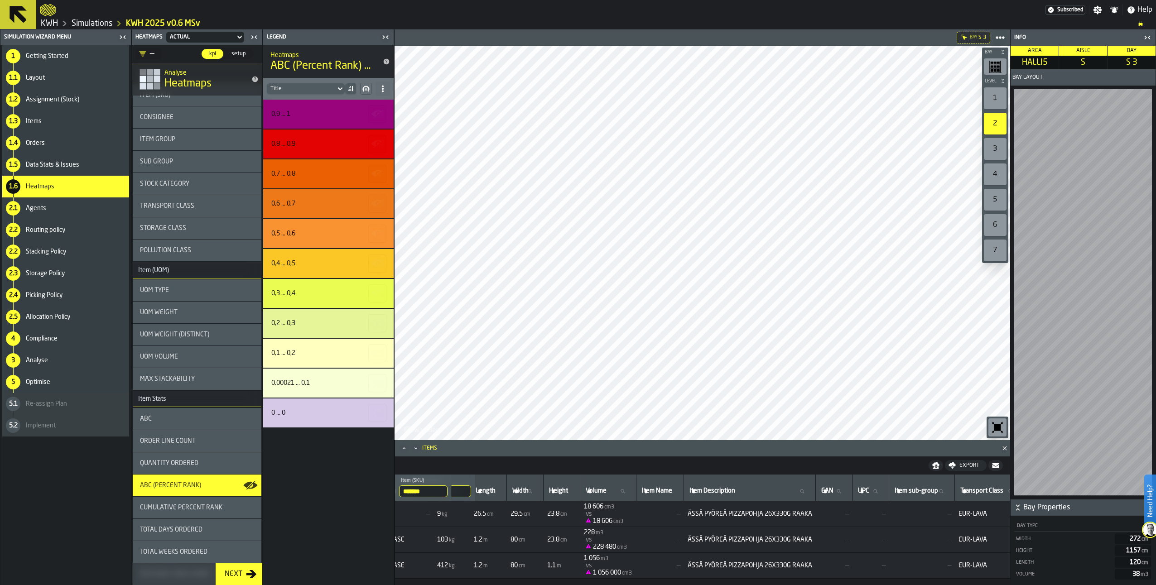
click at [15, 10] on icon at bounding box center [18, 14] width 17 height 17
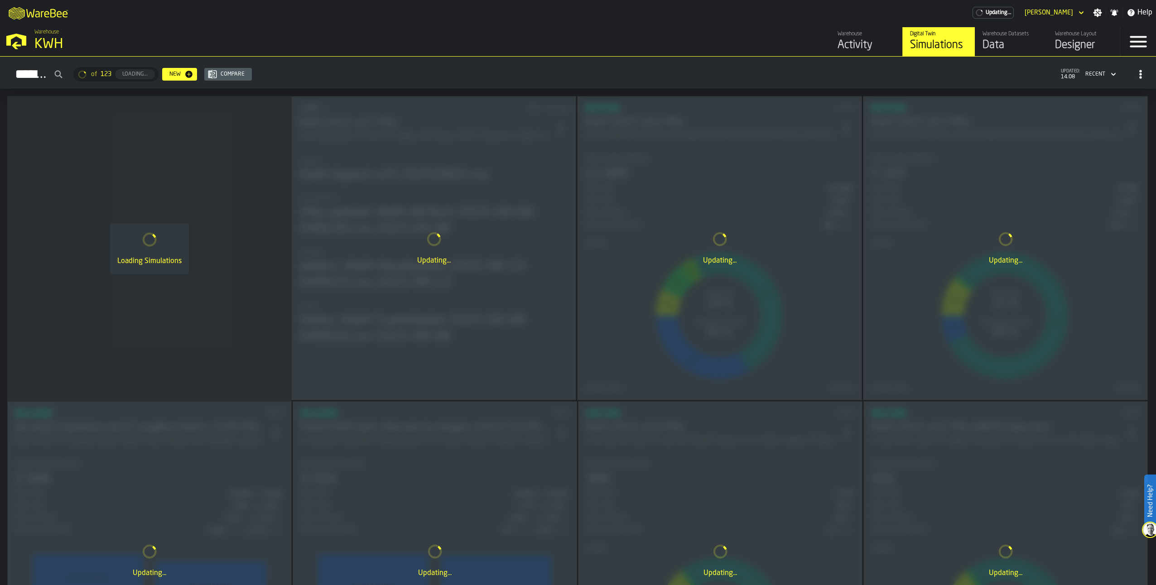
click at [26, 40] on polygon "button-toggle-Open —> Warehouse Menu" at bounding box center [16, 40] width 20 height 12
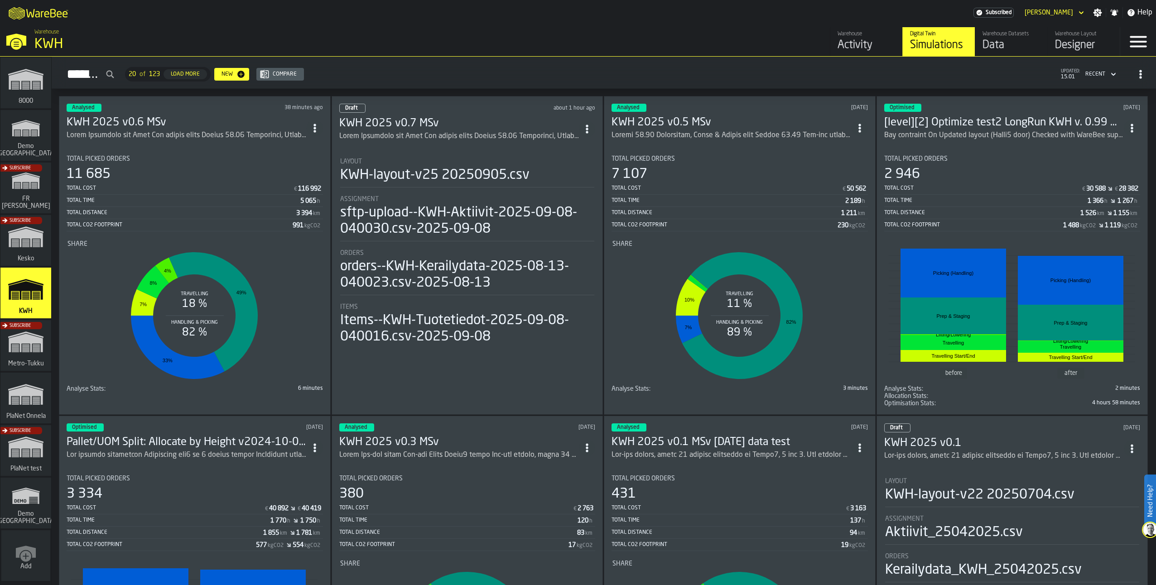
click at [33, 138] on icon "link-to-/wh/i/4997fd2e-b49d-4f54-bded-4d656ae6fc97/simulations" at bounding box center [25, 128] width 43 height 29
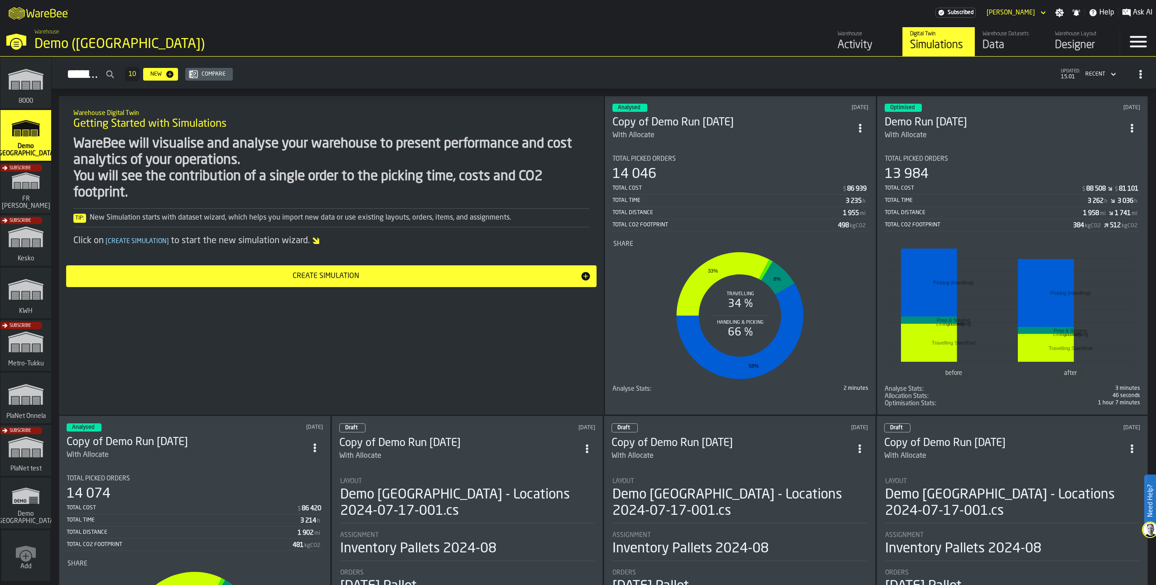
click at [699, 121] on h3 "Copy of Demo Run 2024-09-15" at bounding box center [732, 122] width 240 height 14
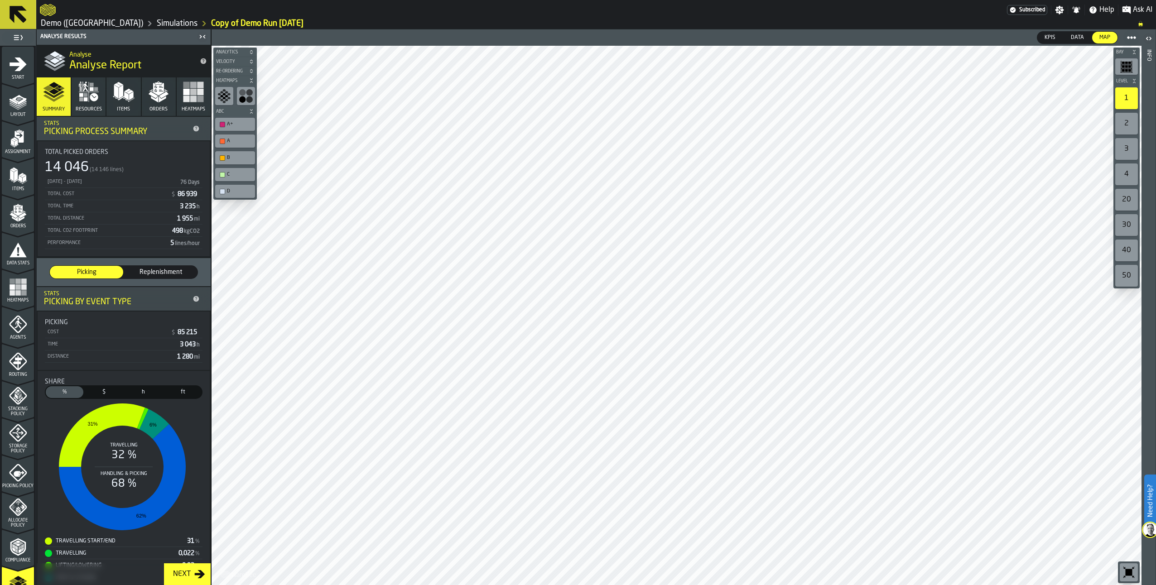
click at [250, 114] on icon "button-" at bounding box center [251, 111] width 5 height 5
click at [250, 82] on icon "button-" at bounding box center [251, 80] width 5 height 5
